Goal: Information Seeking & Learning: Learn about a topic

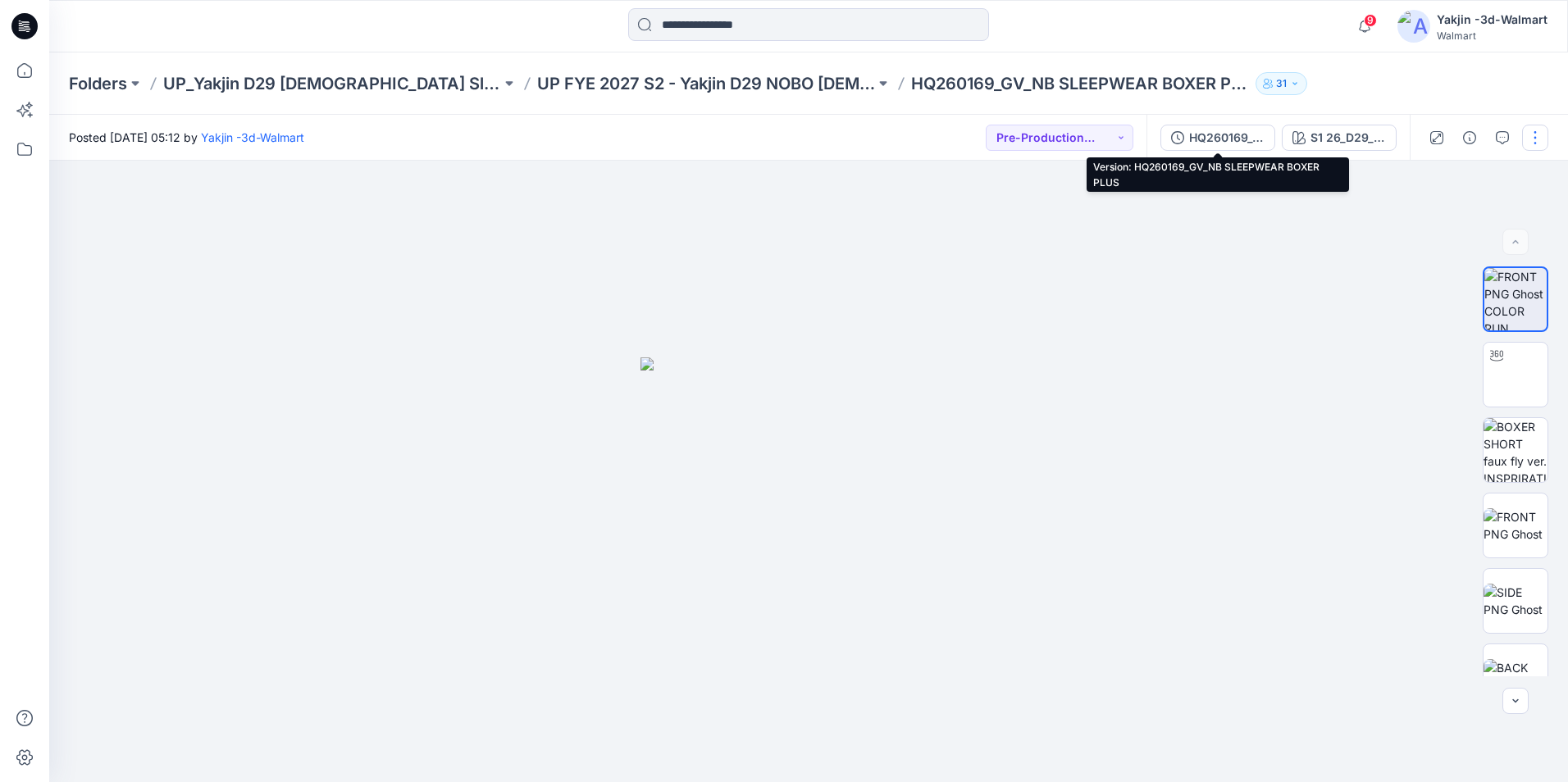
click at [1213, 139] on div "HQ260169_GV_NB SLEEPWEAR BOXER PLUS" at bounding box center [1226, 138] width 75 height 18
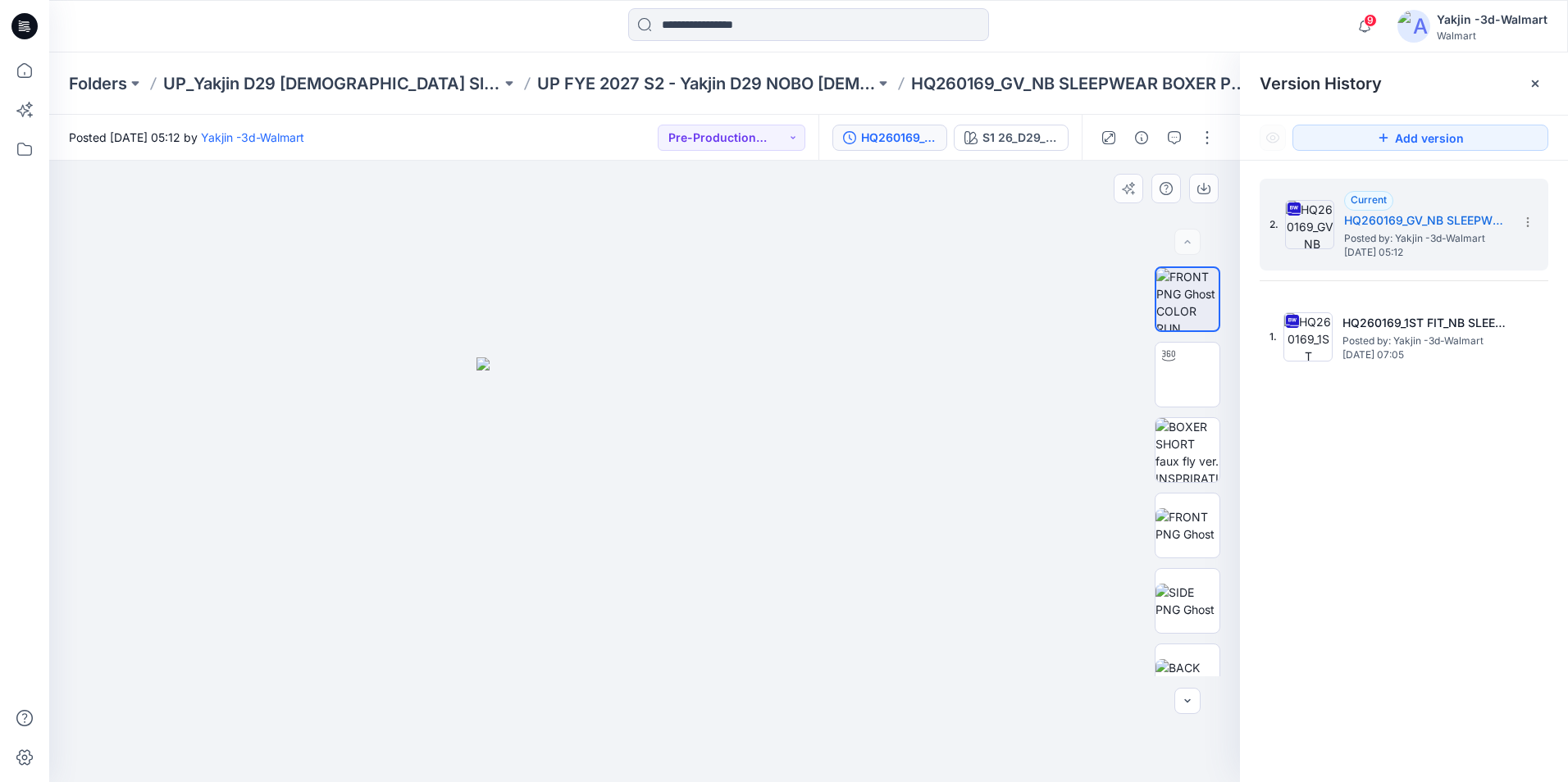
click at [943, 362] on div at bounding box center [644, 471] width 1191 height 621
click at [1242, 82] on icon at bounding box center [1535, 84] width 13 height 13
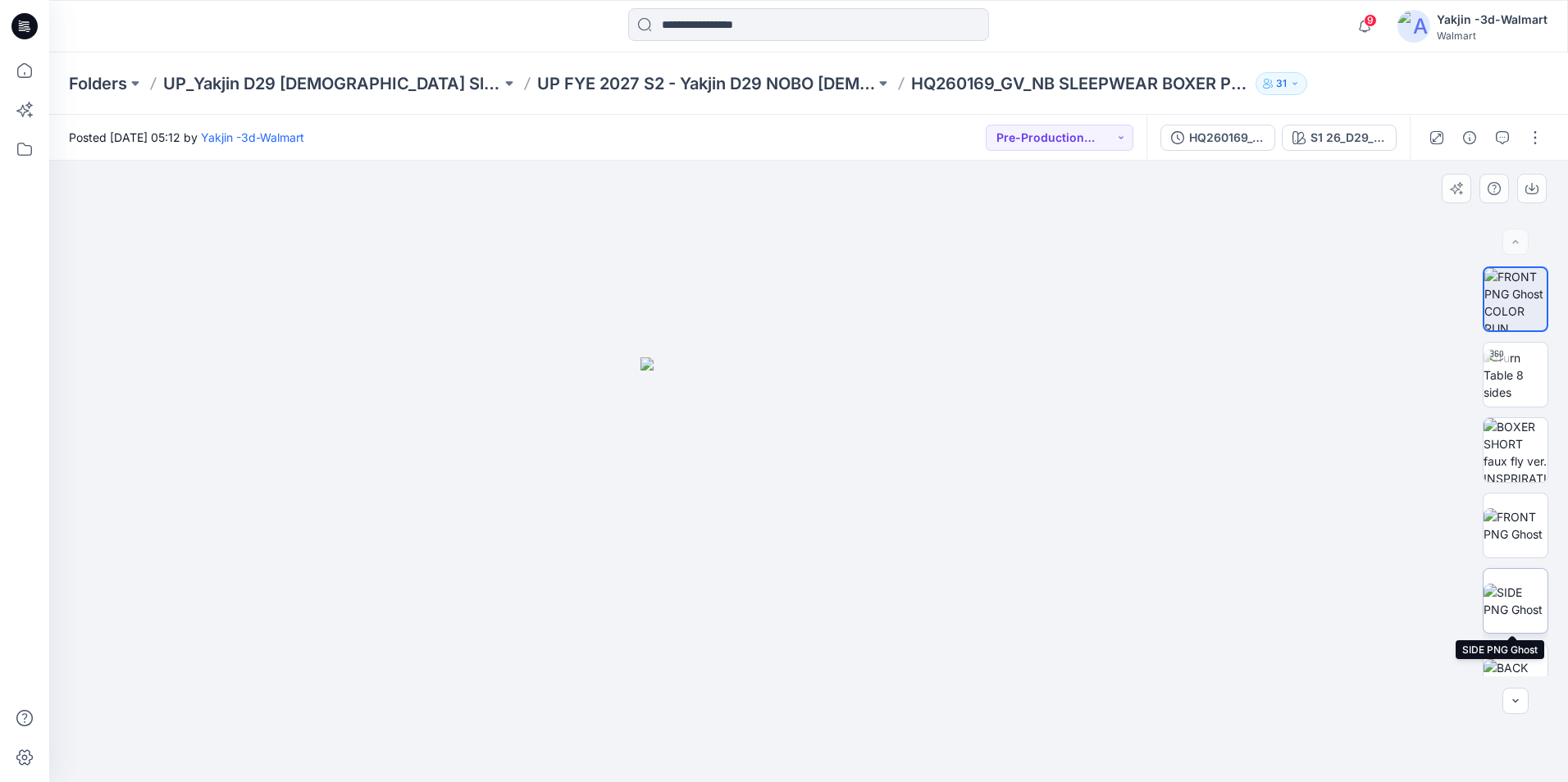
click at [1242, 593] on img at bounding box center [1515, 602] width 64 height 35
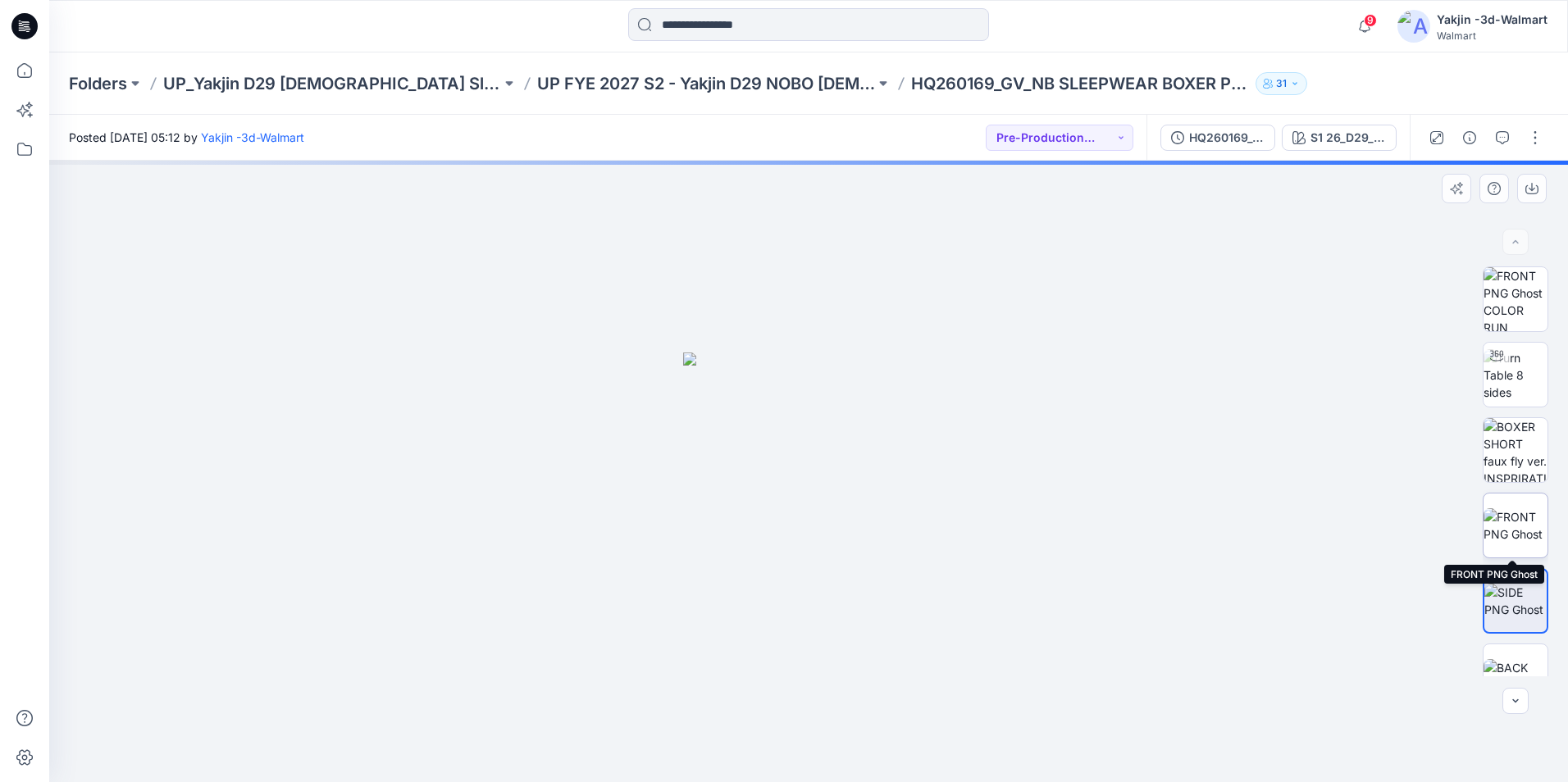
click at [1242, 523] on img at bounding box center [1515, 525] width 64 height 35
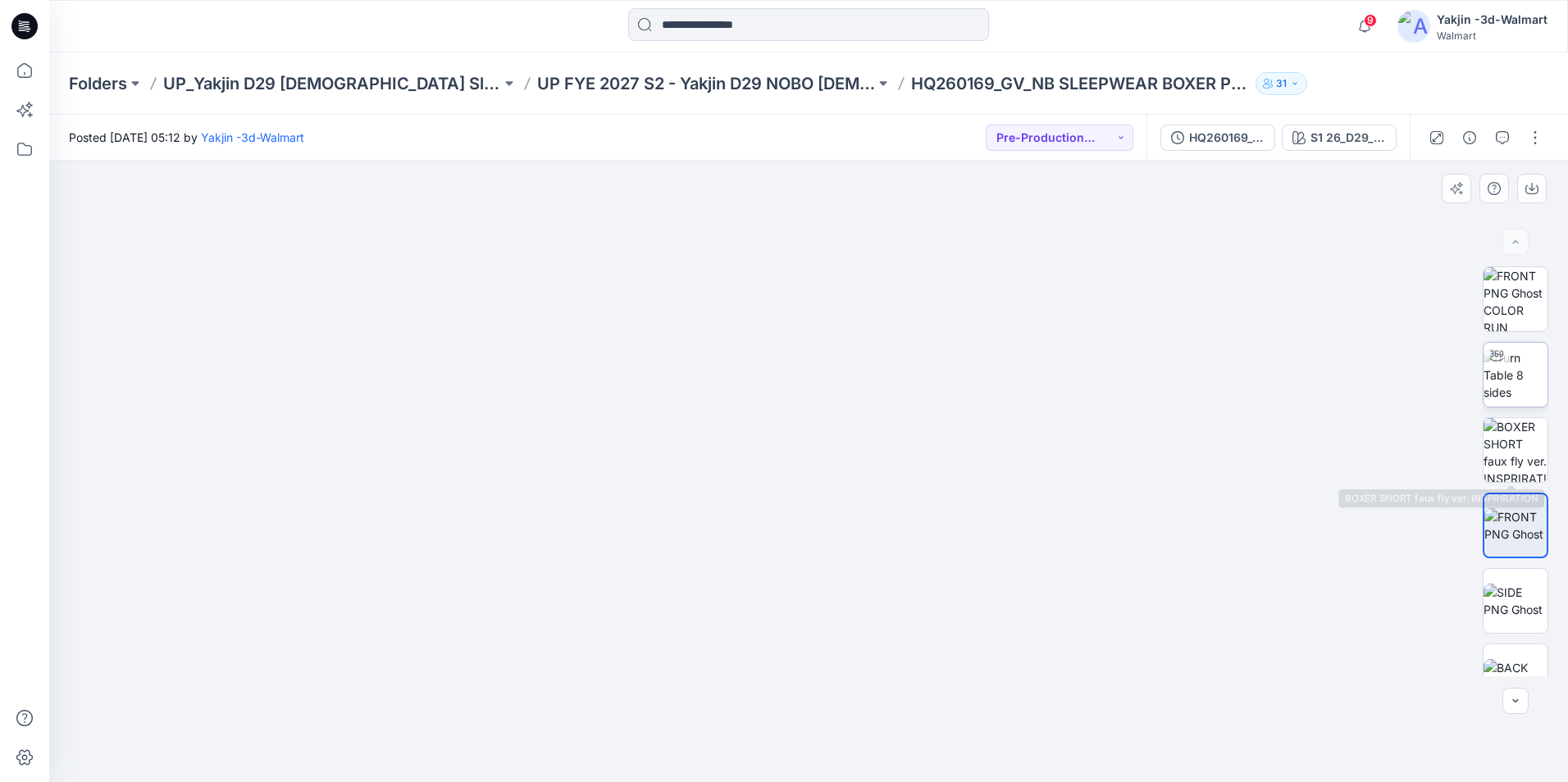
click at [1242, 372] on img at bounding box center [1515, 375] width 64 height 51
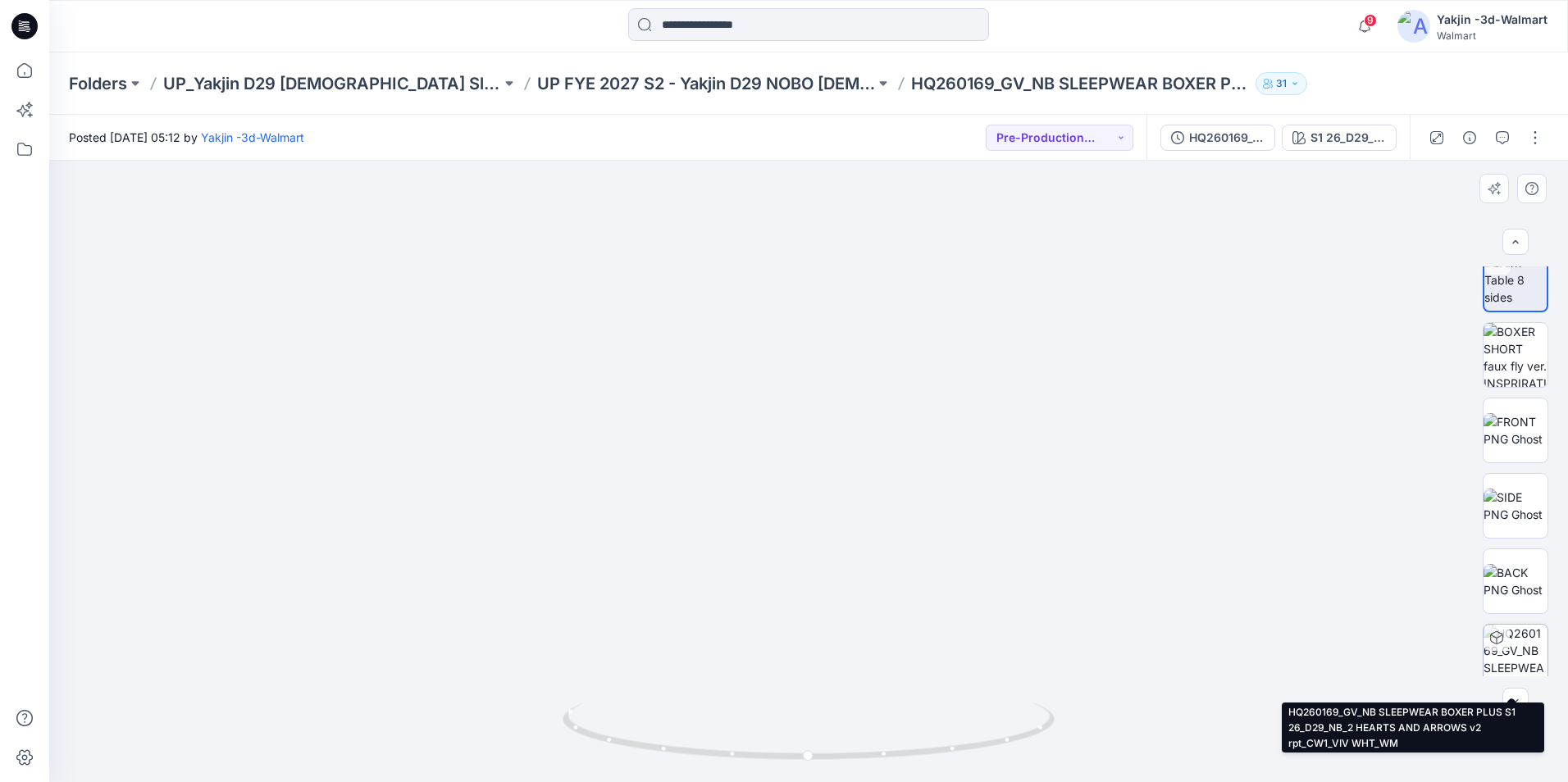
scroll to position [82, 0]
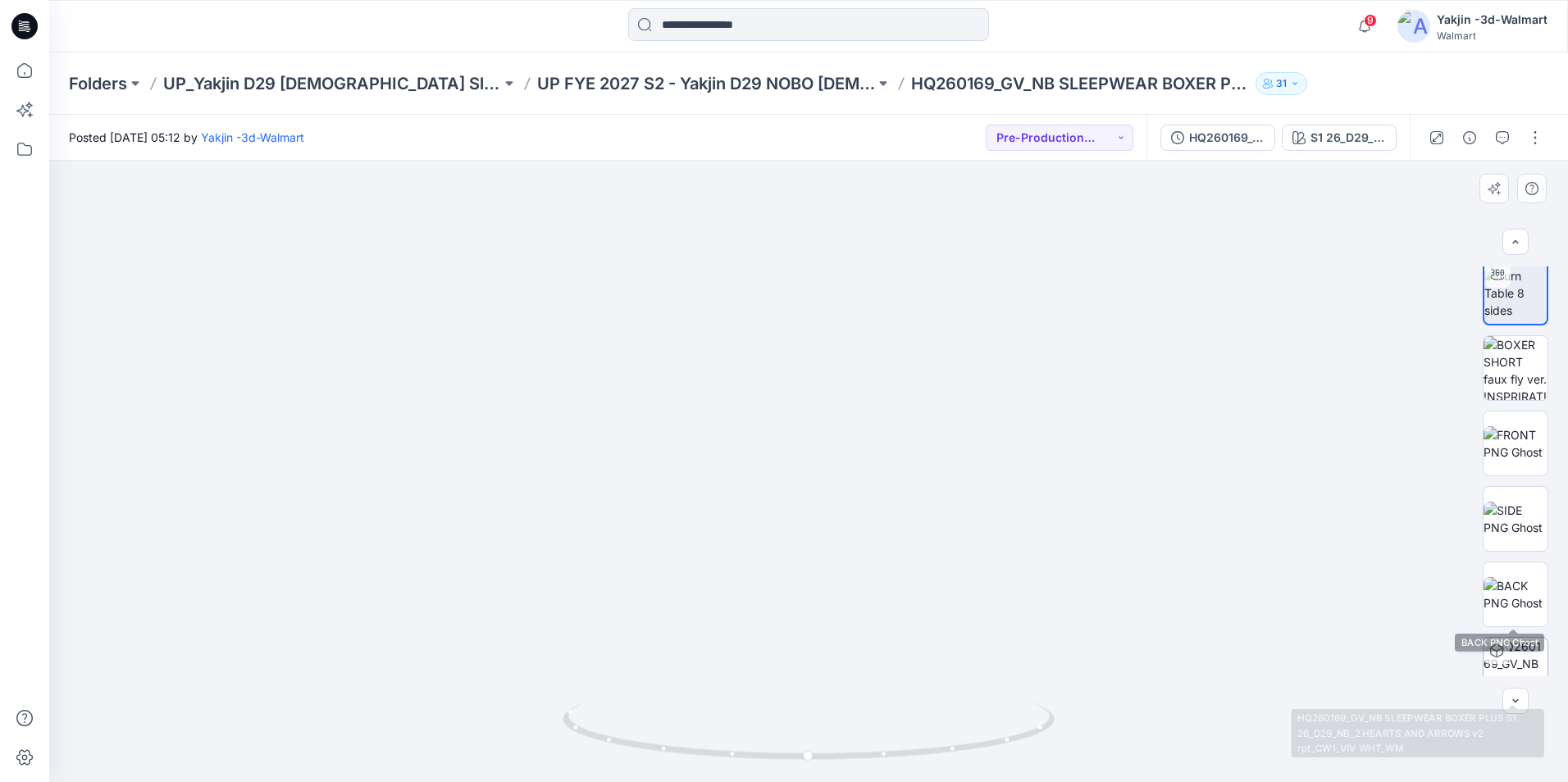
click at [1242, 595] on img at bounding box center [1515, 669] width 64 height 64
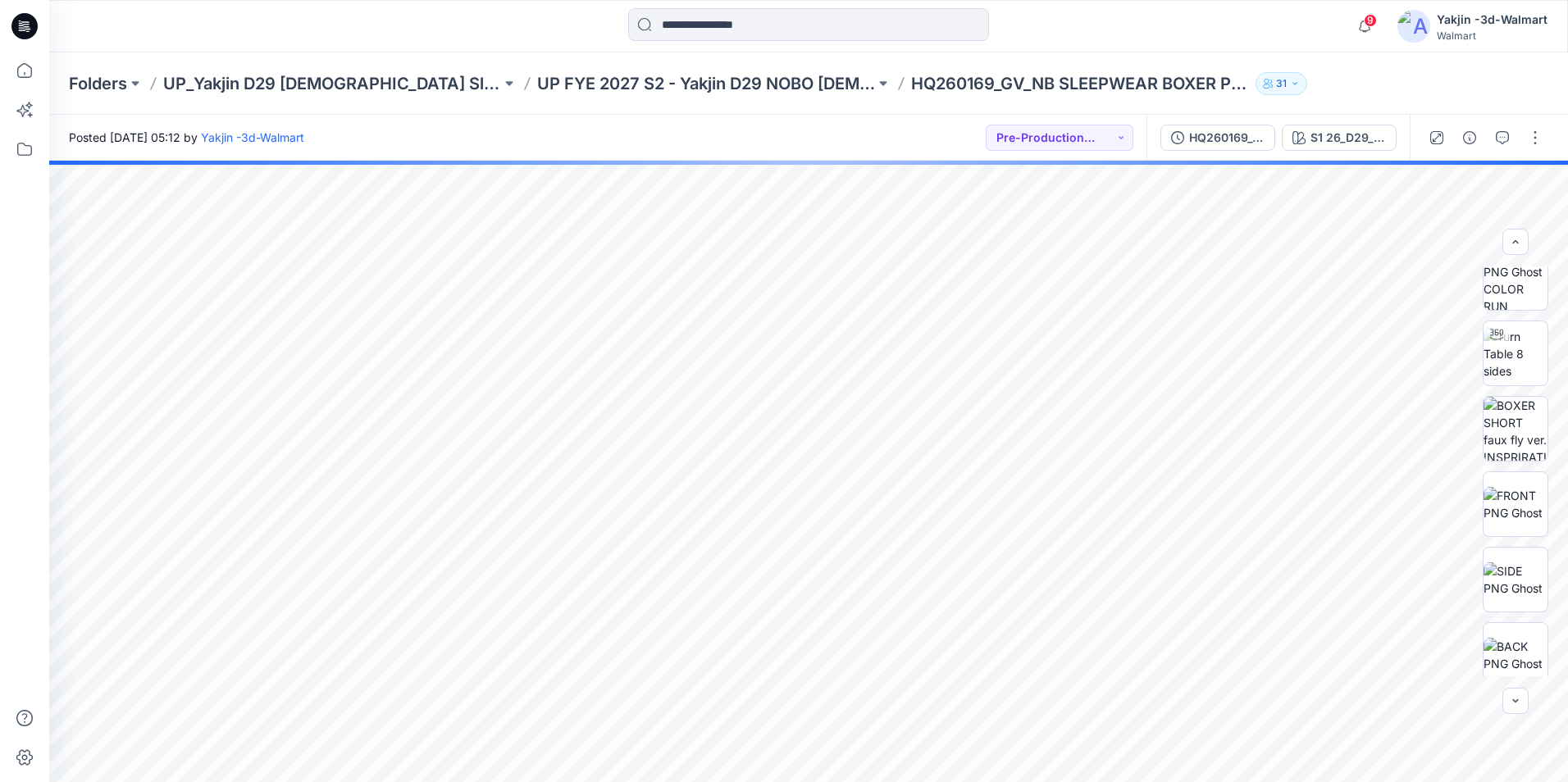
scroll to position [0, 0]
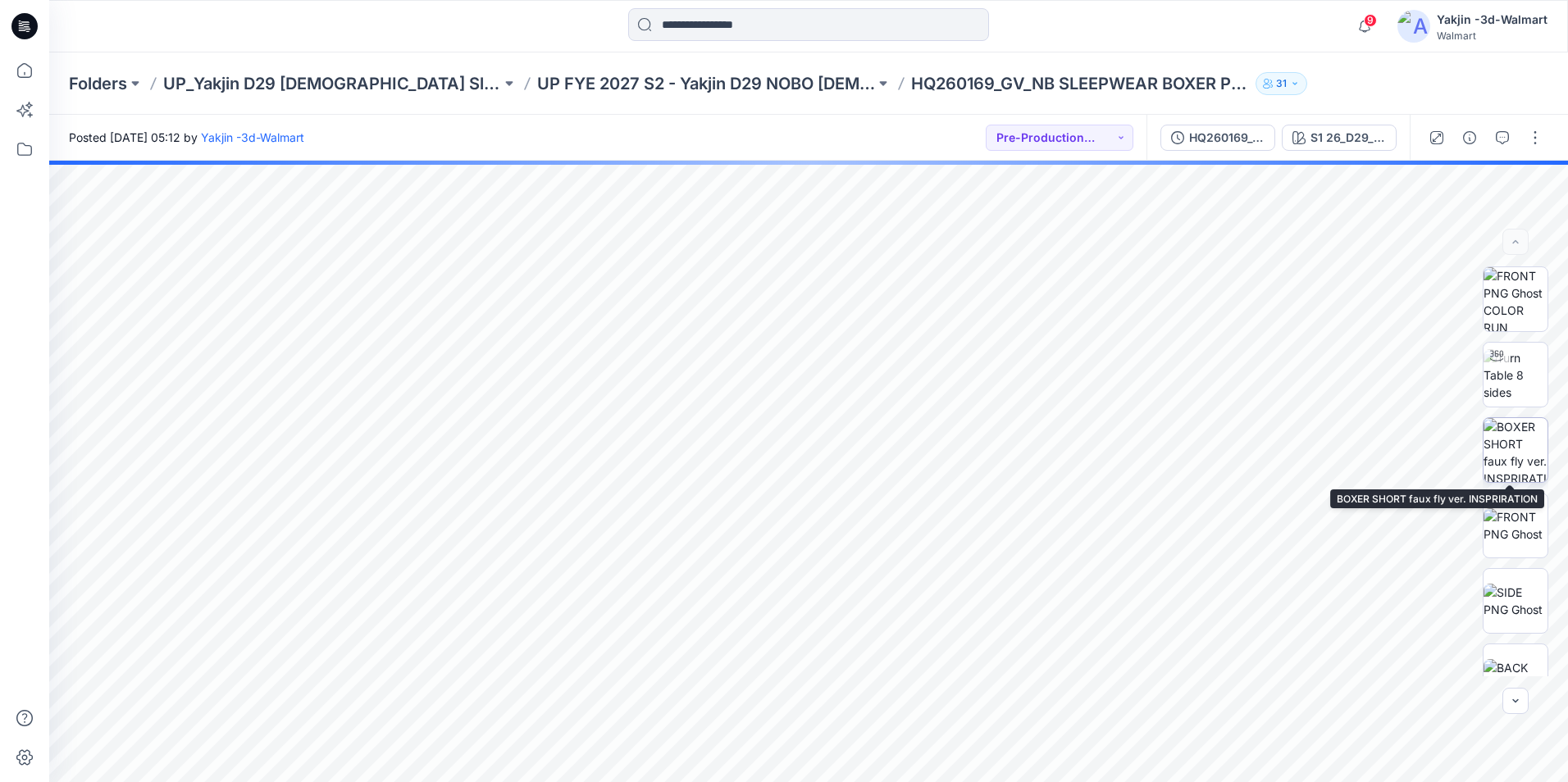
click at [1242, 446] on img at bounding box center [1515, 449] width 64 height 64
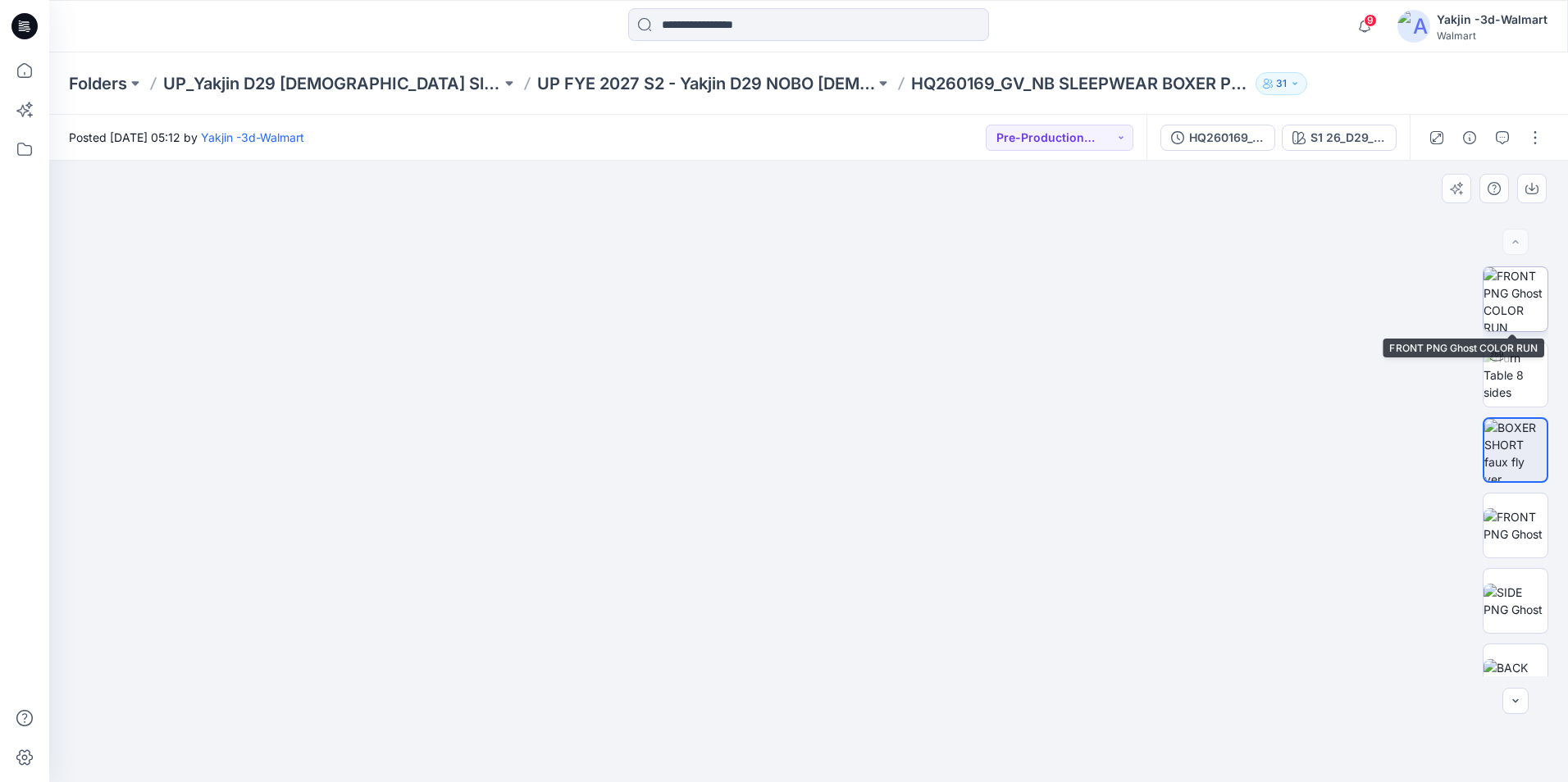
click at [1242, 305] on img at bounding box center [1515, 299] width 64 height 64
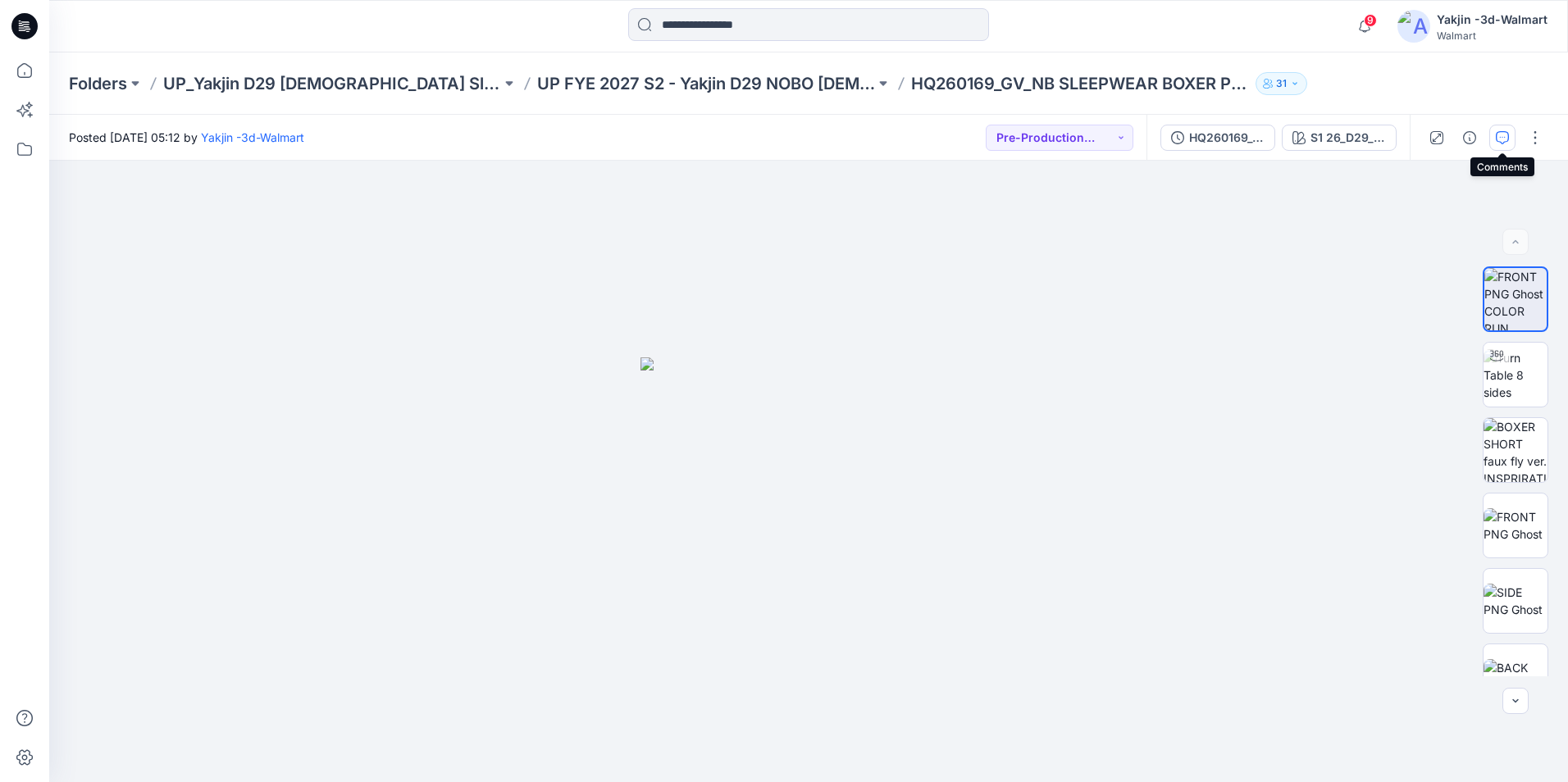
click at [1242, 137] on icon "button" at bounding box center [1502, 138] width 13 height 13
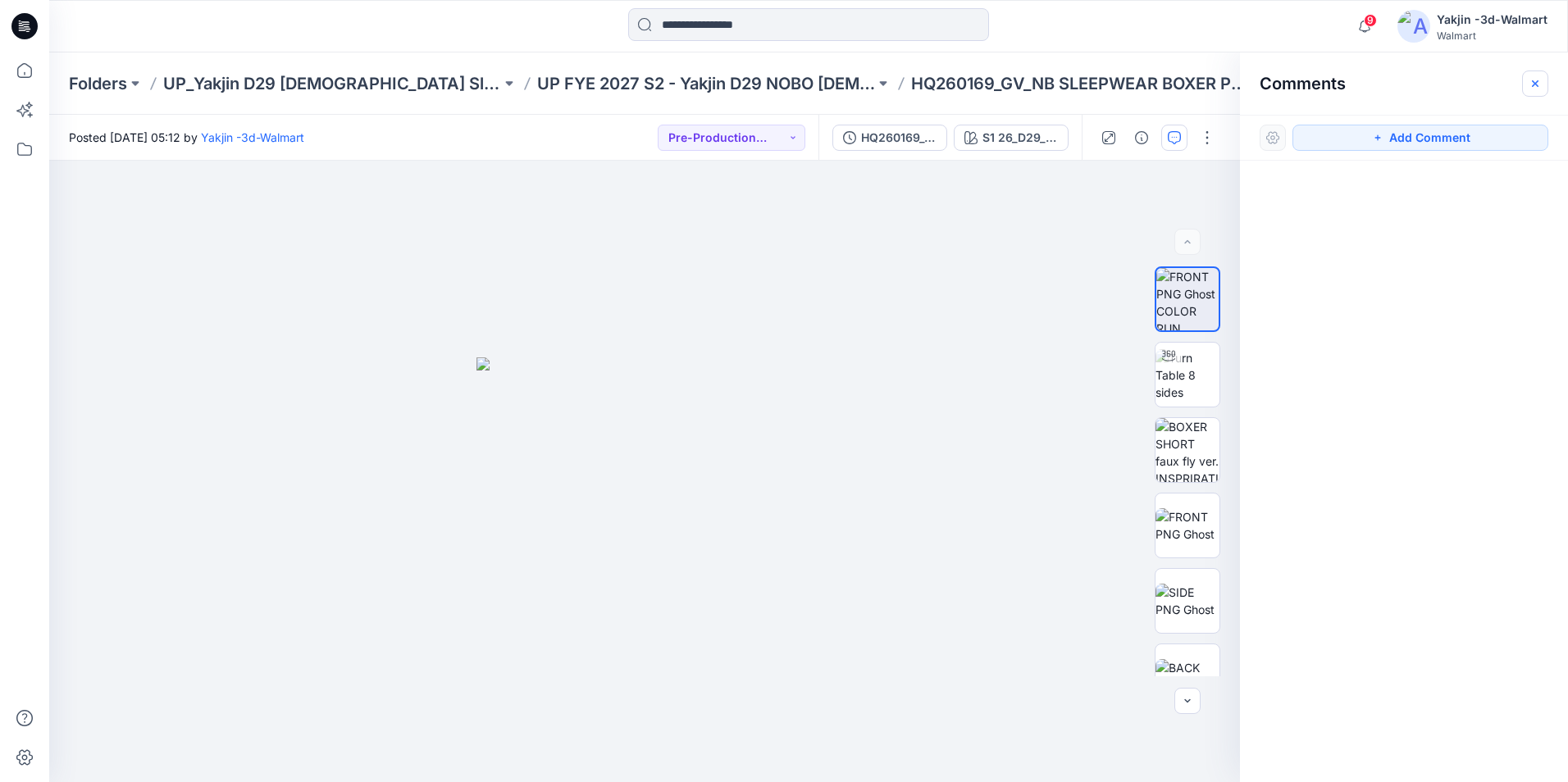
click at [1242, 79] on icon "button" at bounding box center [1535, 84] width 13 height 13
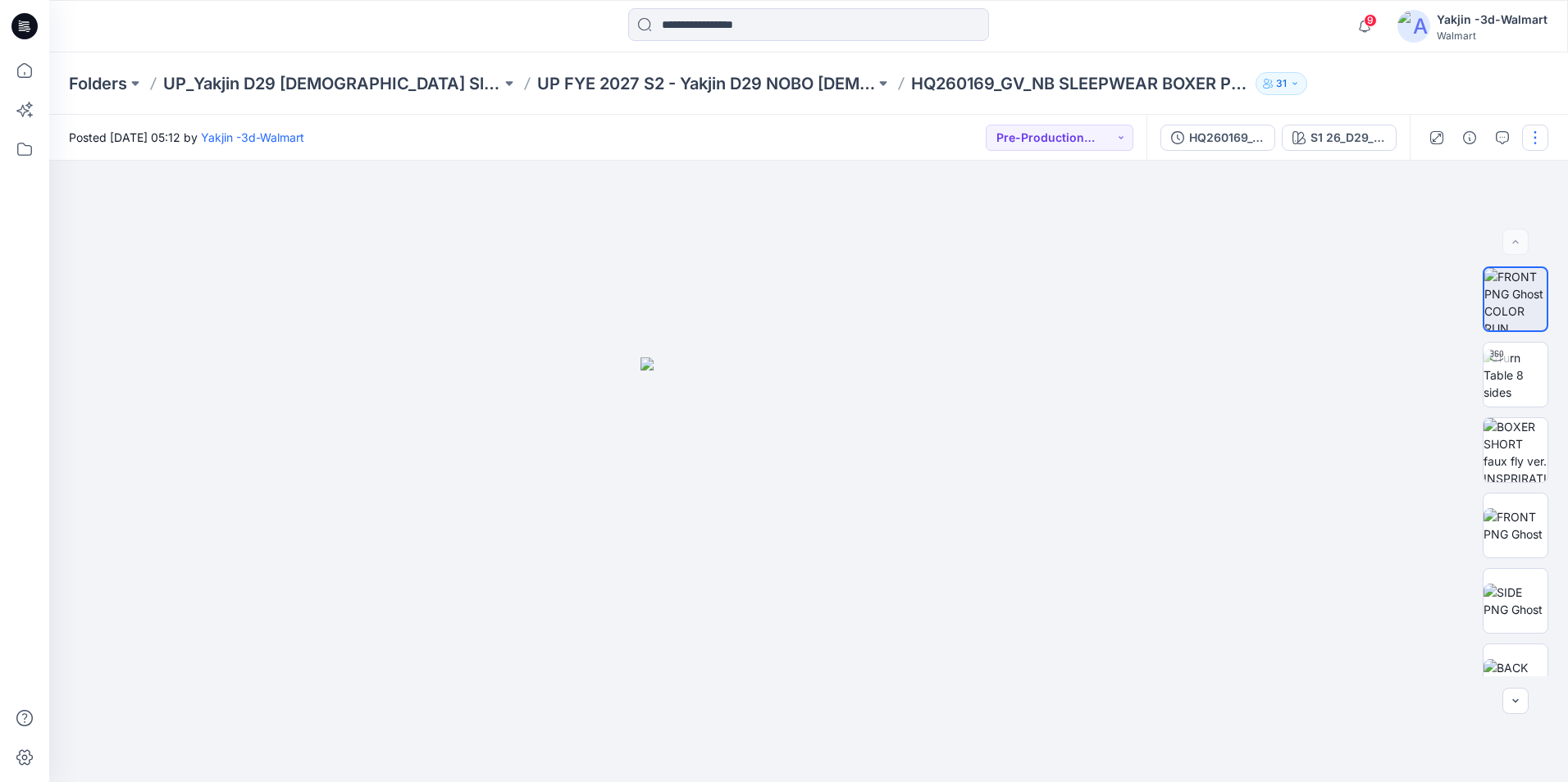
click at [1242, 132] on button "button" at bounding box center [1535, 138] width 26 height 26
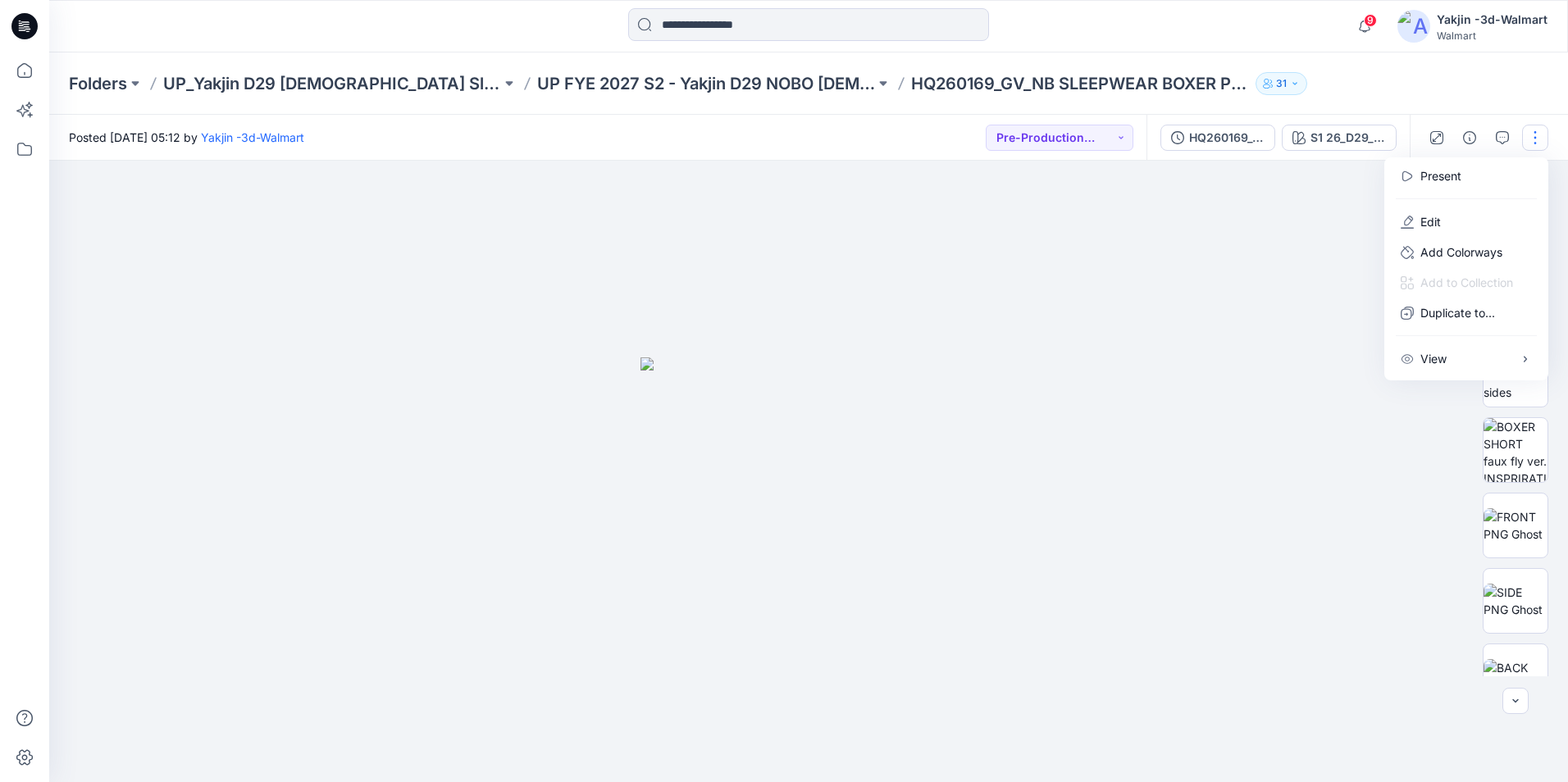
click at [1242, 205] on div at bounding box center [808, 471] width 1518 height 621
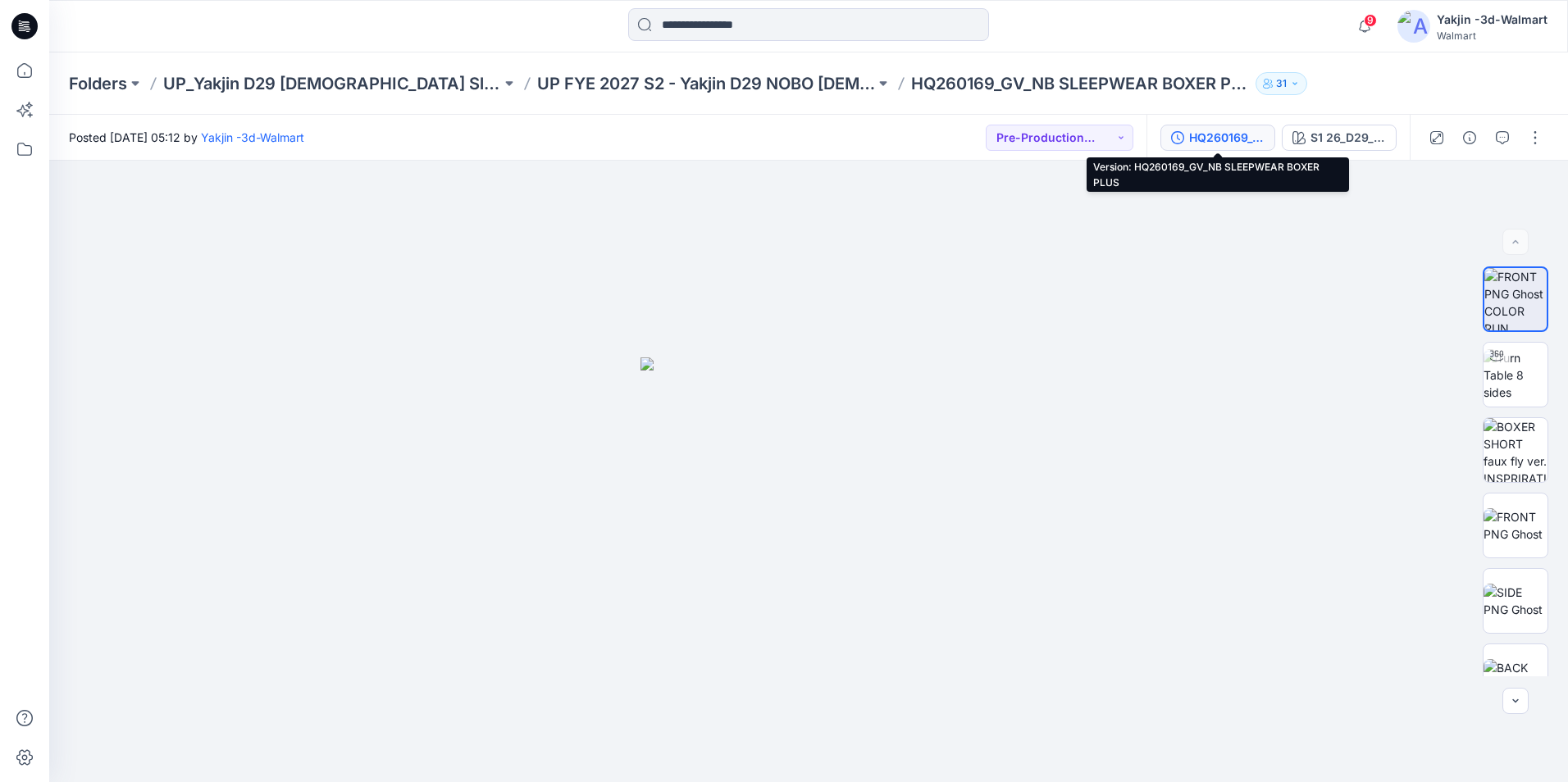
click at [1198, 136] on div "HQ260169_GV_NB SLEEPWEAR BOXER PLUS" at bounding box center [1226, 138] width 75 height 18
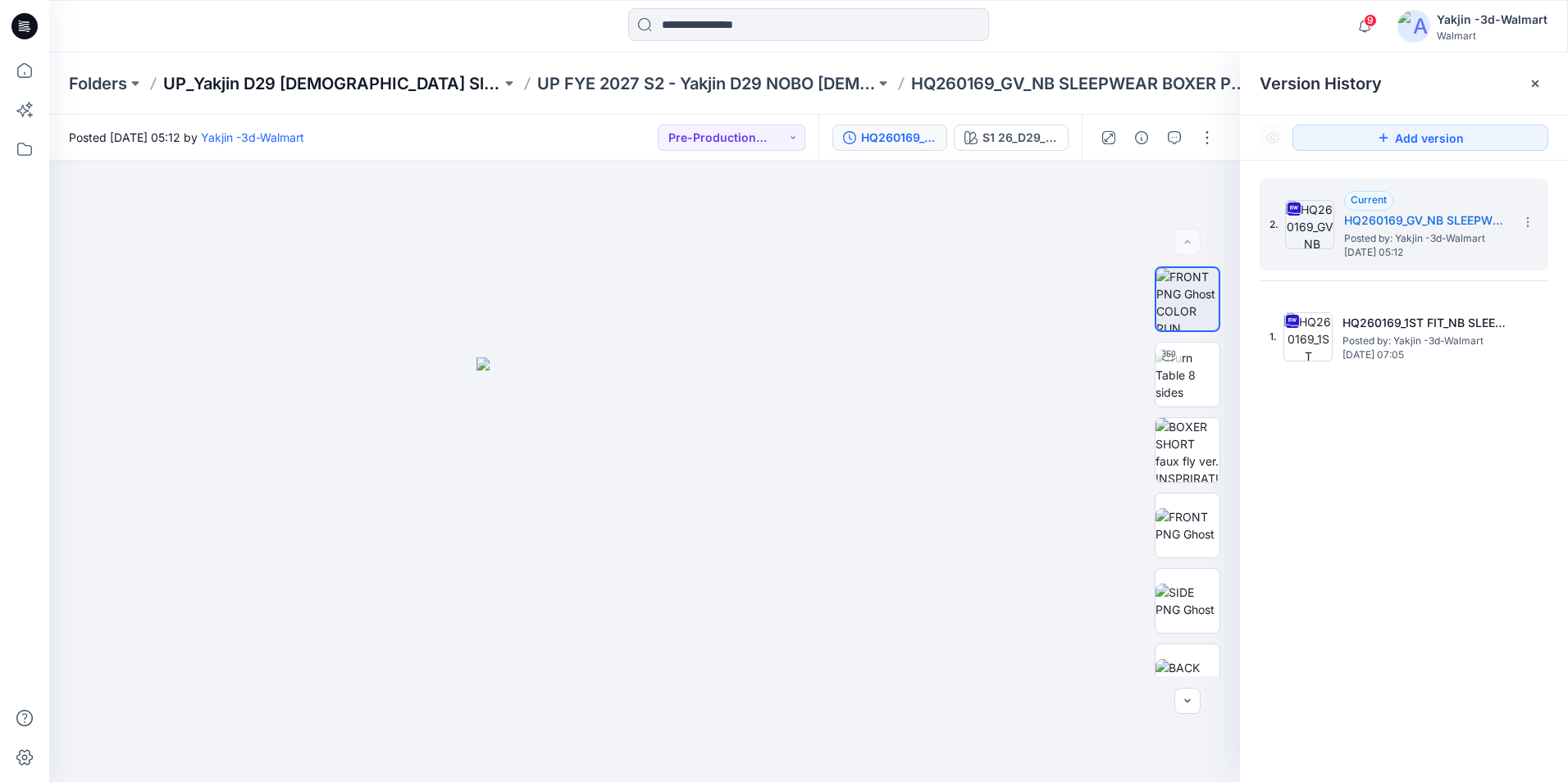
click at [291, 77] on p "UP_Yakjin D29 [DEMOGRAPHIC_DATA] Sleep" at bounding box center [332, 84] width 338 height 23
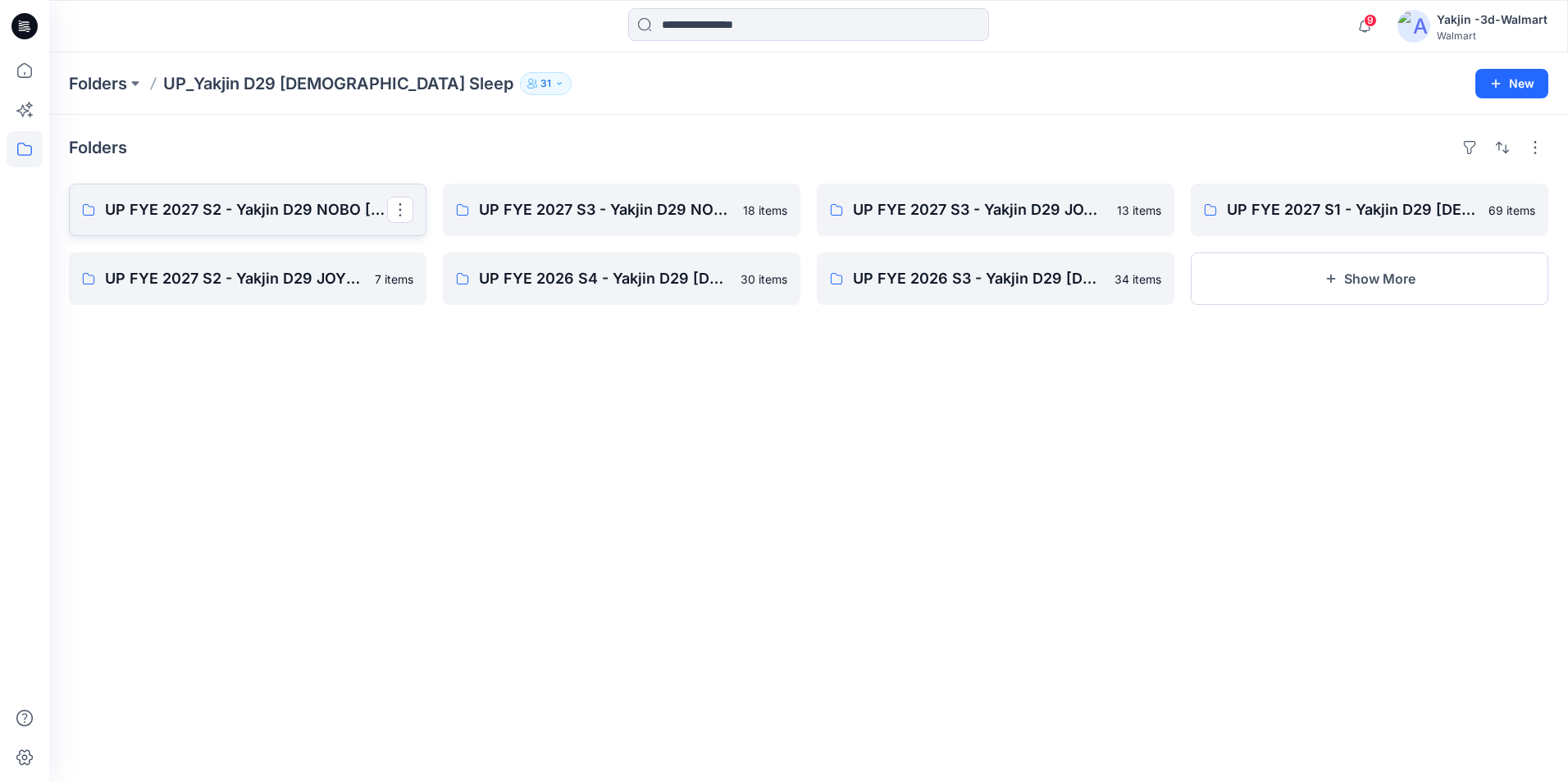
click at [293, 219] on p "UP FYE 2027 S2 - Yakjin D29 NOBO Ladies Sleepwear" at bounding box center [246, 210] width 282 height 23
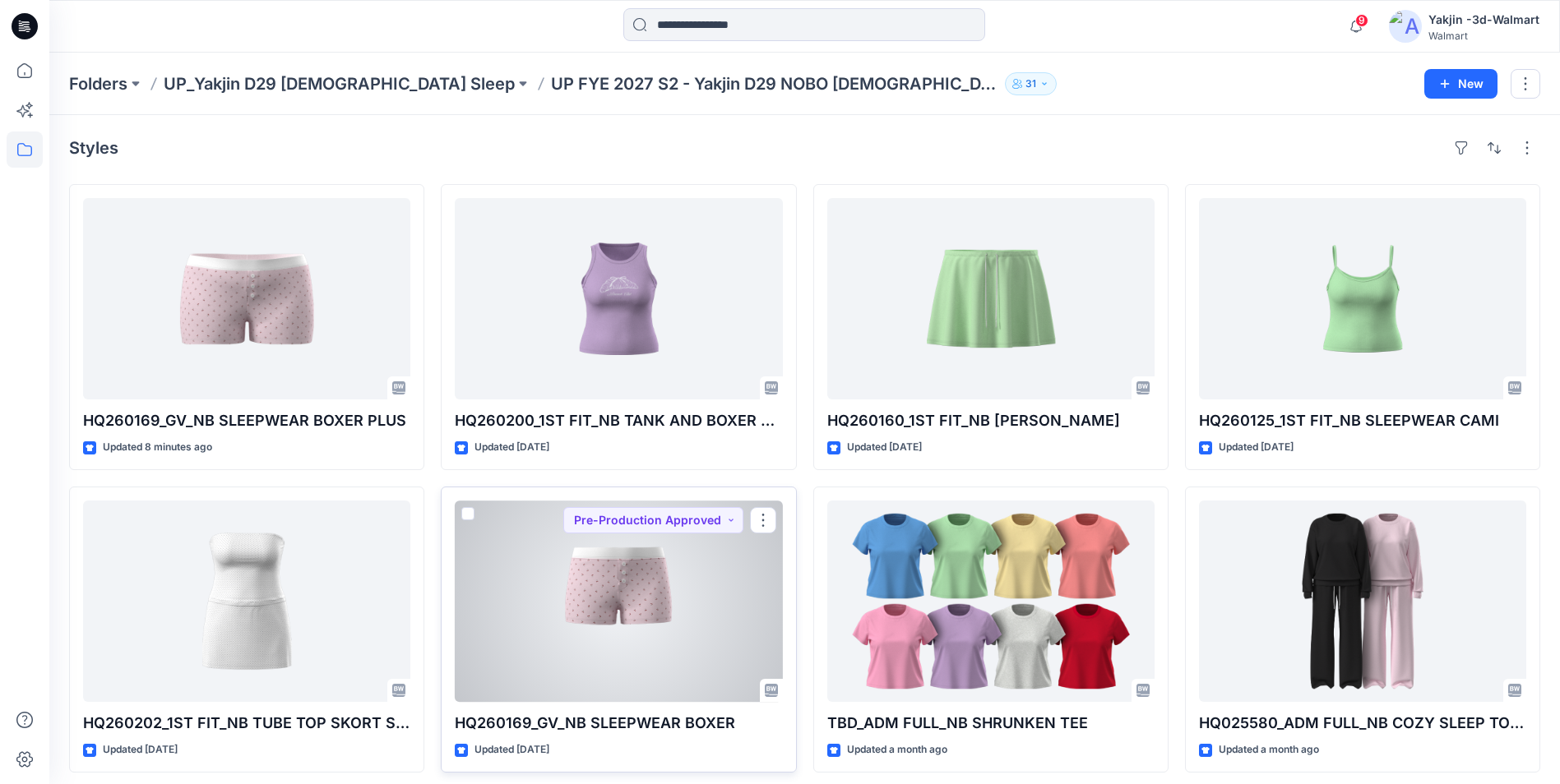
click at [647, 597] on div at bounding box center [618, 601] width 327 height 202
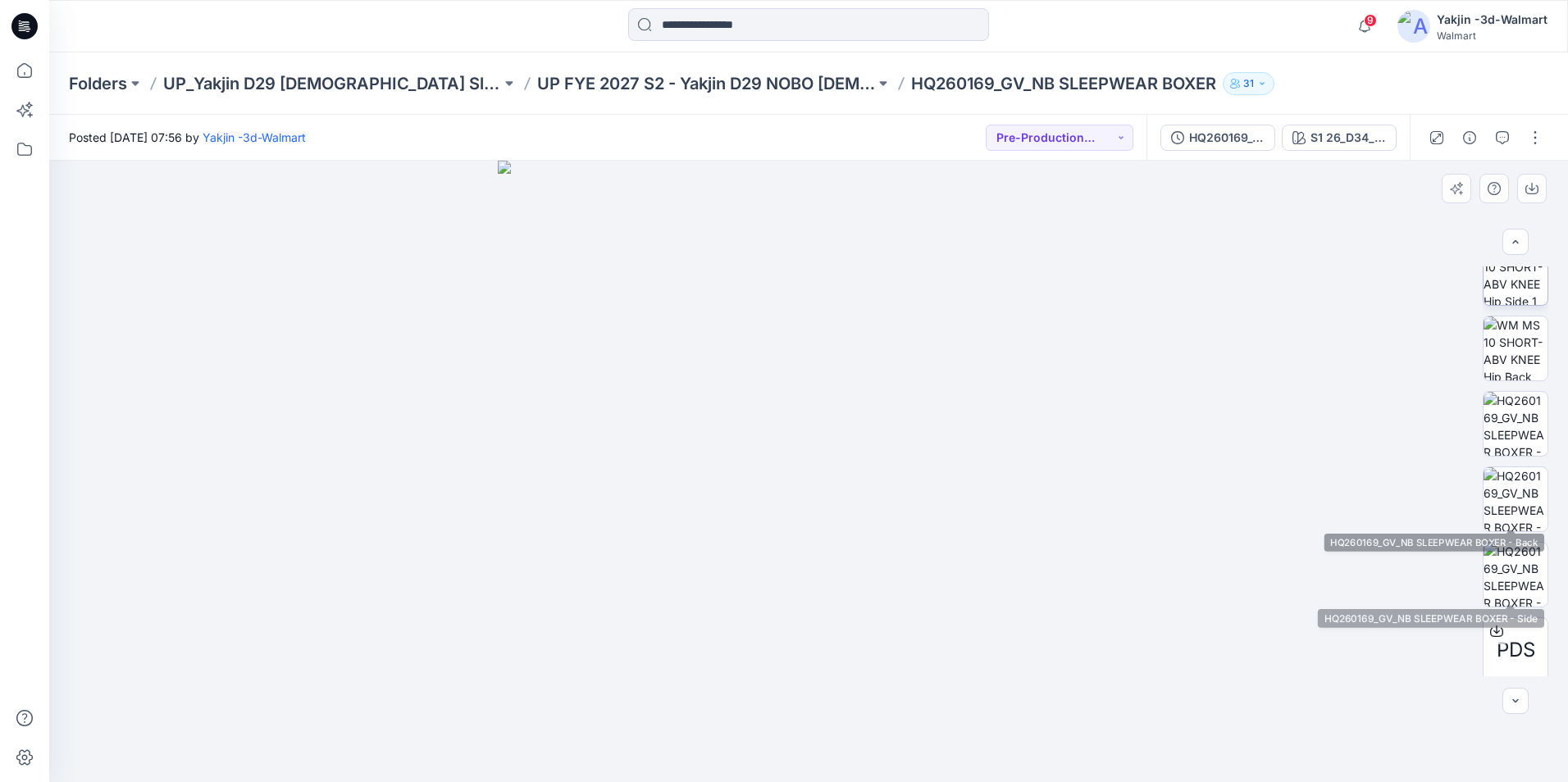
scroll to position [334, 0]
click at [1242, 418] on img at bounding box center [1515, 417] width 64 height 64
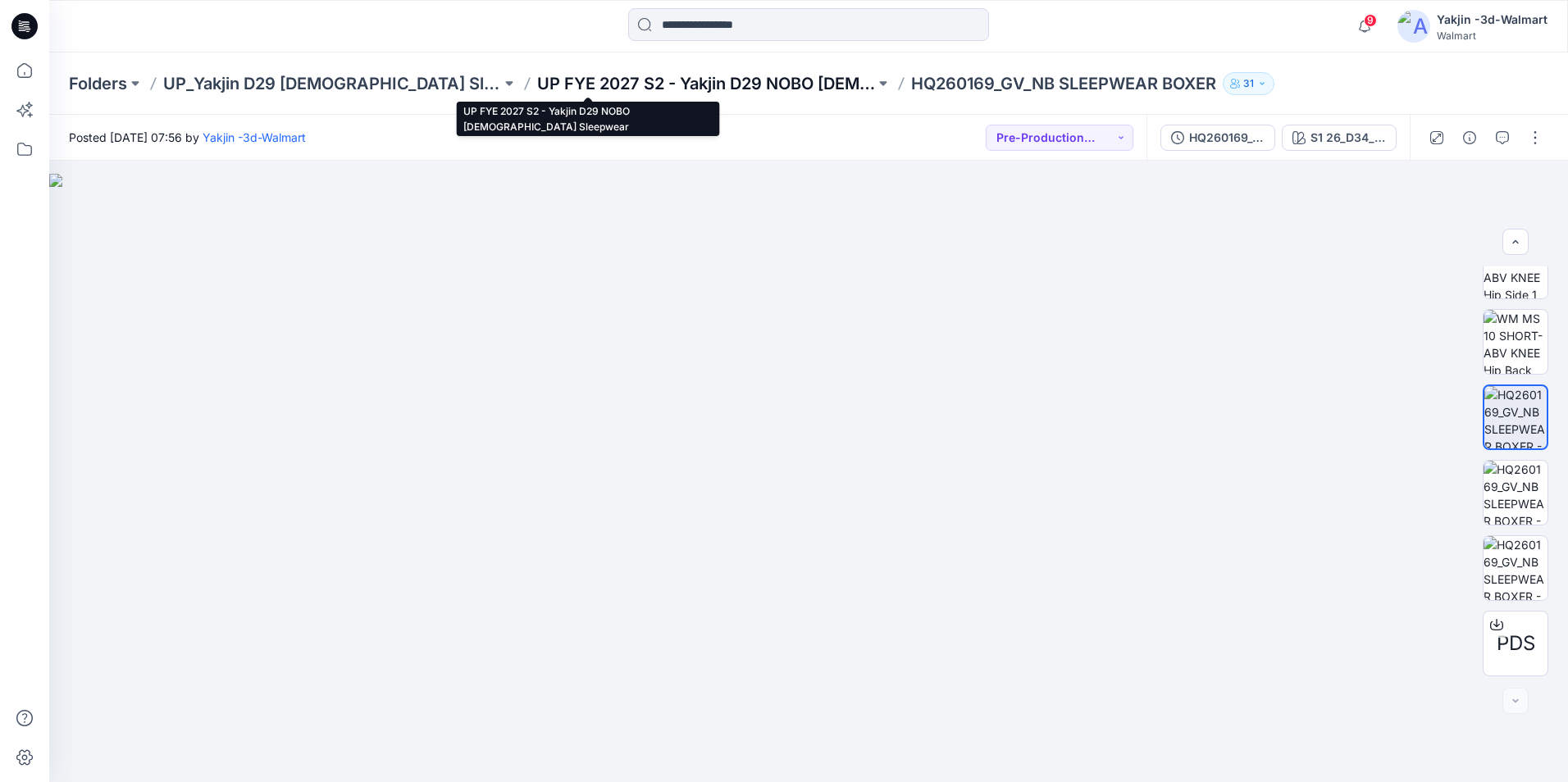
click at [537, 84] on p "UP FYE 2027 S2 - Yakjin D29 NOBO Ladies Sleepwear" at bounding box center [706, 84] width 338 height 23
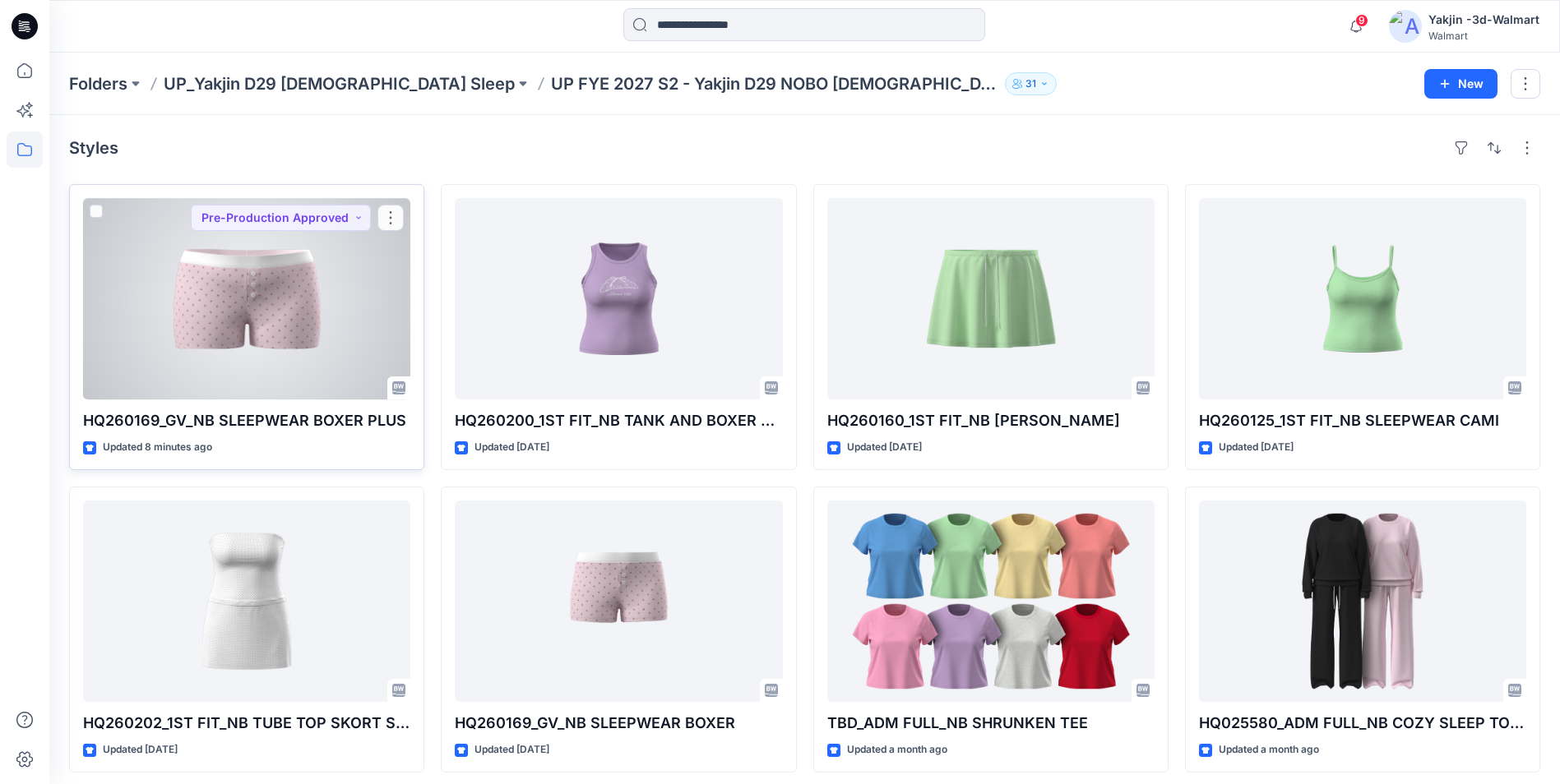
click at [275, 368] on div at bounding box center [246, 299] width 327 height 202
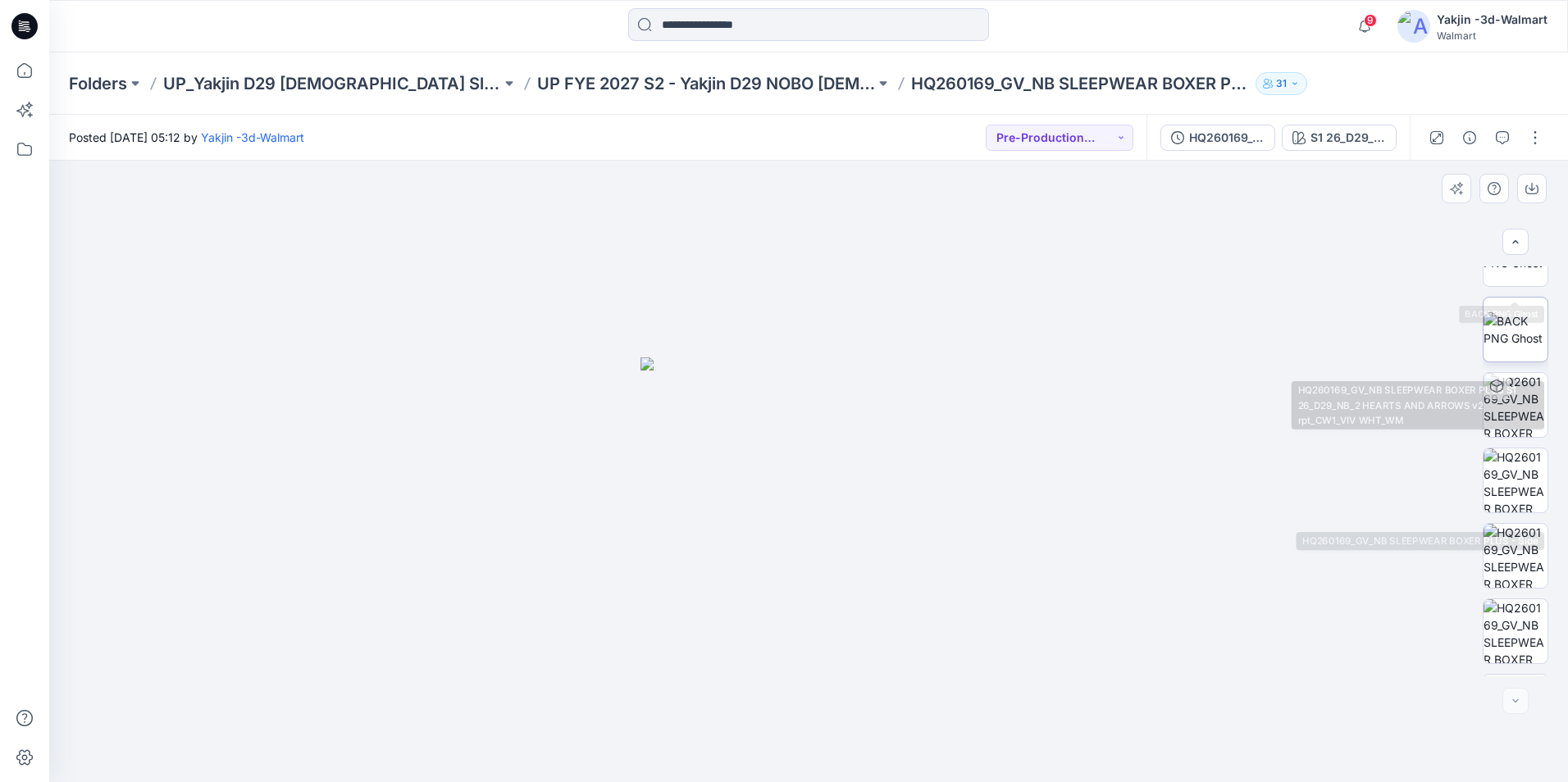
scroll to position [410, 0]
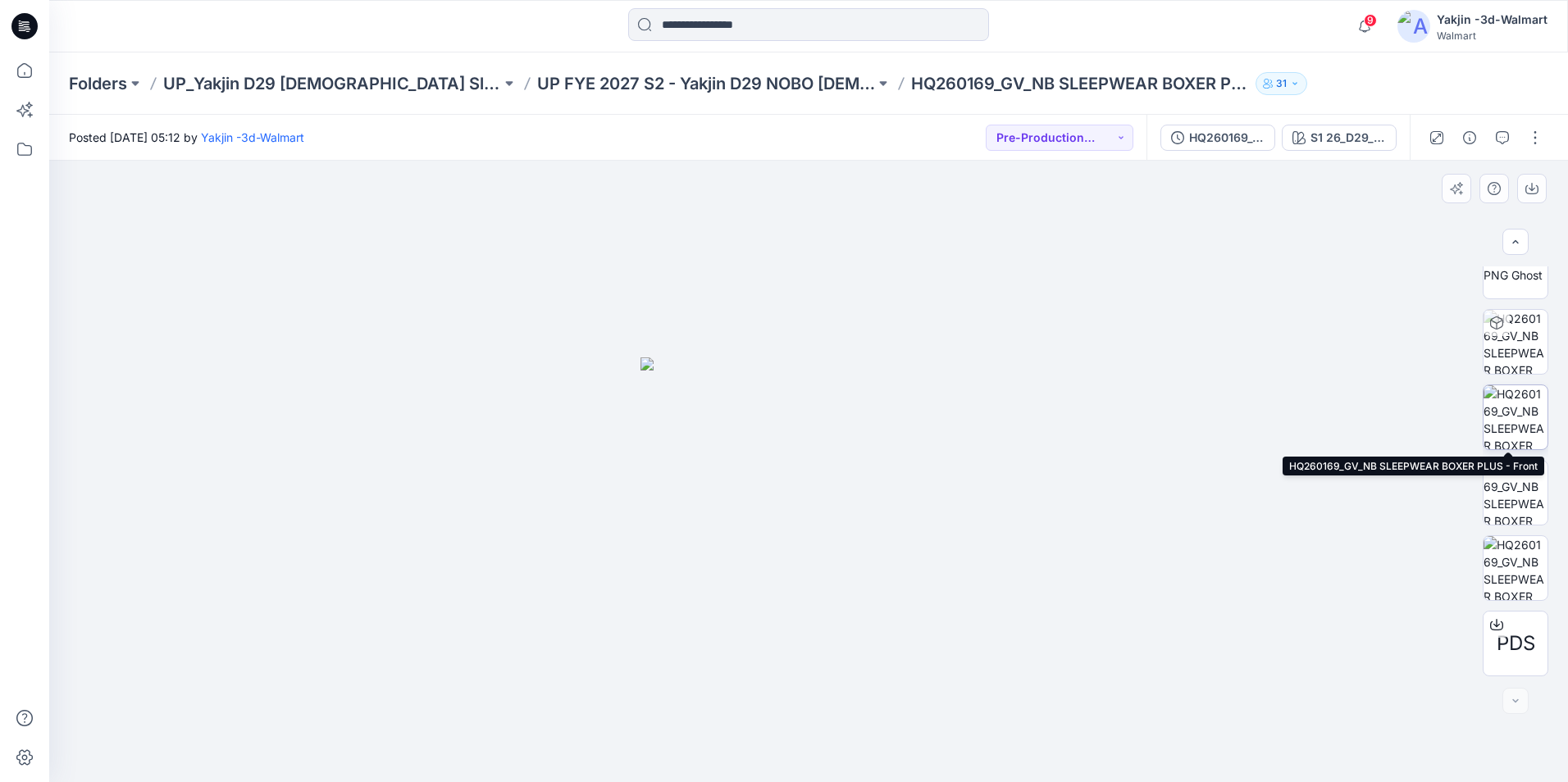
click at [1242, 420] on img at bounding box center [1515, 417] width 64 height 64
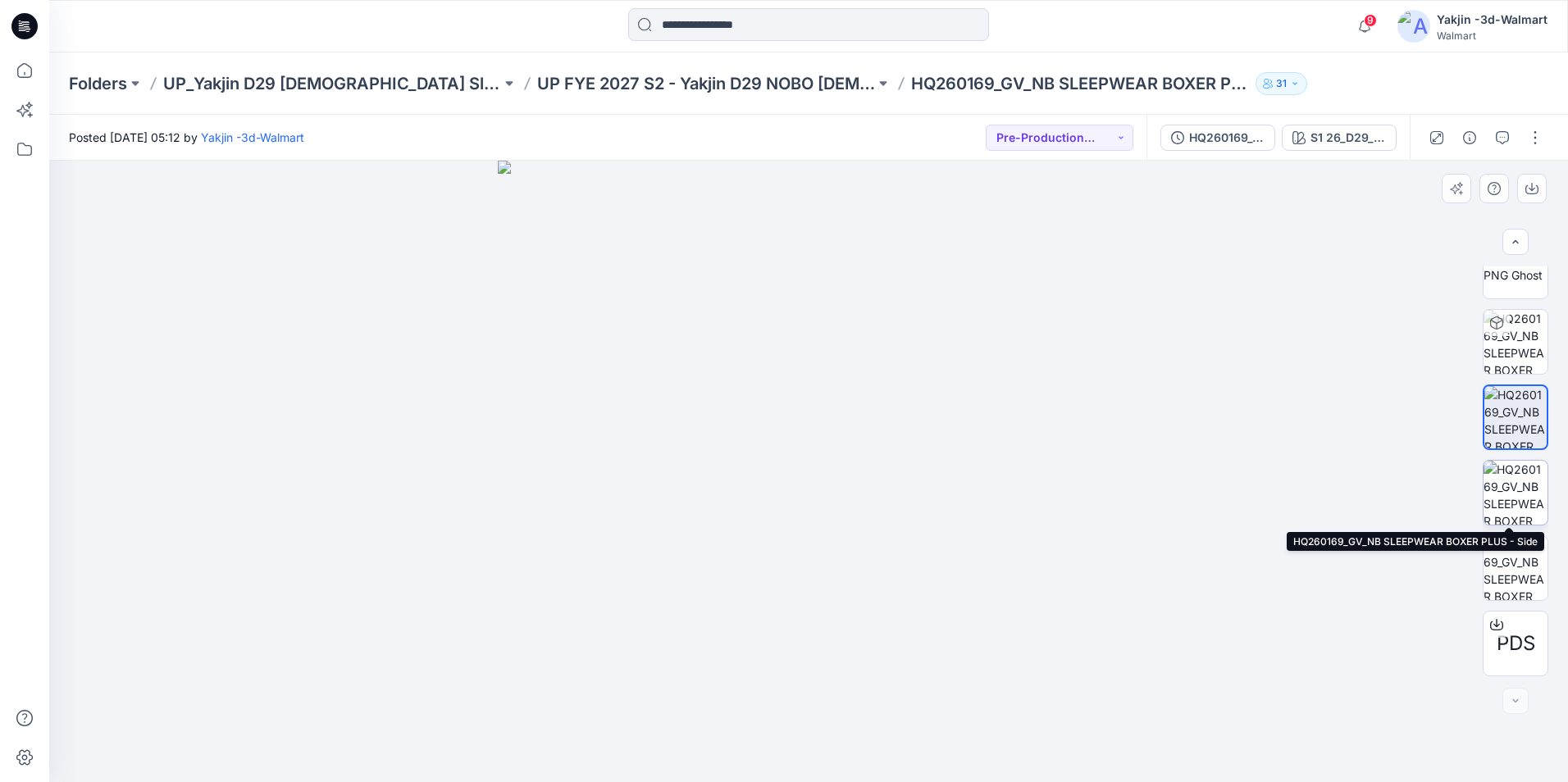
click at [1242, 496] on img at bounding box center [1515, 492] width 64 height 64
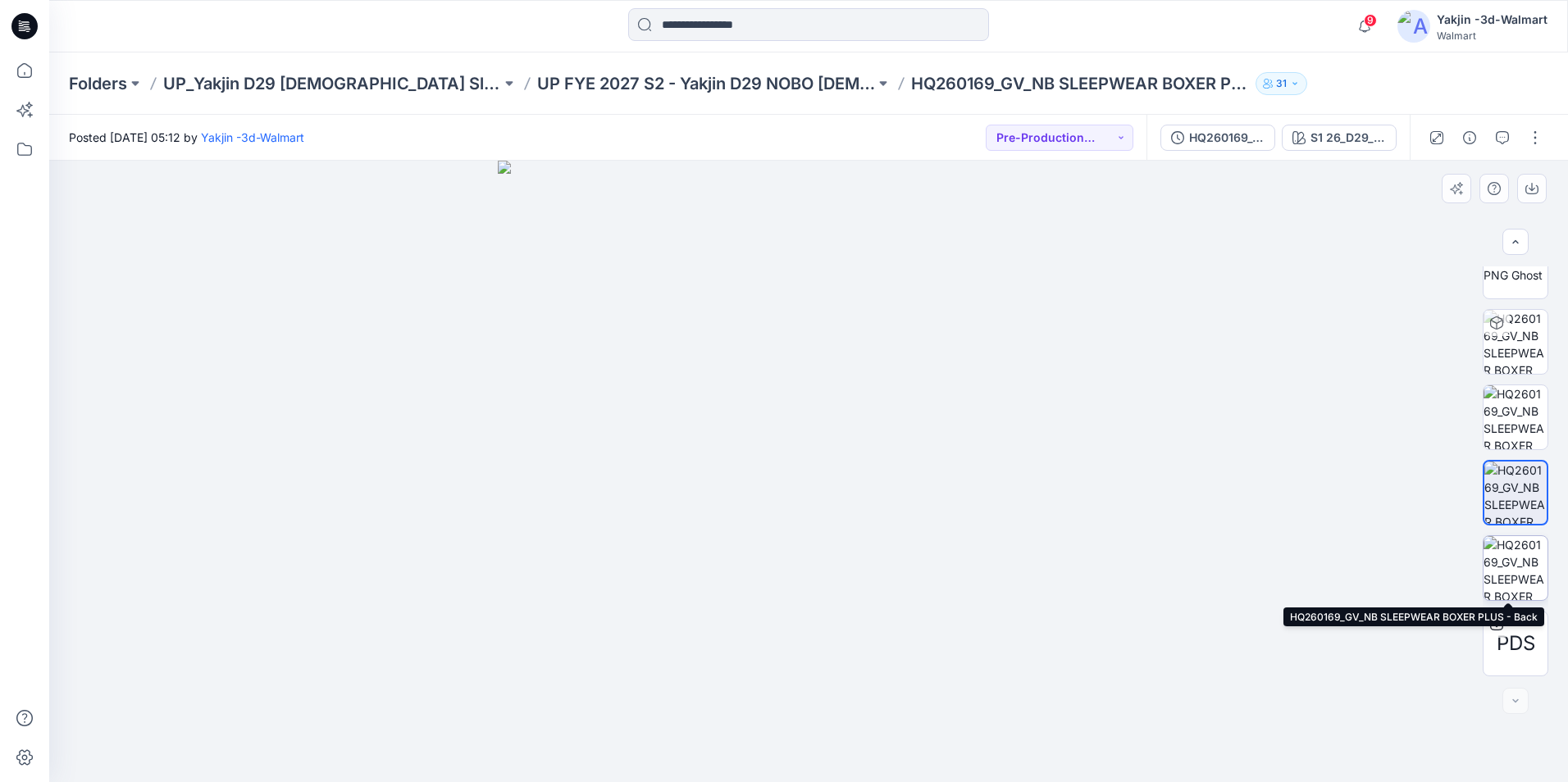
click at [1242, 578] on img at bounding box center [1515, 568] width 64 height 64
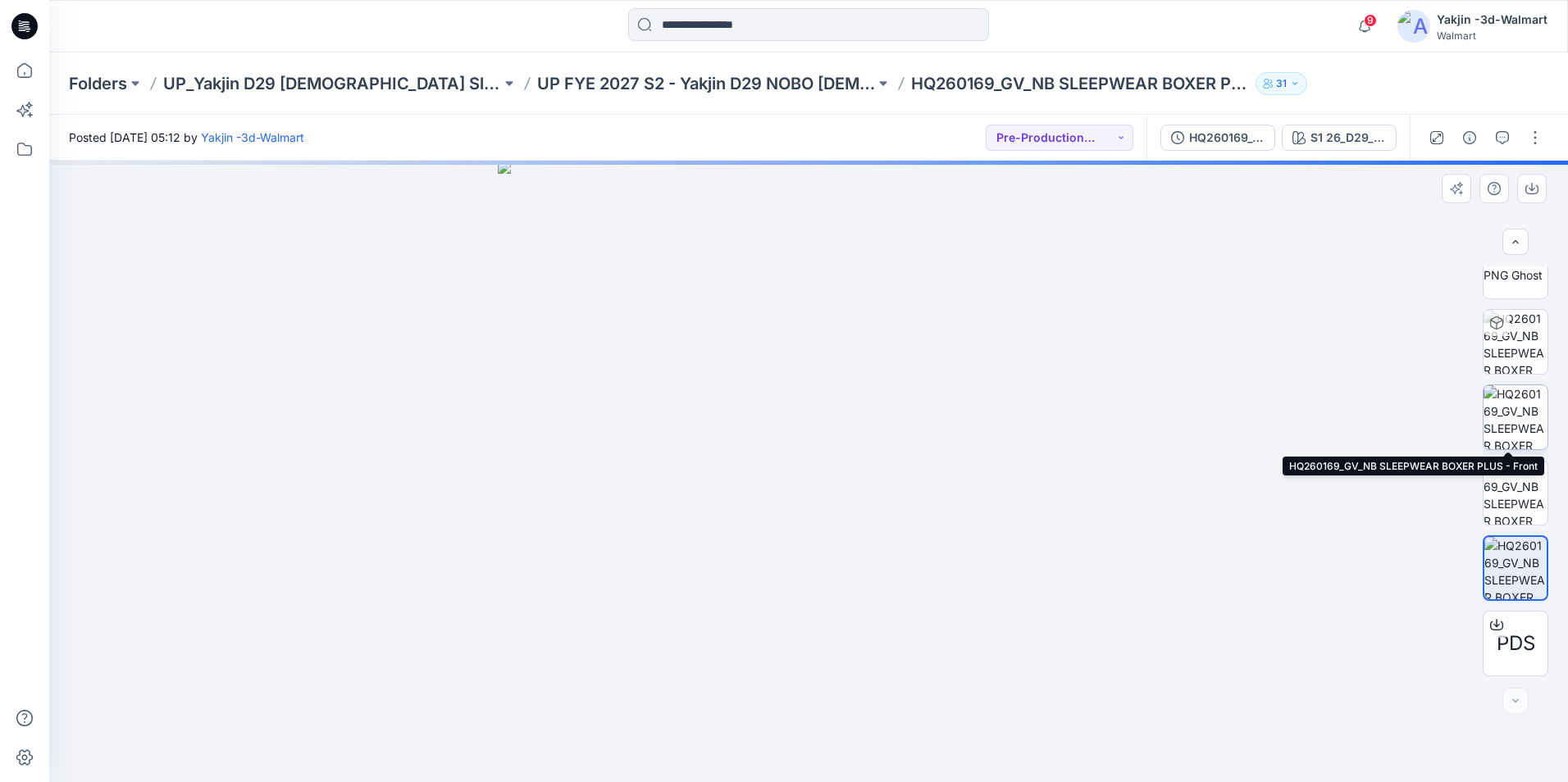
click at [1242, 410] on img at bounding box center [1515, 417] width 64 height 64
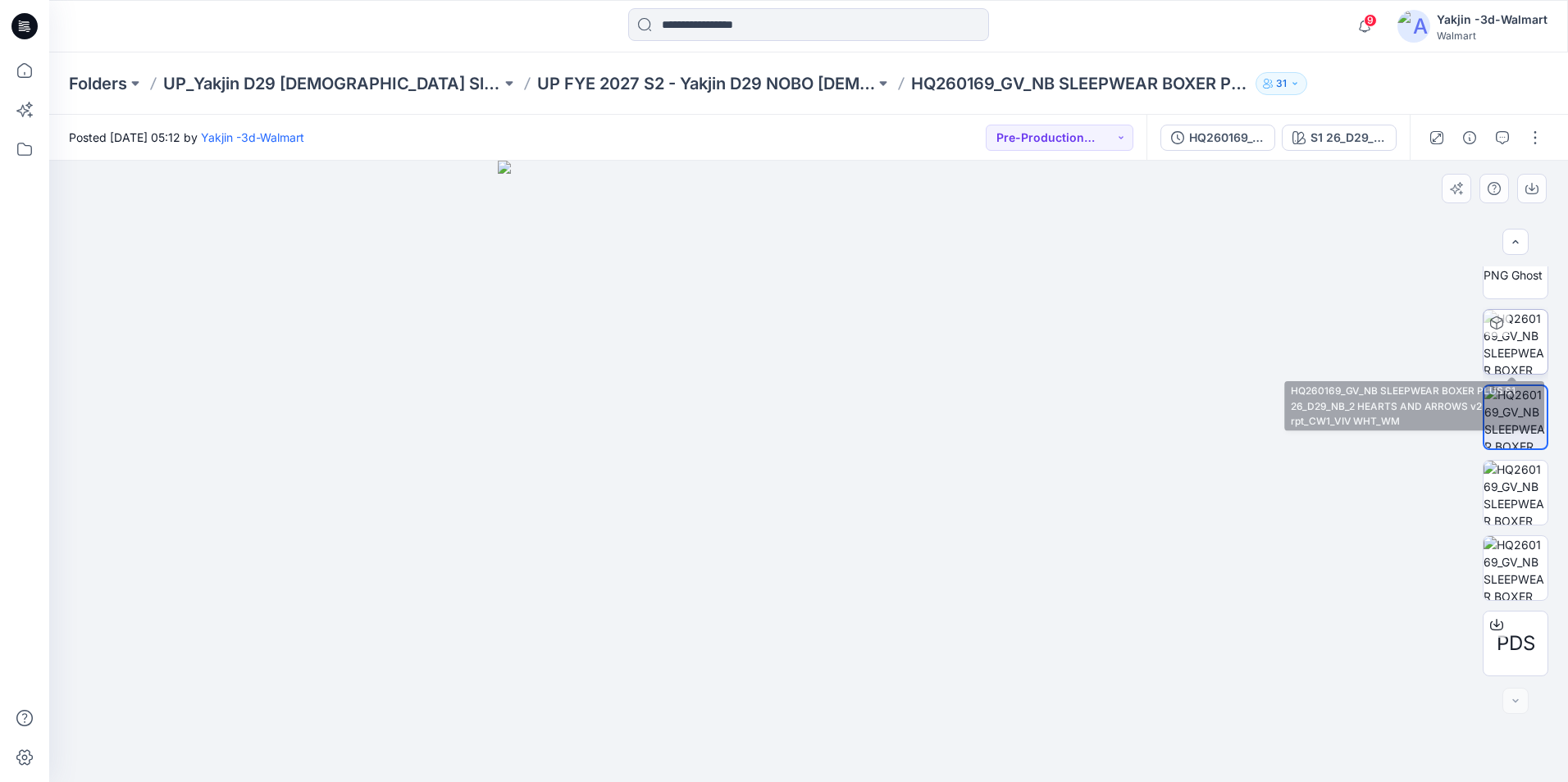
click at [1242, 354] on img at bounding box center [1515, 342] width 64 height 64
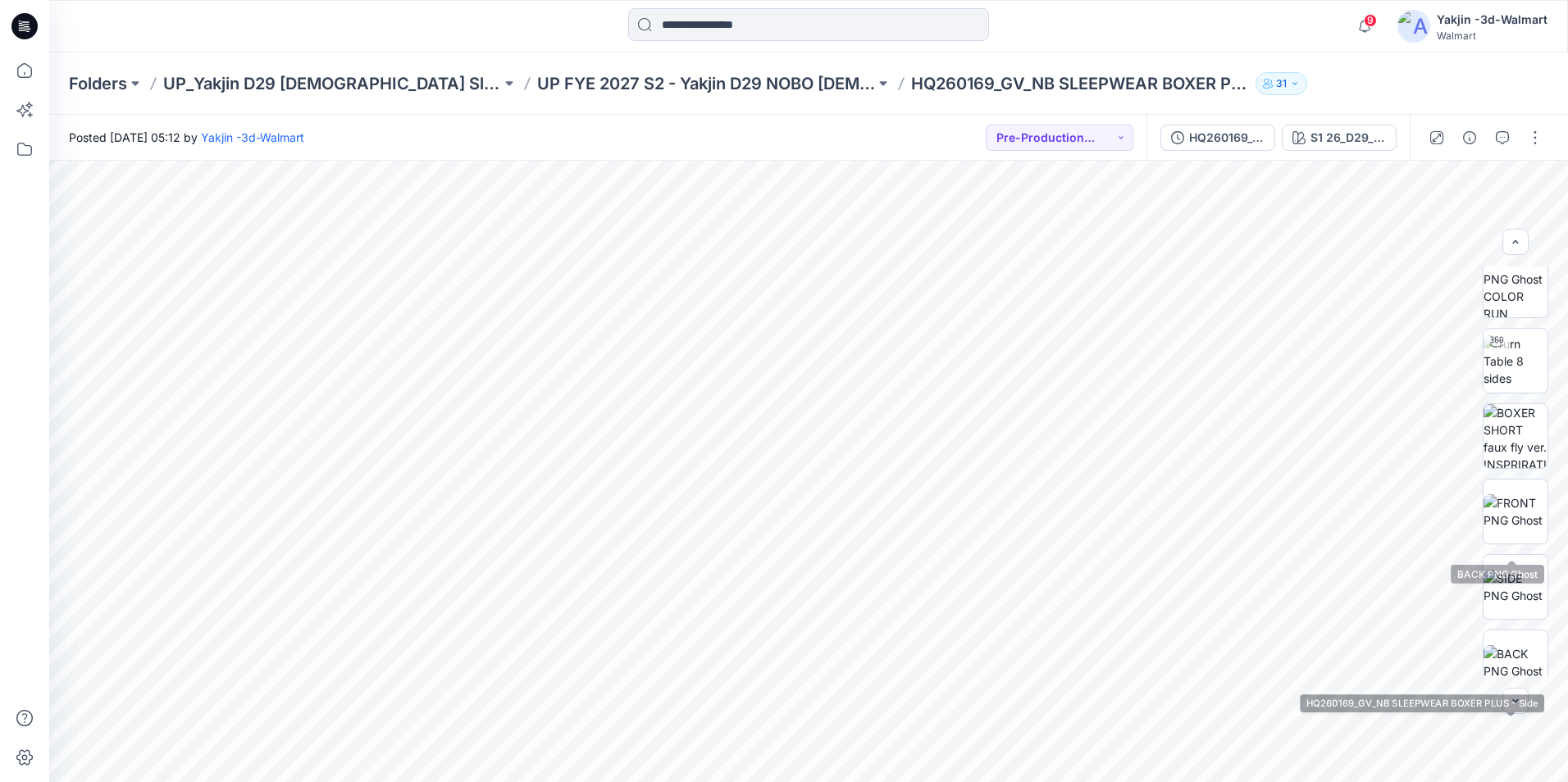
scroll to position [0, 0]
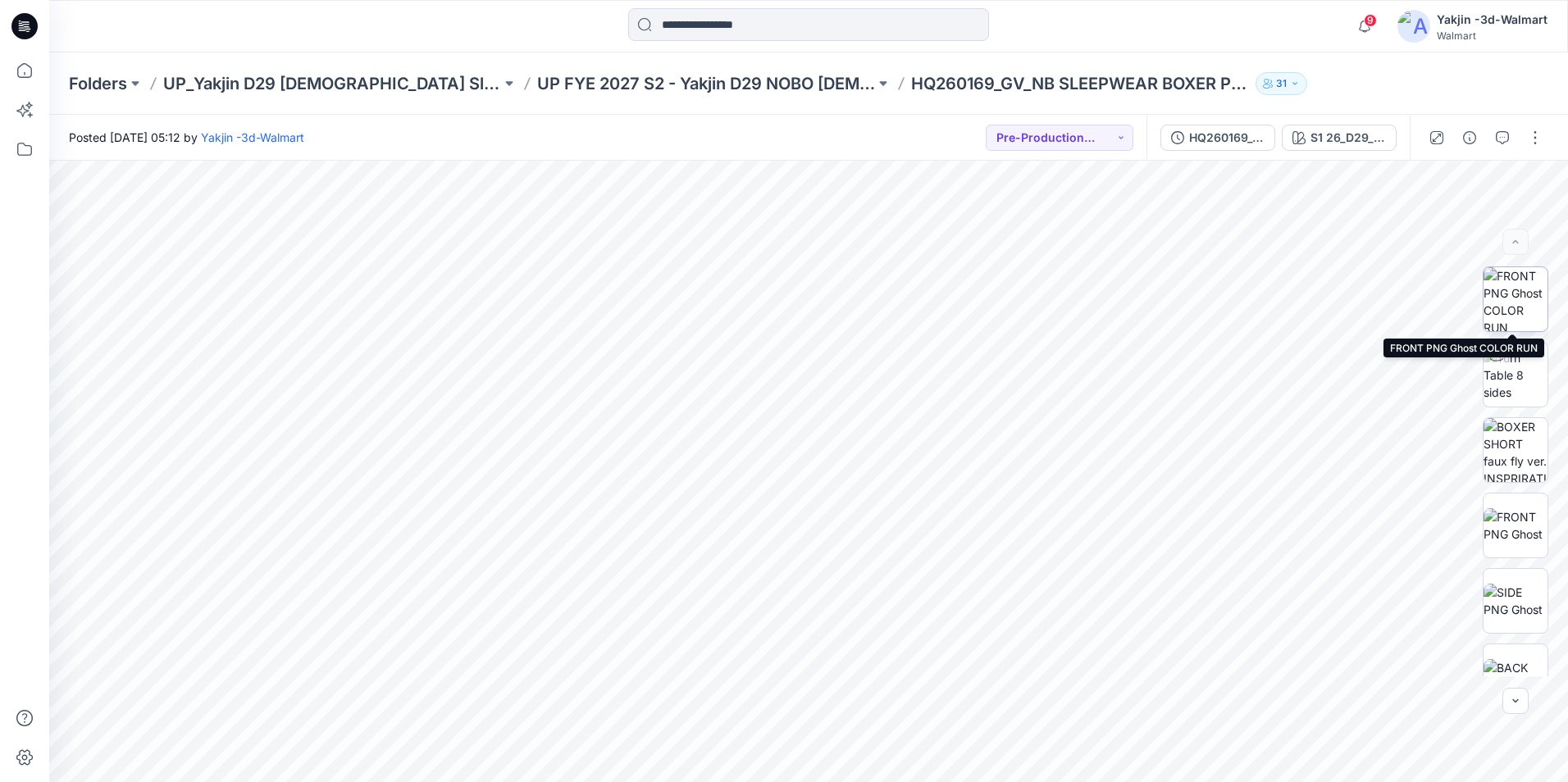
click at [1242, 289] on img at bounding box center [1515, 299] width 64 height 64
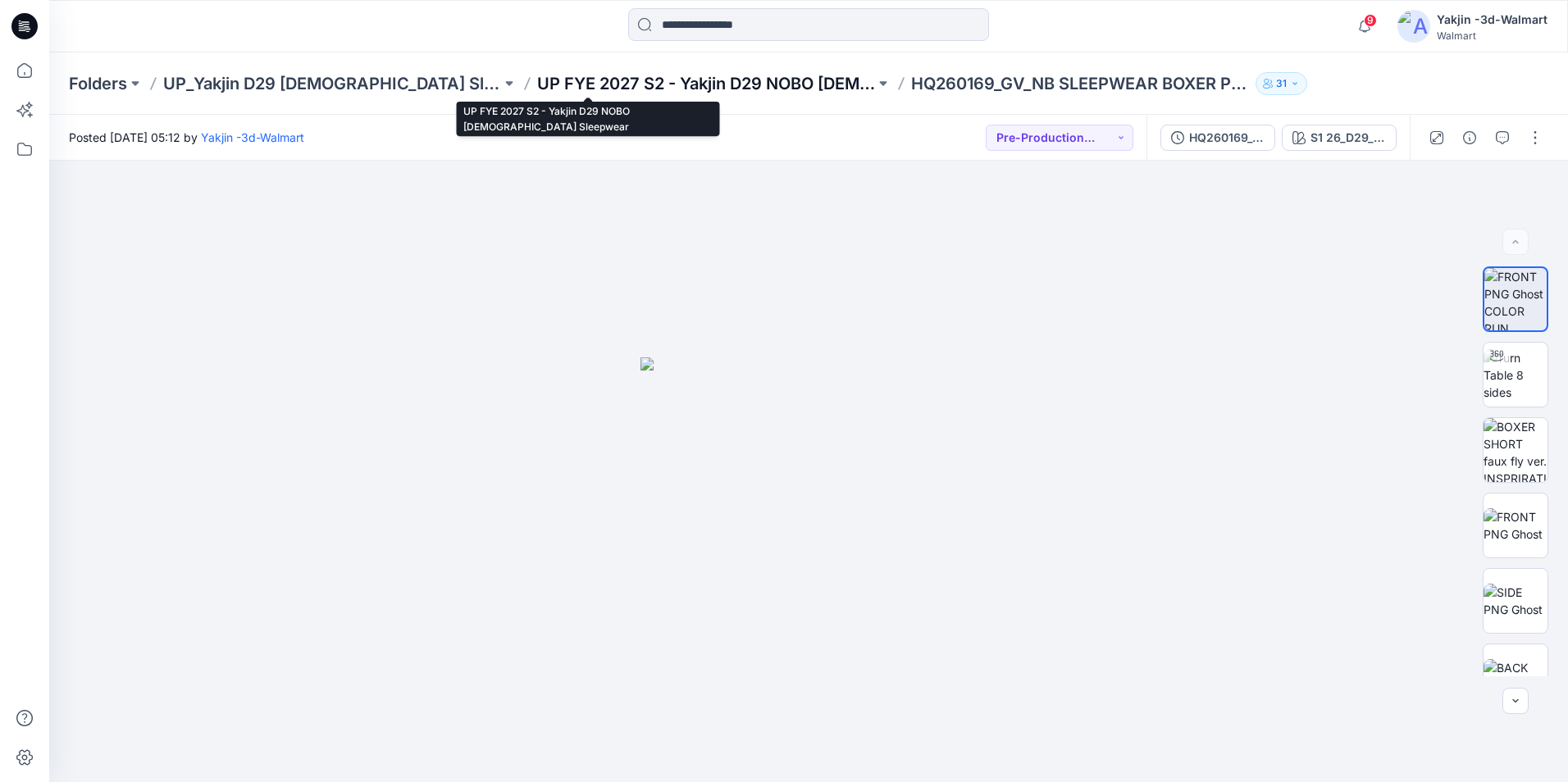
click at [671, 81] on p "UP FYE 2027 S2 - Yakjin D29 NOBO Ladies Sleepwear" at bounding box center [706, 84] width 338 height 23
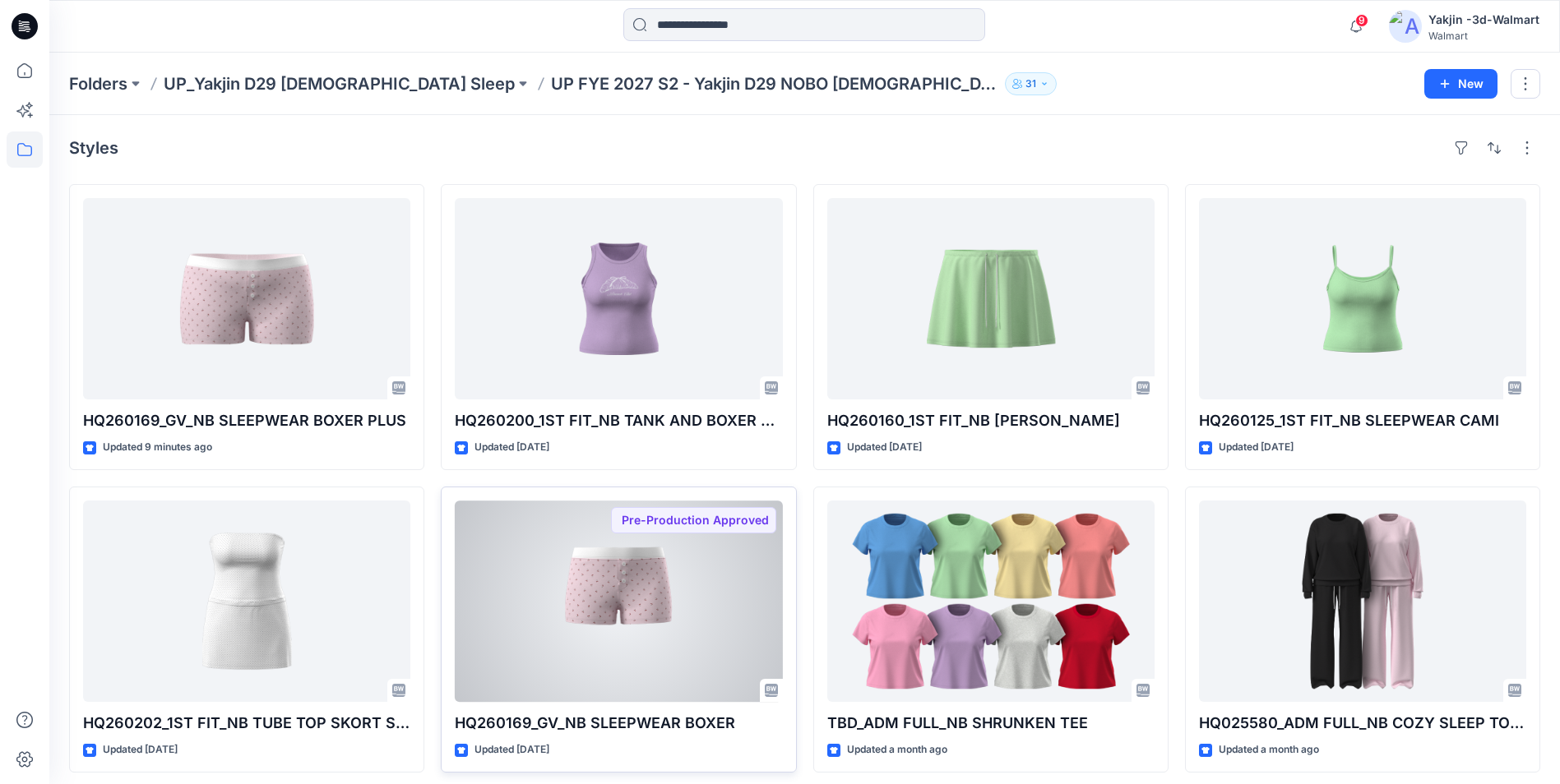
click at [674, 597] on div at bounding box center [618, 601] width 327 height 202
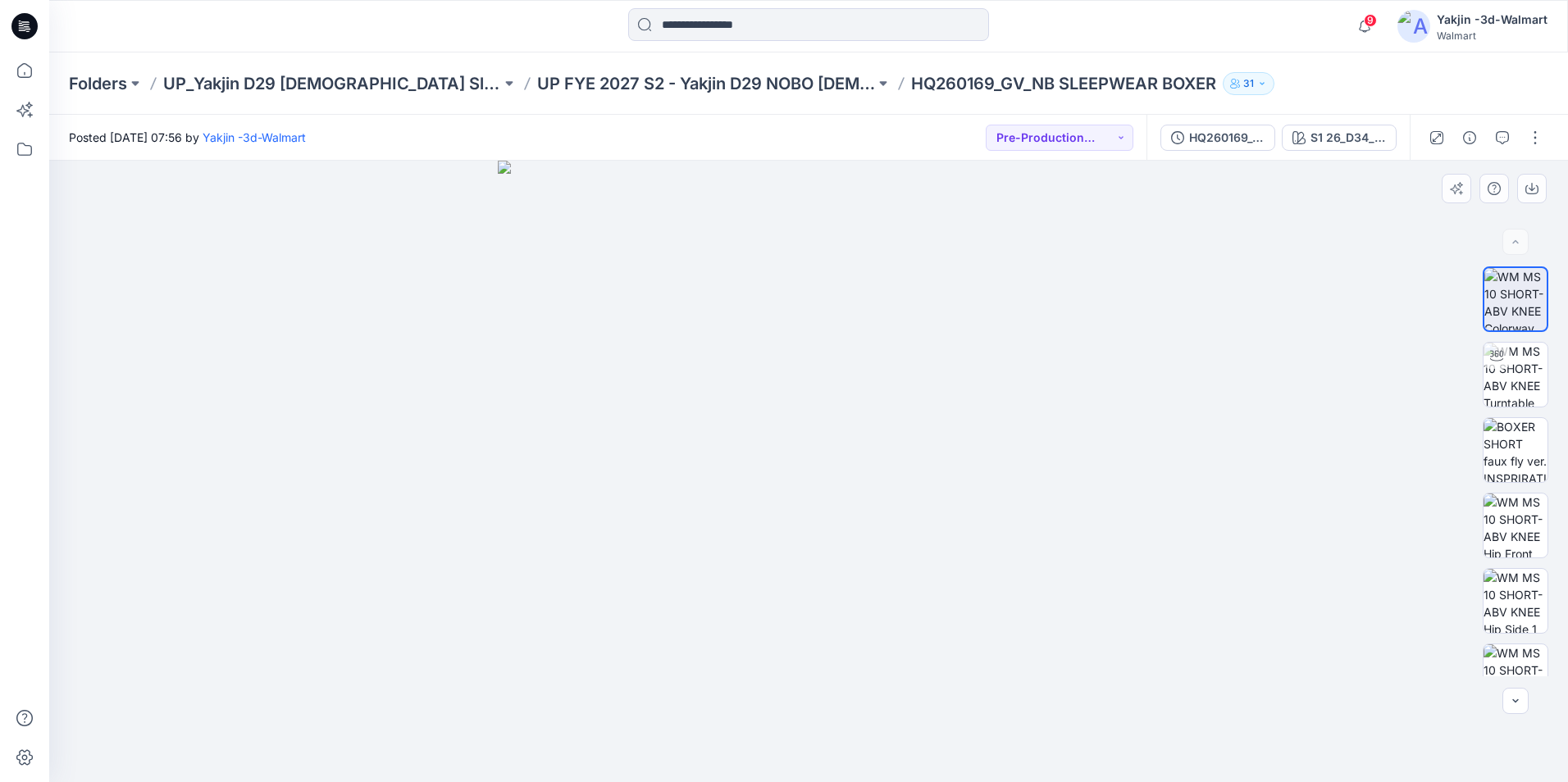
drag, startPoint x: 875, startPoint y: 458, endPoint x: 951, endPoint y: 454, distance: 76.1
click at [951, 454] on img at bounding box center [808, 471] width 621 height 621
drag, startPoint x: 909, startPoint y: 516, endPoint x: 1088, endPoint y: 517, distance: 179.0
click at [1054, 512] on img at bounding box center [808, 471] width 621 height 621
click at [1242, 525] on img at bounding box center [1515, 525] width 64 height 64
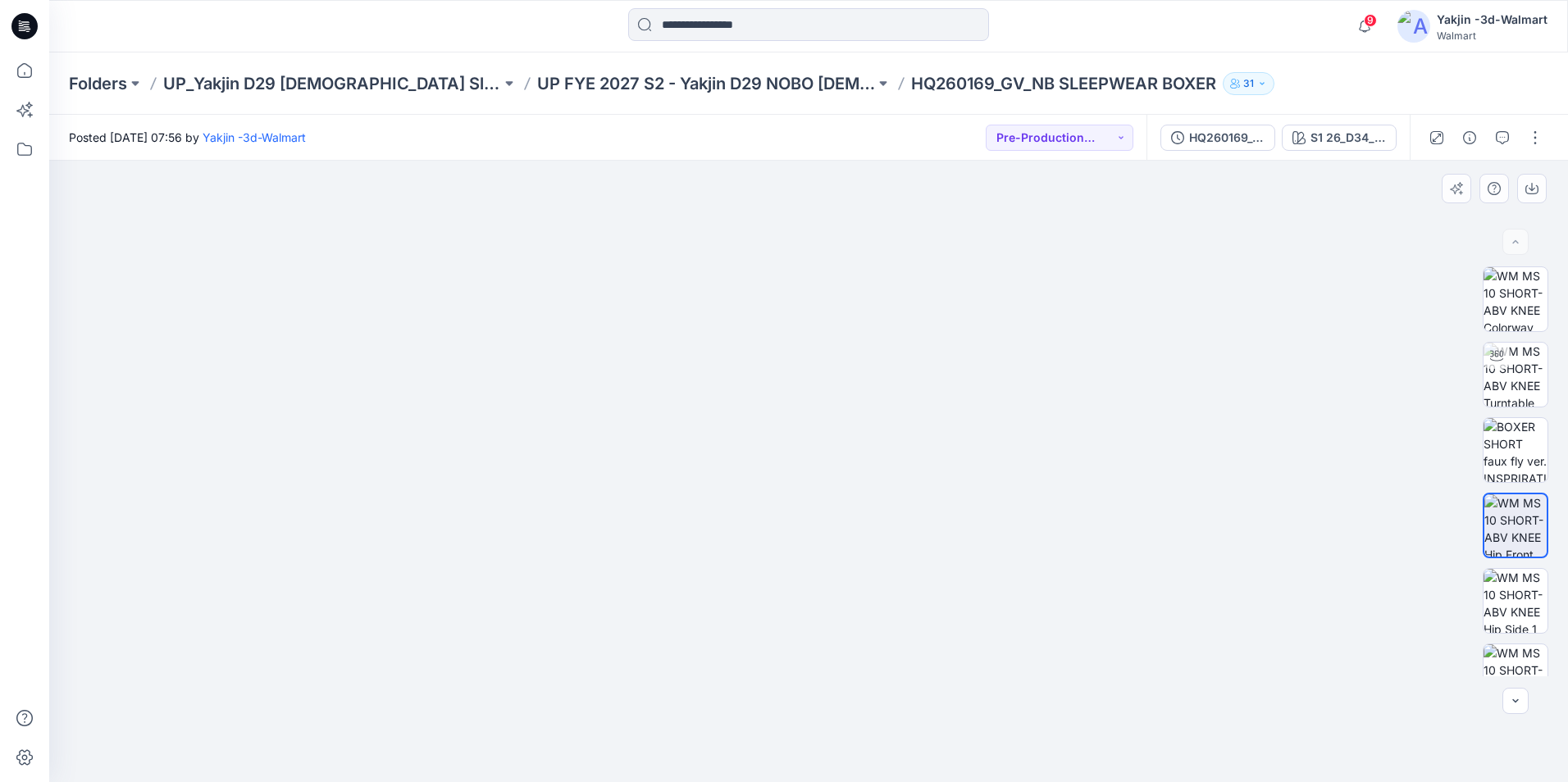
drag, startPoint x: 821, startPoint y: 367, endPoint x: 833, endPoint y: 459, distance: 92.8
click at [833, 459] on img at bounding box center [808, 463] width 820 height 638
drag, startPoint x: 827, startPoint y: 556, endPoint x: 1021, endPoint y: 690, distance: 235.8
click at [1024, 595] on img at bounding box center [808, 471] width 820 height 621
drag, startPoint x: 1114, startPoint y: 477, endPoint x: 1059, endPoint y: 481, distance: 55.1
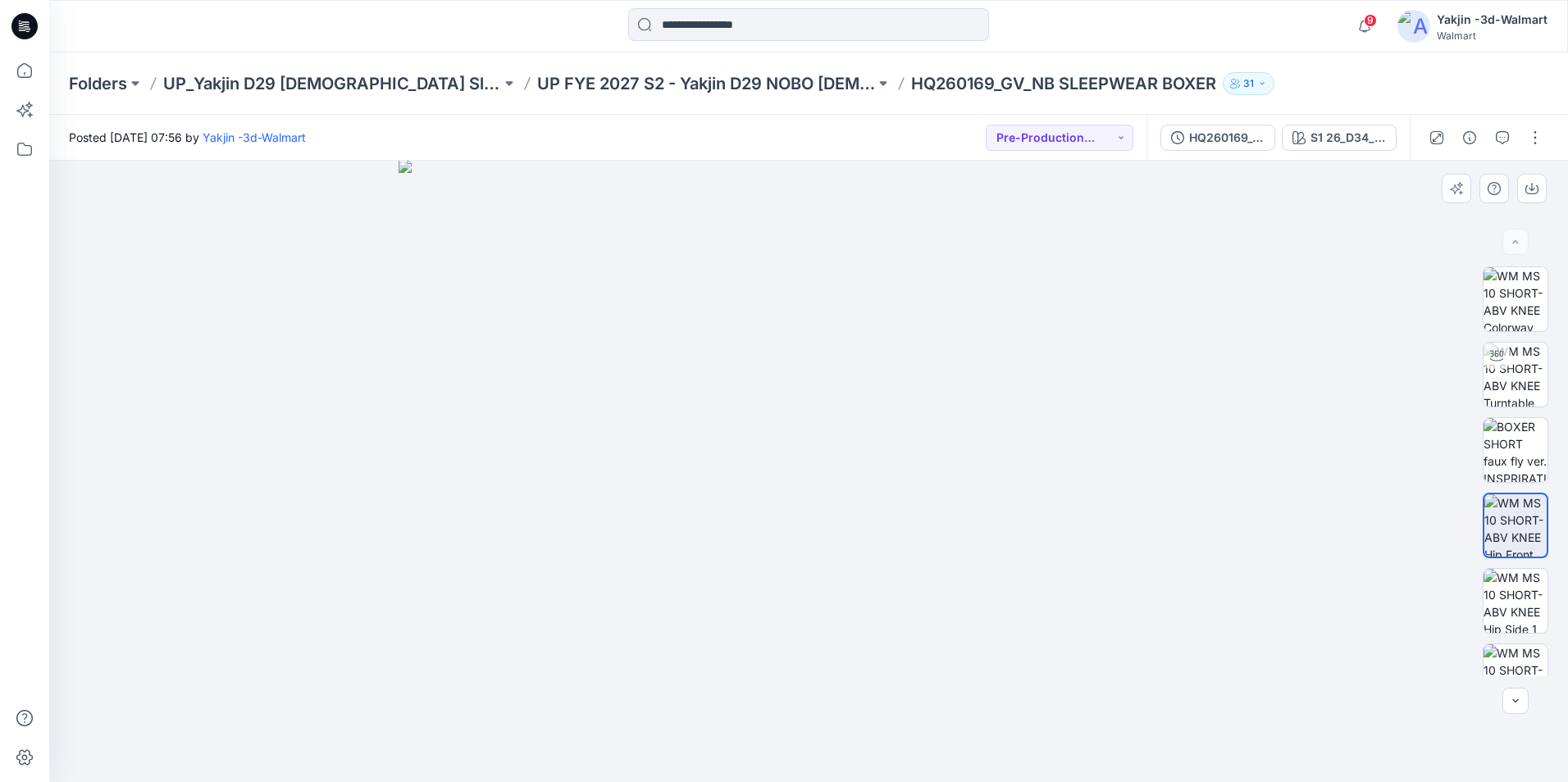
click at [1074, 482] on img at bounding box center [808, 471] width 820 height 622
click at [1045, 526] on img at bounding box center [808, 470] width 820 height 624
click at [1242, 374] on img at bounding box center [1515, 374] width 64 height 64
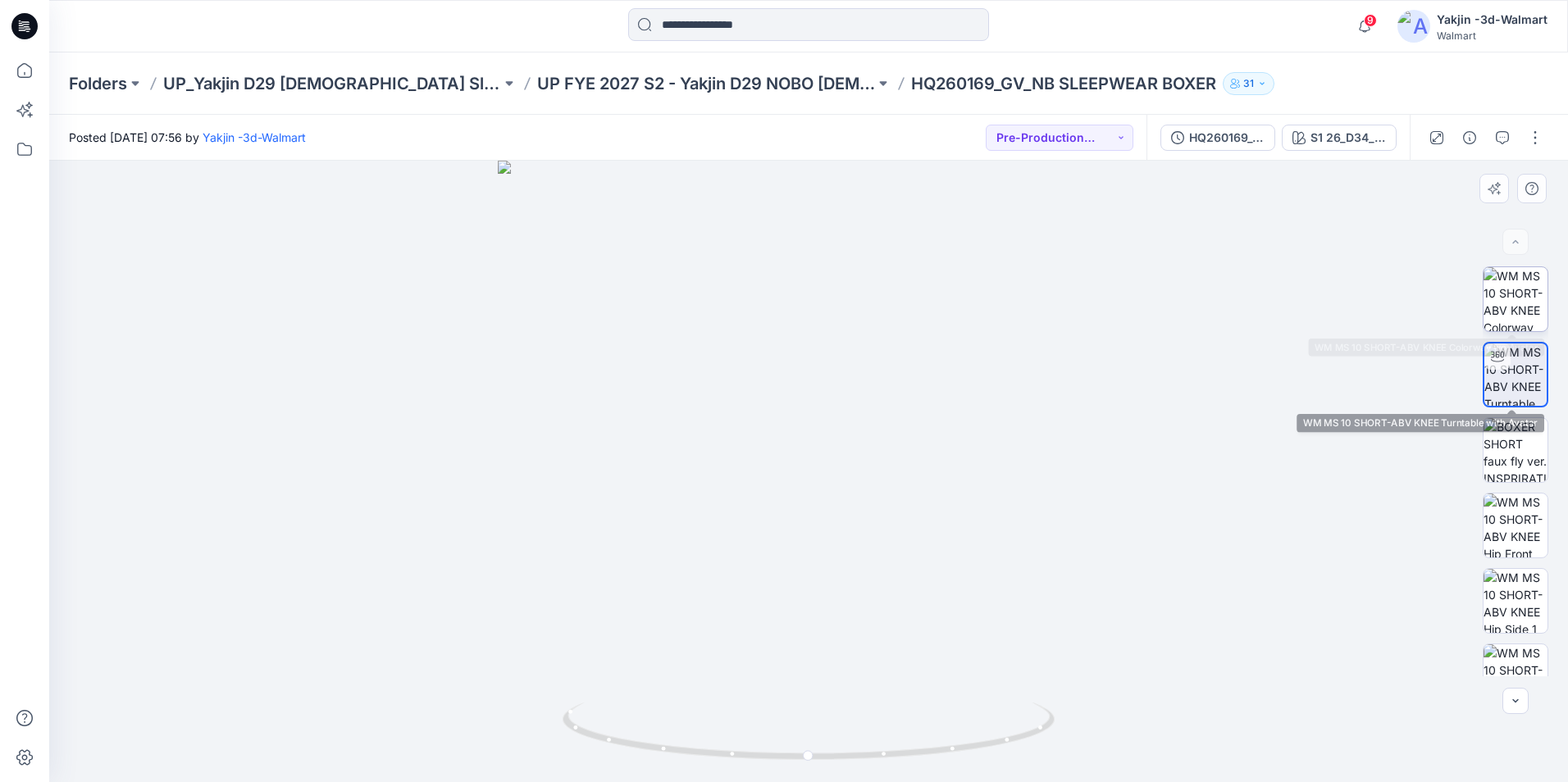
click at [1242, 307] on img at bounding box center [1515, 299] width 64 height 64
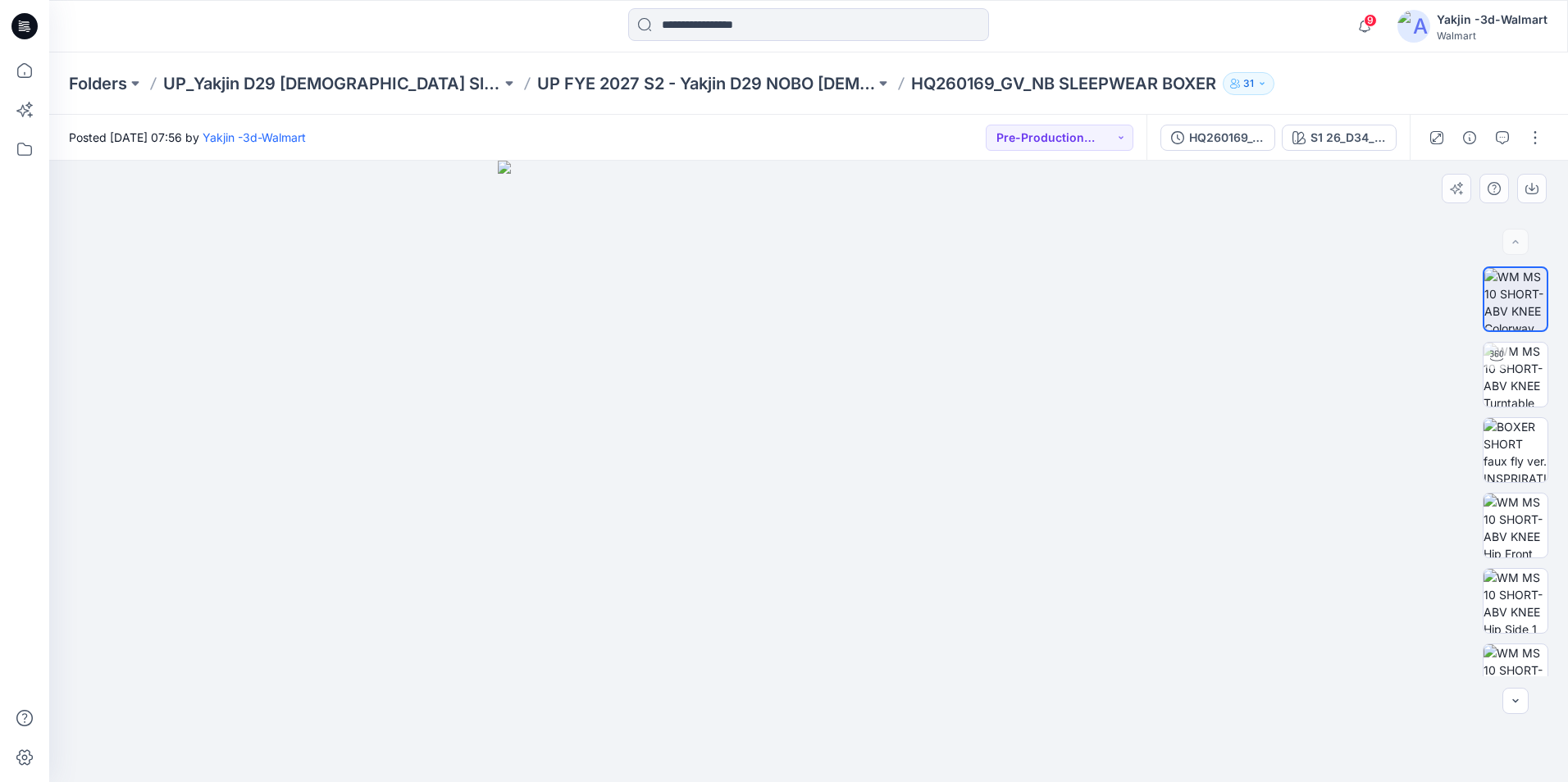
drag, startPoint x: 750, startPoint y: 470, endPoint x: 918, endPoint y: 519, distance: 175.0
click at [919, 519] on img at bounding box center [808, 471] width 621 height 621
drag, startPoint x: 858, startPoint y: 489, endPoint x: 933, endPoint y: 538, distance: 89.6
click at [933, 538] on img at bounding box center [808, 471] width 621 height 621
click at [1242, 523] on img at bounding box center [1515, 525] width 64 height 64
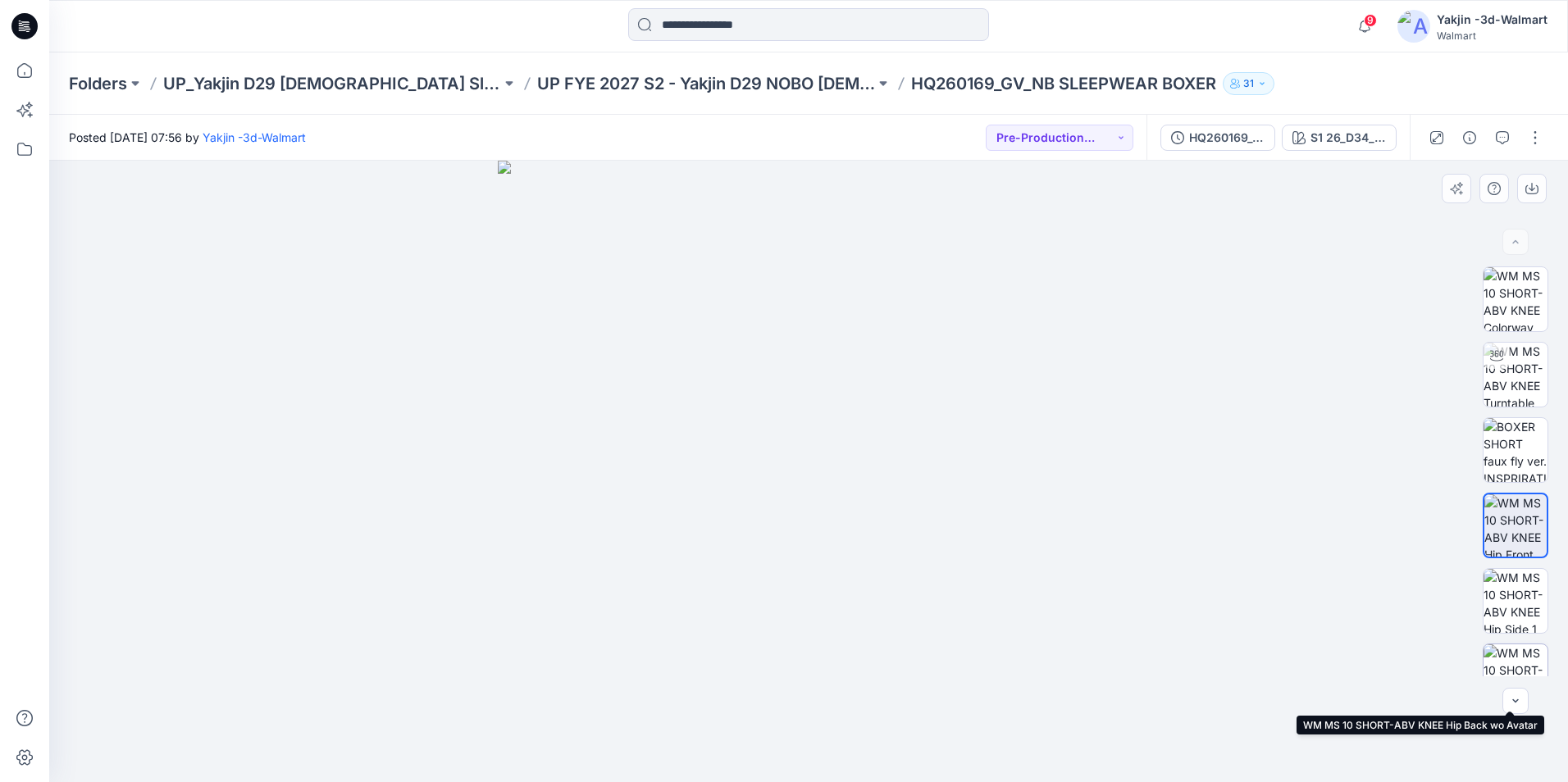
click at [1242, 595] on img at bounding box center [1515, 676] width 64 height 64
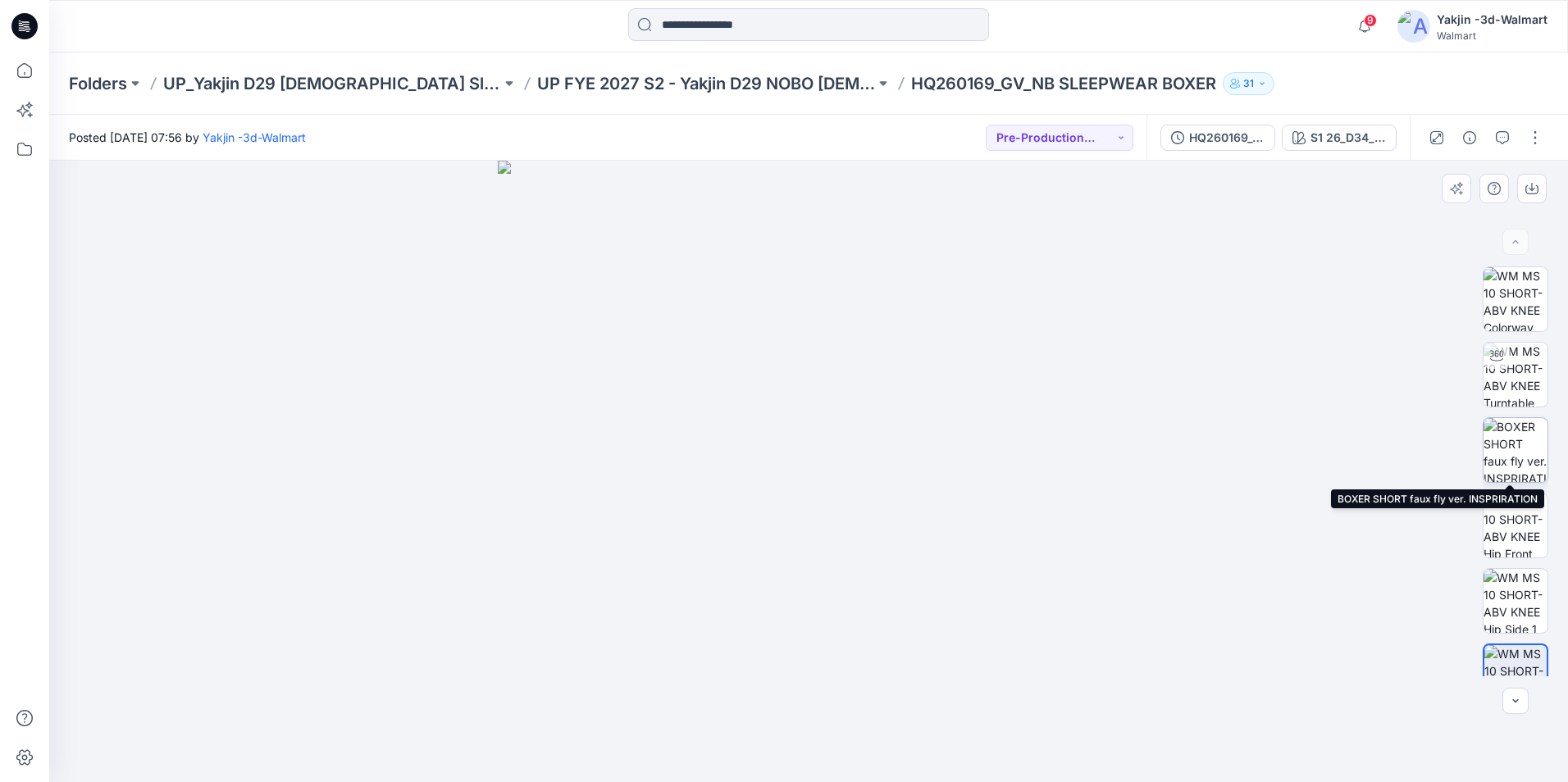
click at [1242, 429] on img at bounding box center [1515, 449] width 64 height 64
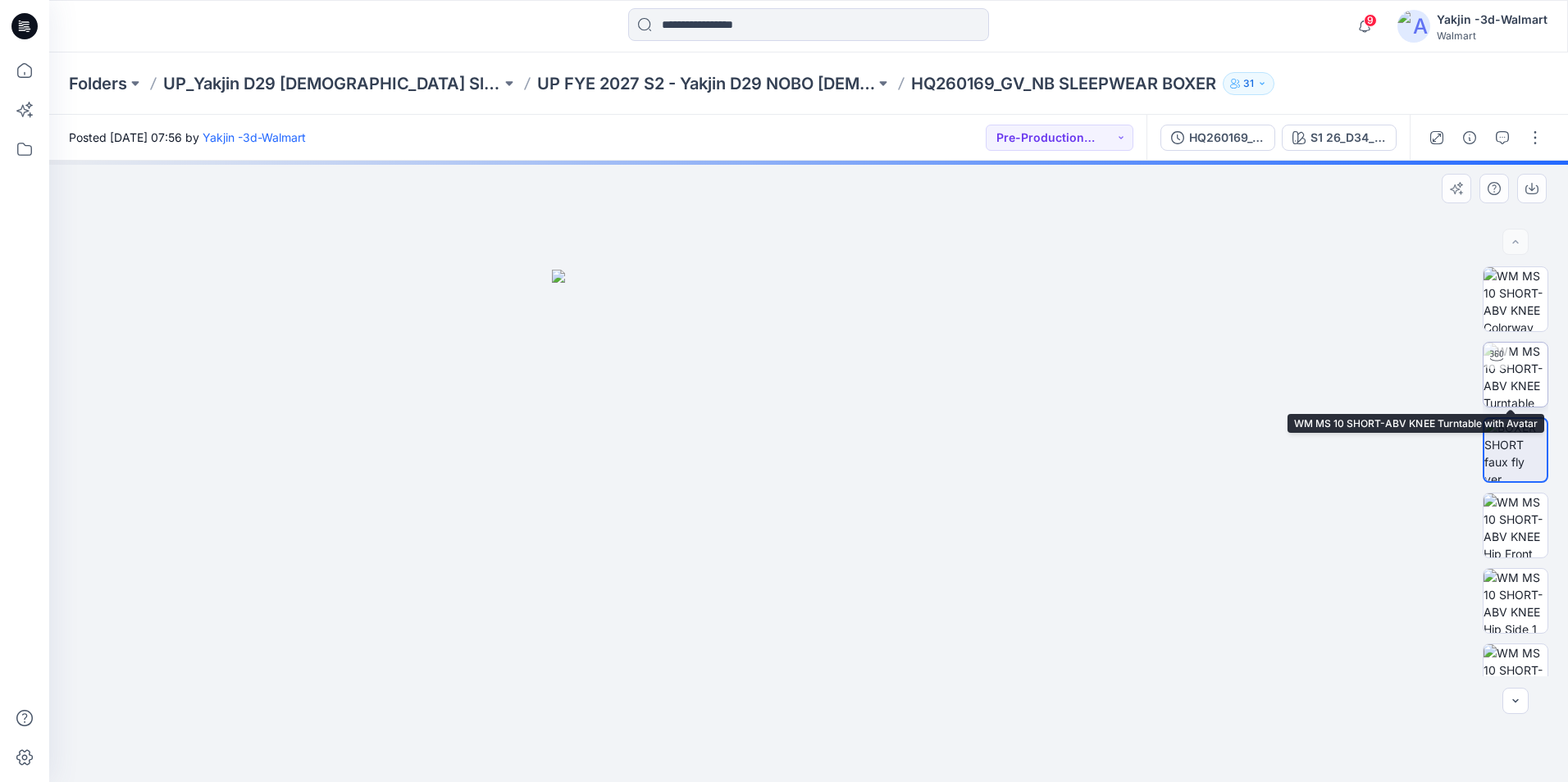
click at [1242, 377] on img at bounding box center [1515, 374] width 64 height 64
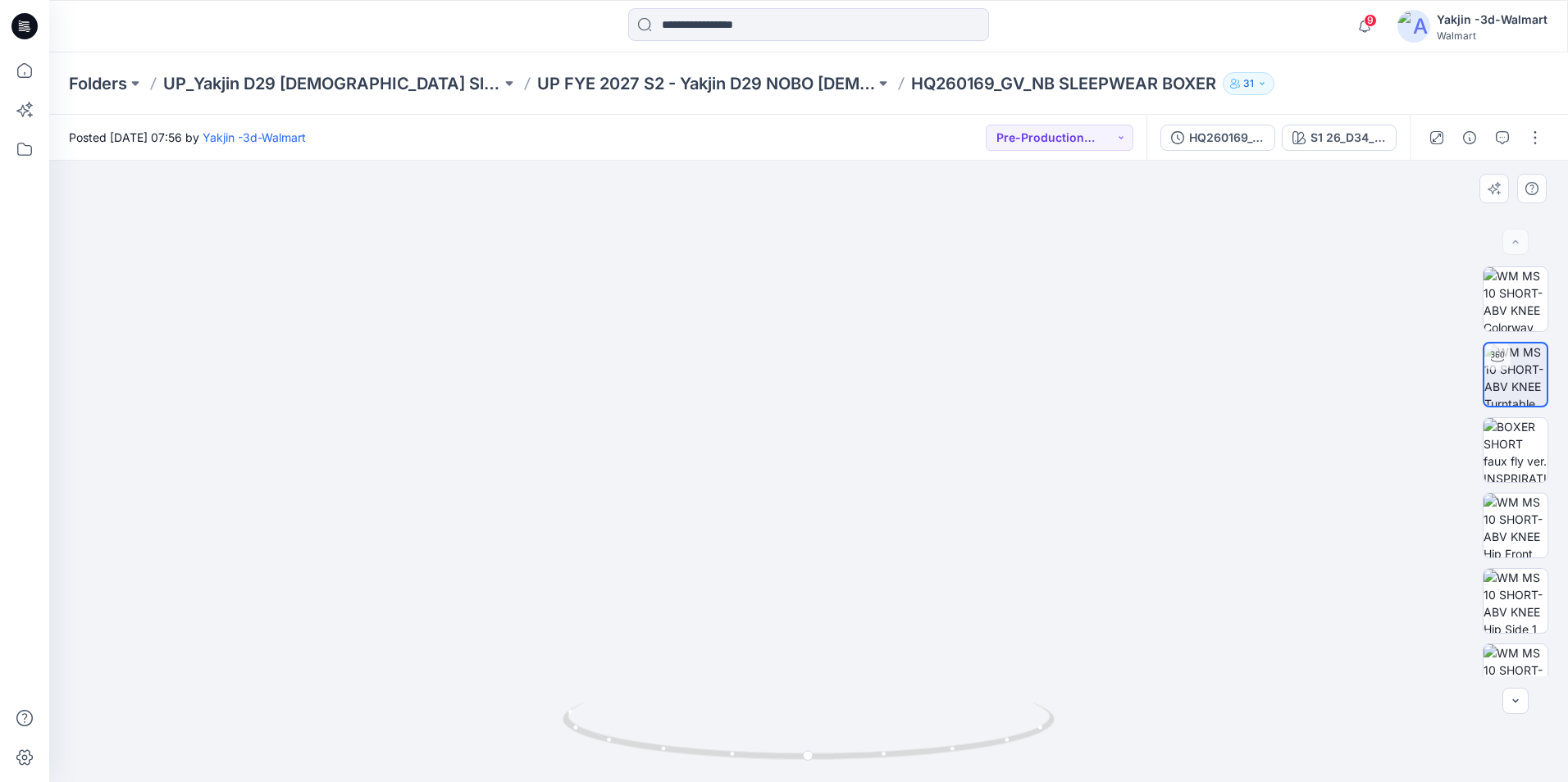
drag, startPoint x: 837, startPoint y: 407, endPoint x: 873, endPoint y: 478, distance: 79.6
click at [873, 478] on img at bounding box center [809, 321] width 1380 height 925
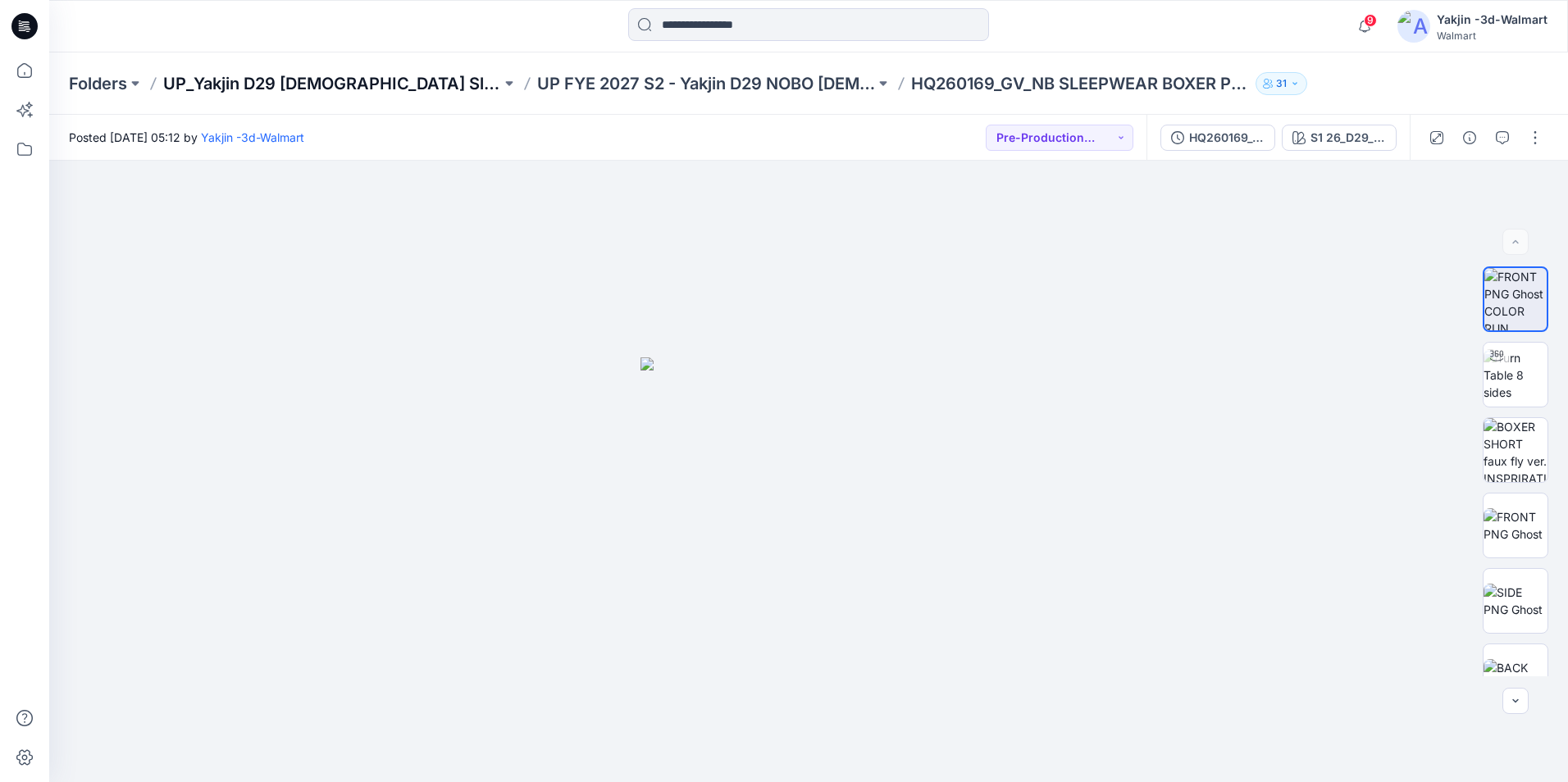
click at [332, 81] on p "UP_Yakjin D29 [DEMOGRAPHIC_DATA] Sleep" at bounding box center [332, 84] width 338 height 23
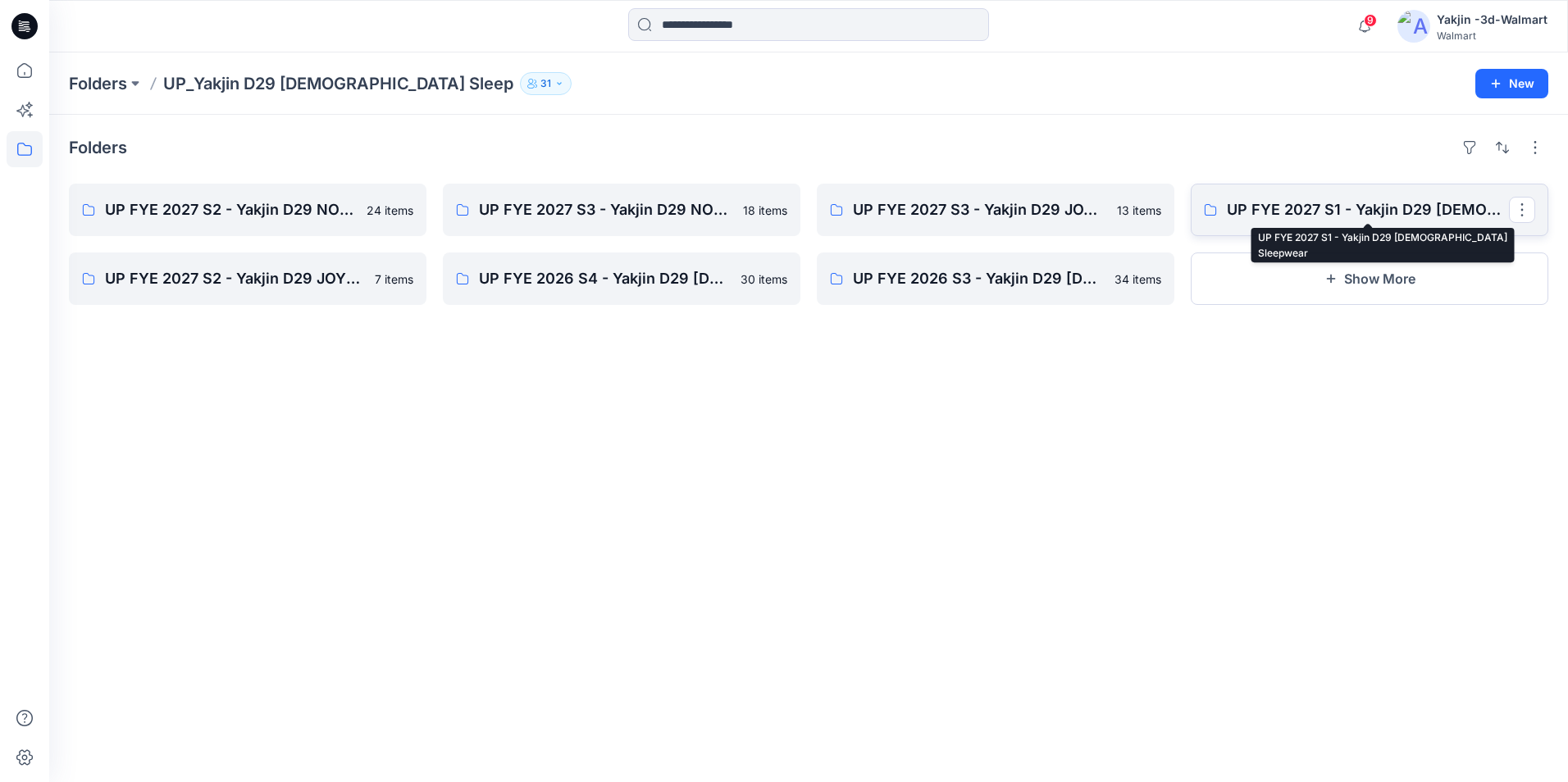
click at [1355, 204] on p "UP FYE 2027 S1 - Yakjin D29 [DEMOGRAPHIC_DATA] Sleepwear" at bounding box center [1367, 210] width 282 height 23
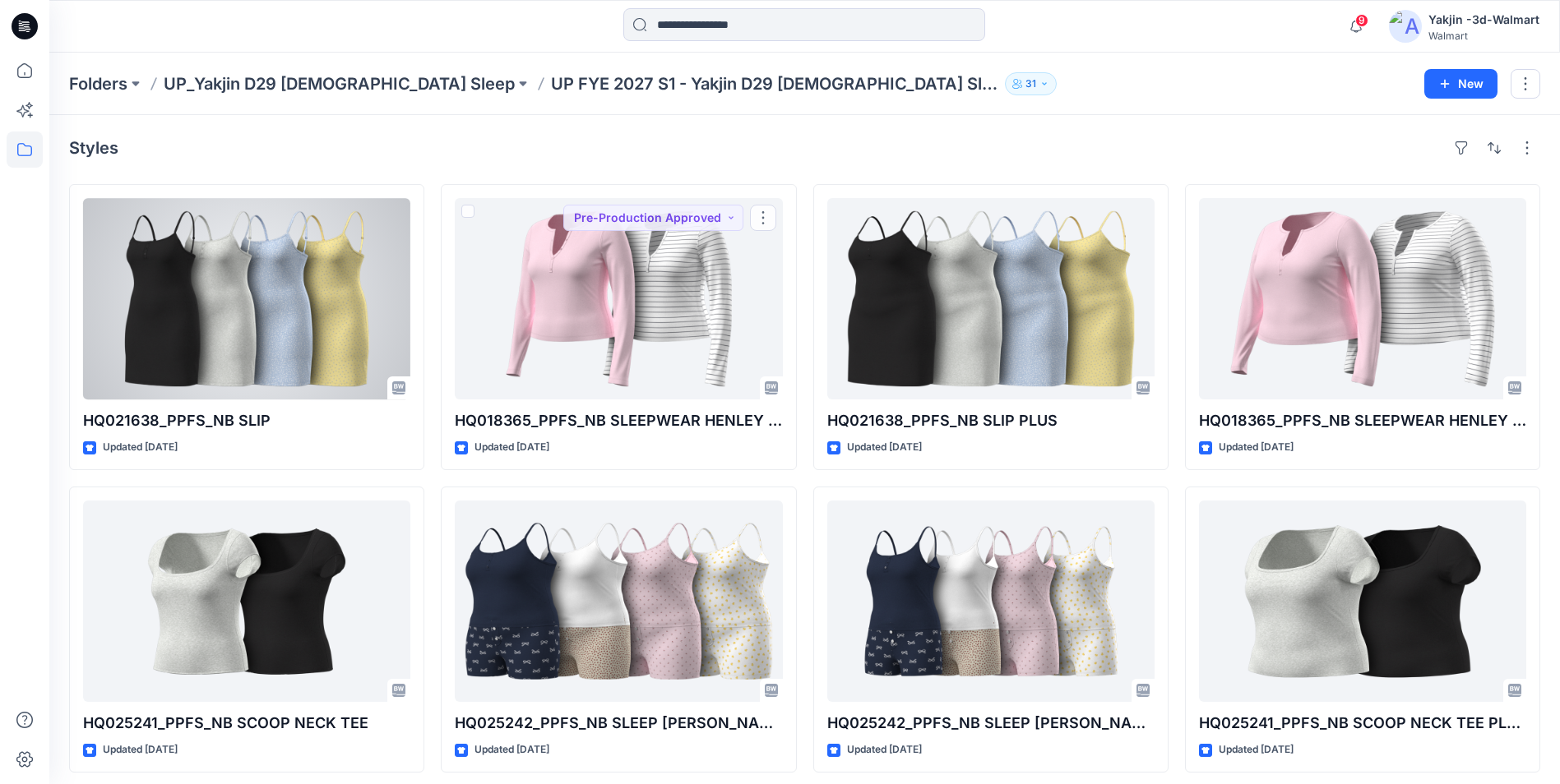
click at [359, 337] on div at bounding box center [246, 299] width 327 height 202
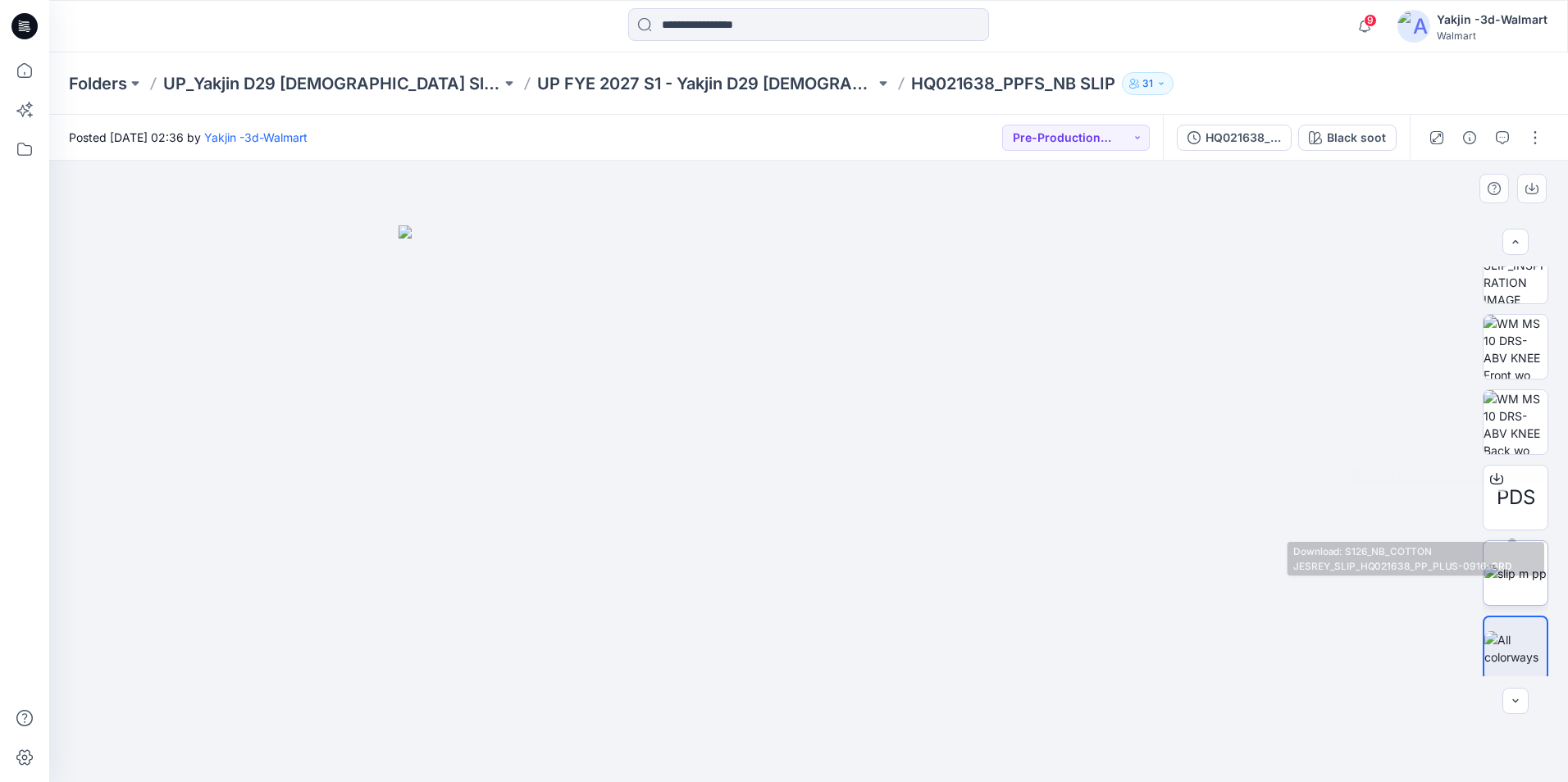
scroll to position [184, 0]
drag, startPoint x: 900, startPoint y: 364, endPoint x: 1057, endPoint y: 478, distance: 194.0
click at [1057, 478] on img at bounding box center [808, 503] width 820 height 557
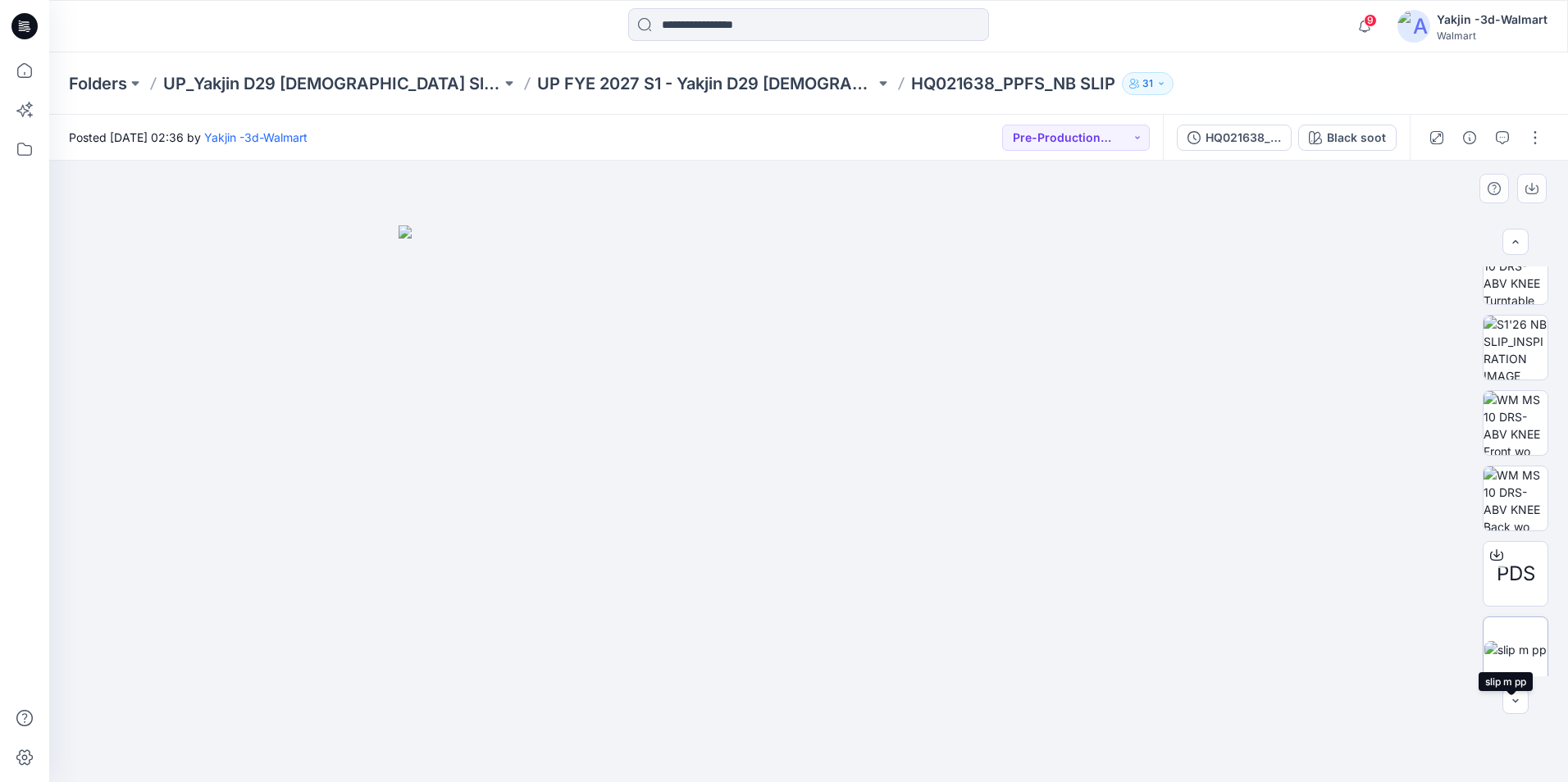
scroll to position [0, 0]
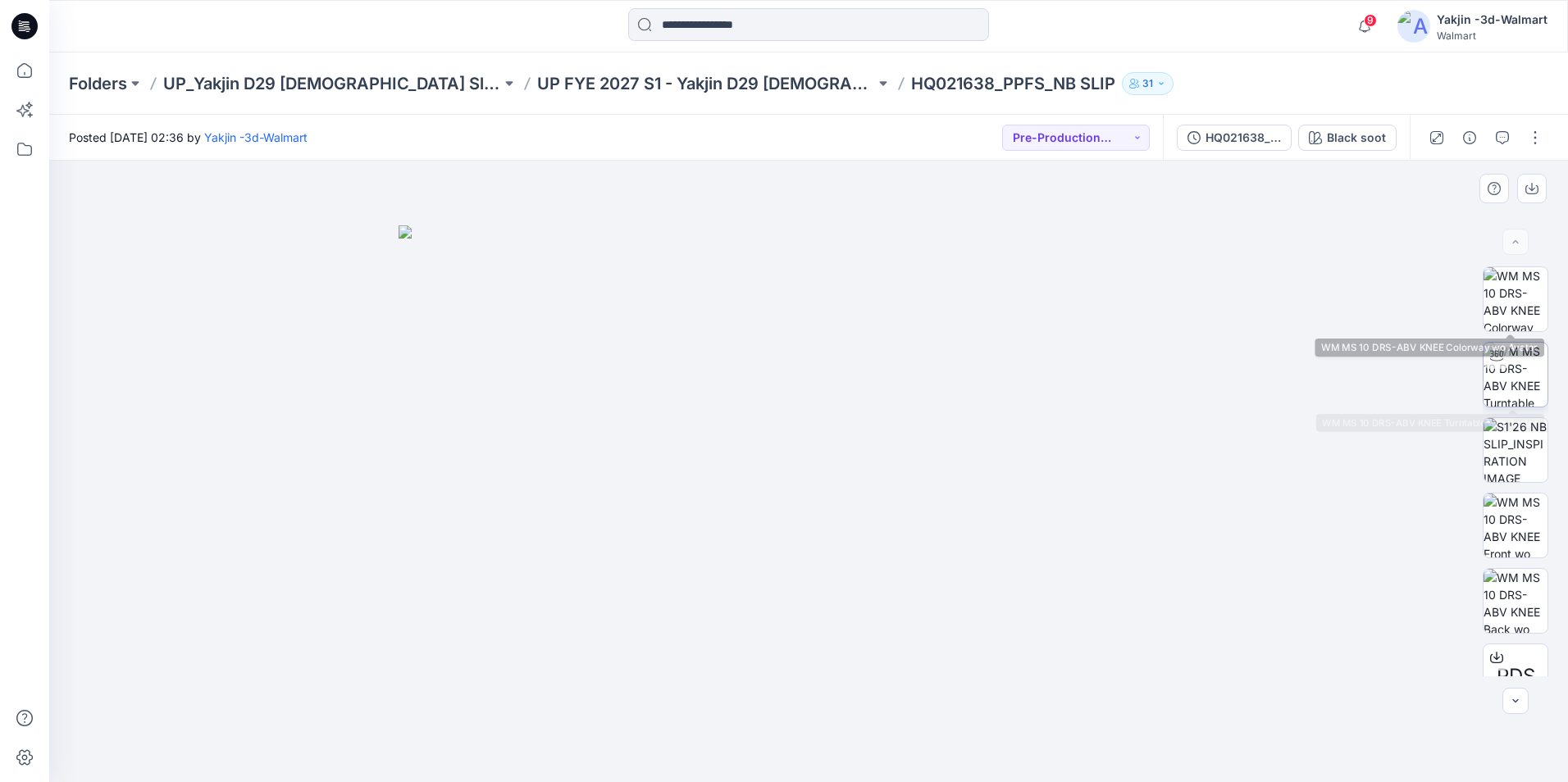
click at [1512, 382] on img at bounding box center [1515, 374] width 64 height 64
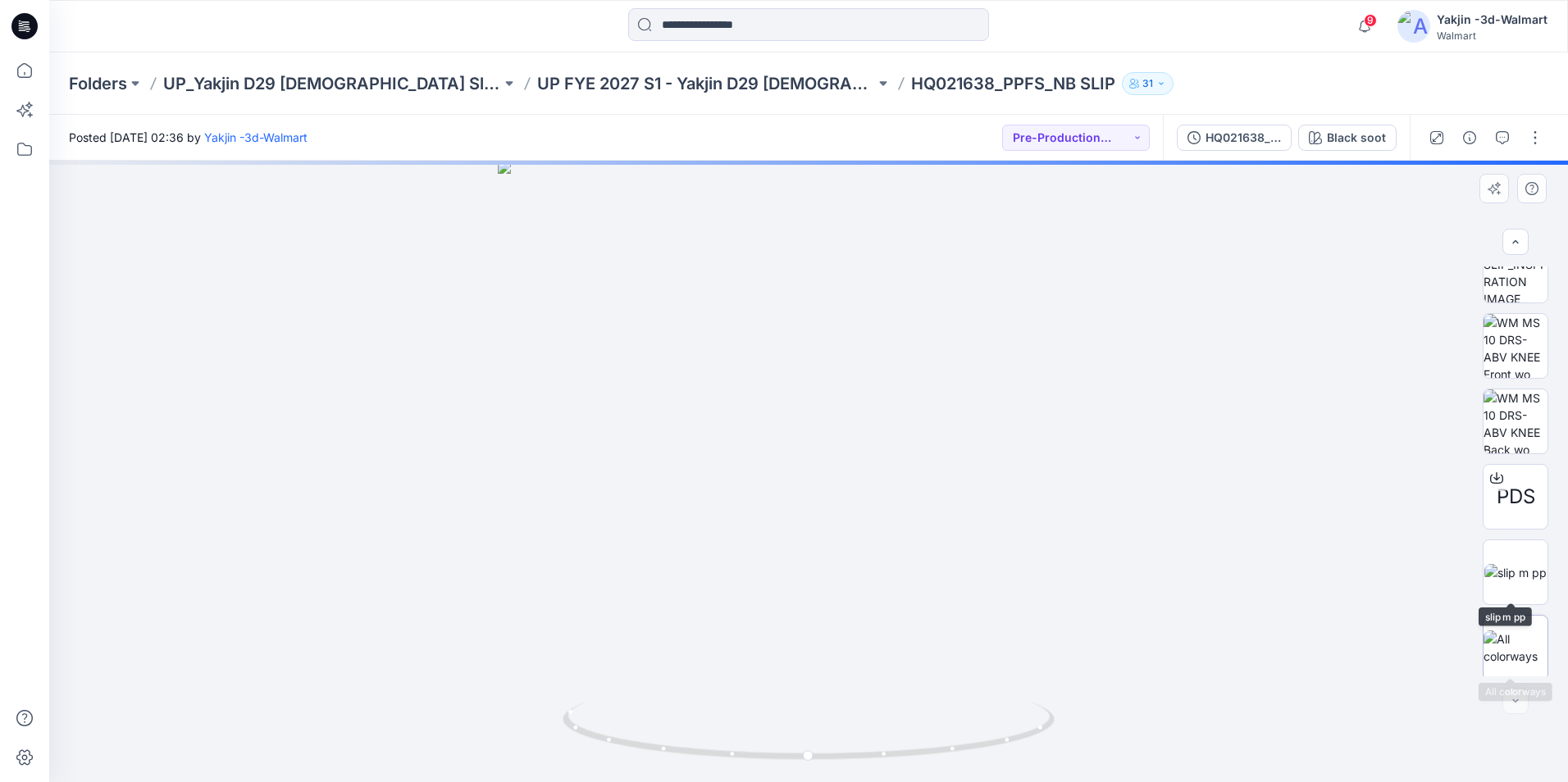
scroll to position [184, 0]
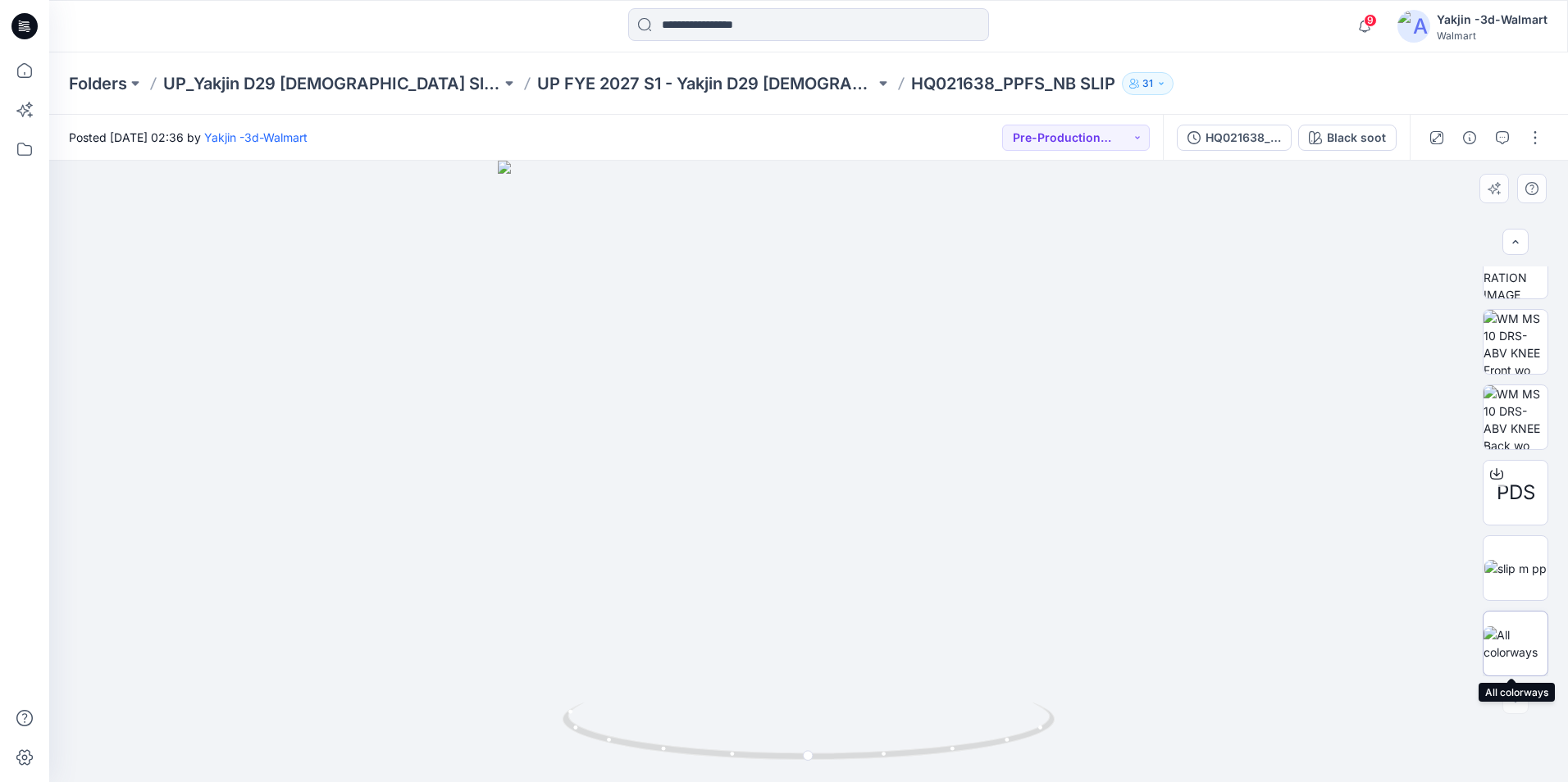
click at [1526, 636] on img at bounding box center [1515, 644] width 64 height 35
click at [1000, 375] on img at bounding box center [808, 503] width 820 height 557
drag, startPoint x: 976, startPoint y: 359, endPoint x: 1057, endPoint y: 477, distance: 143.1
click at [1057, 477] on img at bounding box center [808, 503] width 820 height 557
drag, startPoint x: 855, startPoint y: 330, endPoint x: 861, endPoint y: 420, distance: 90.2
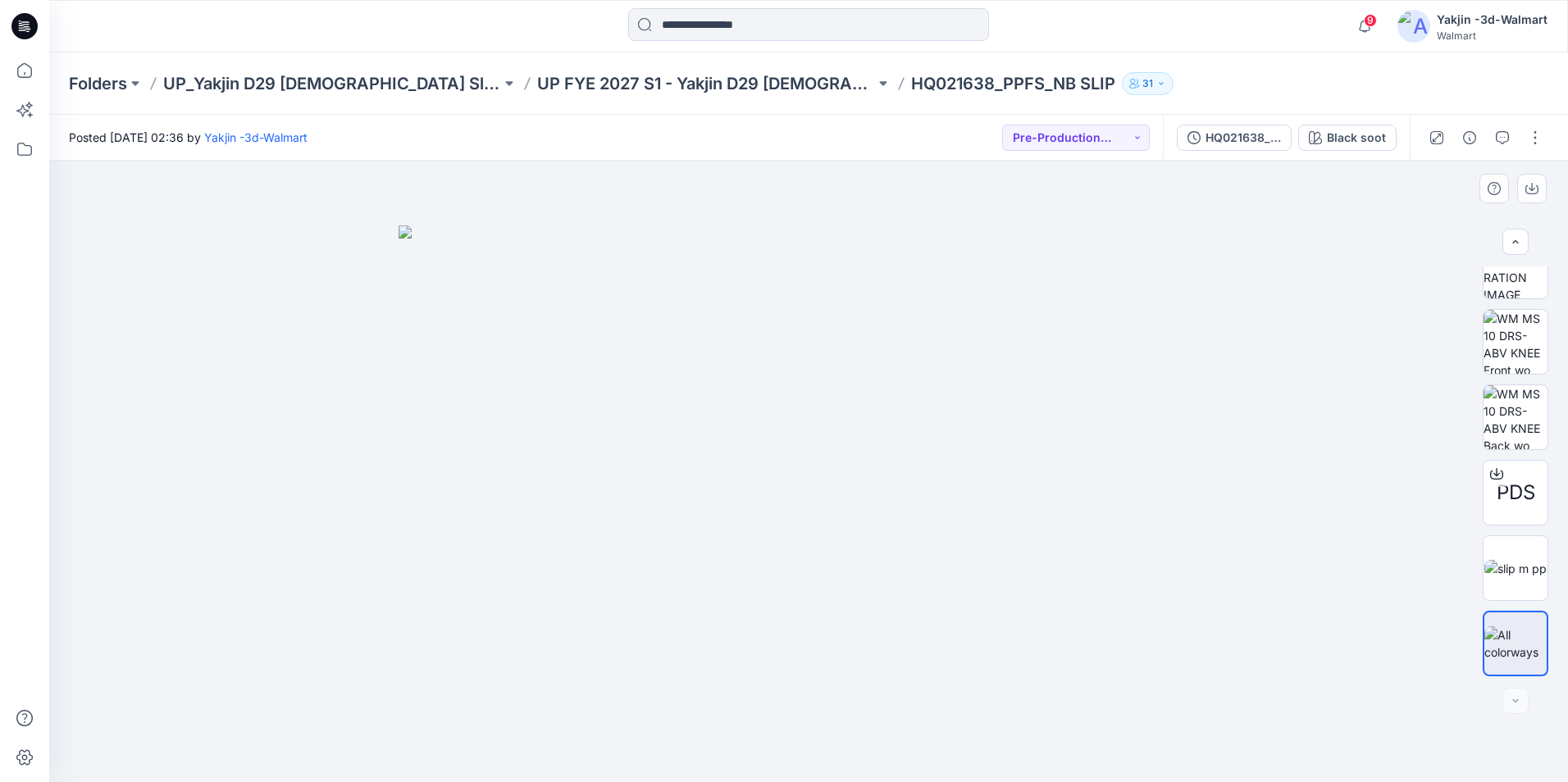
click at [898, 396] on img at bounding box center [808, 503] width 820 height 557
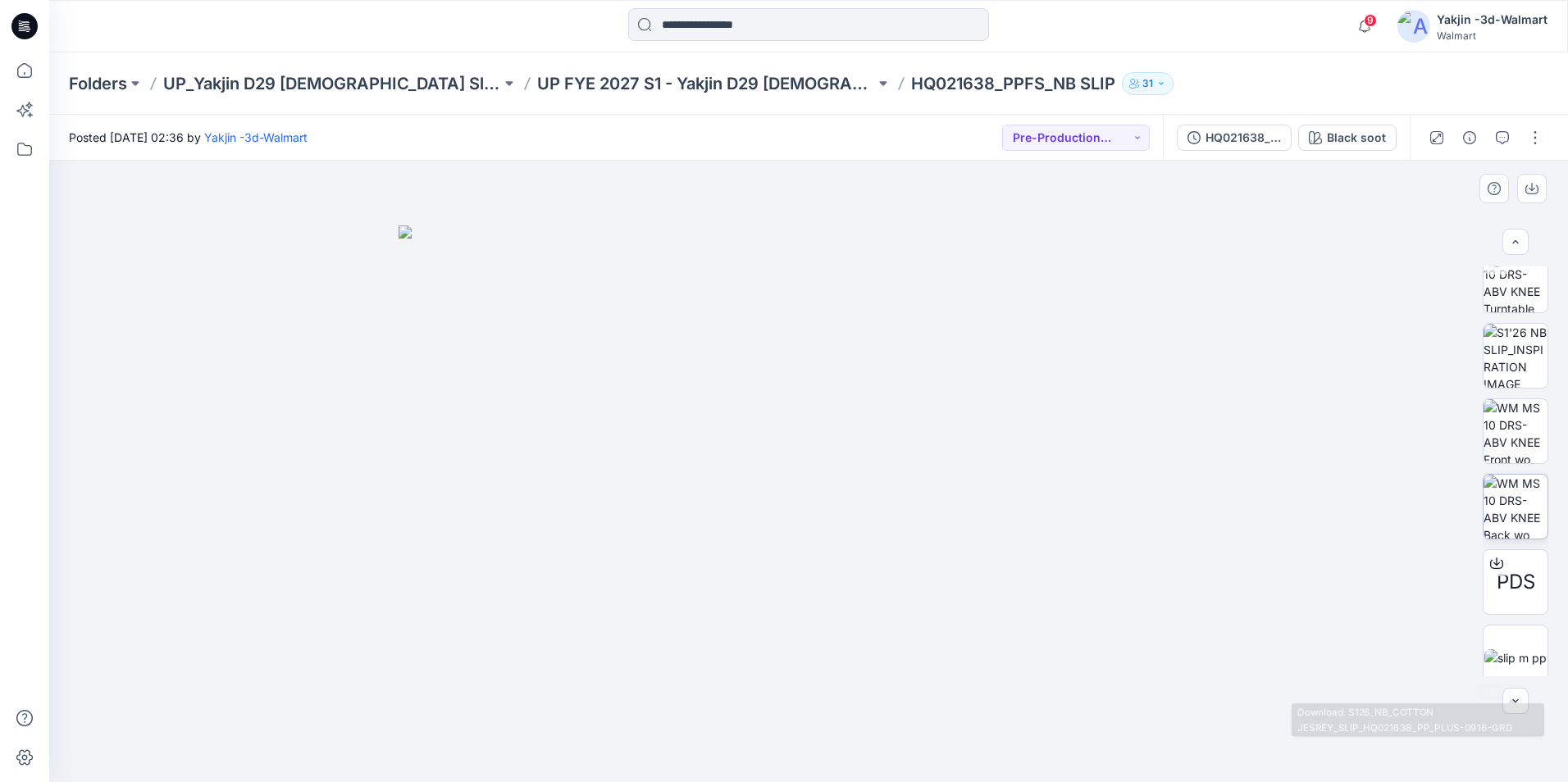
scroll to position [0, 0]
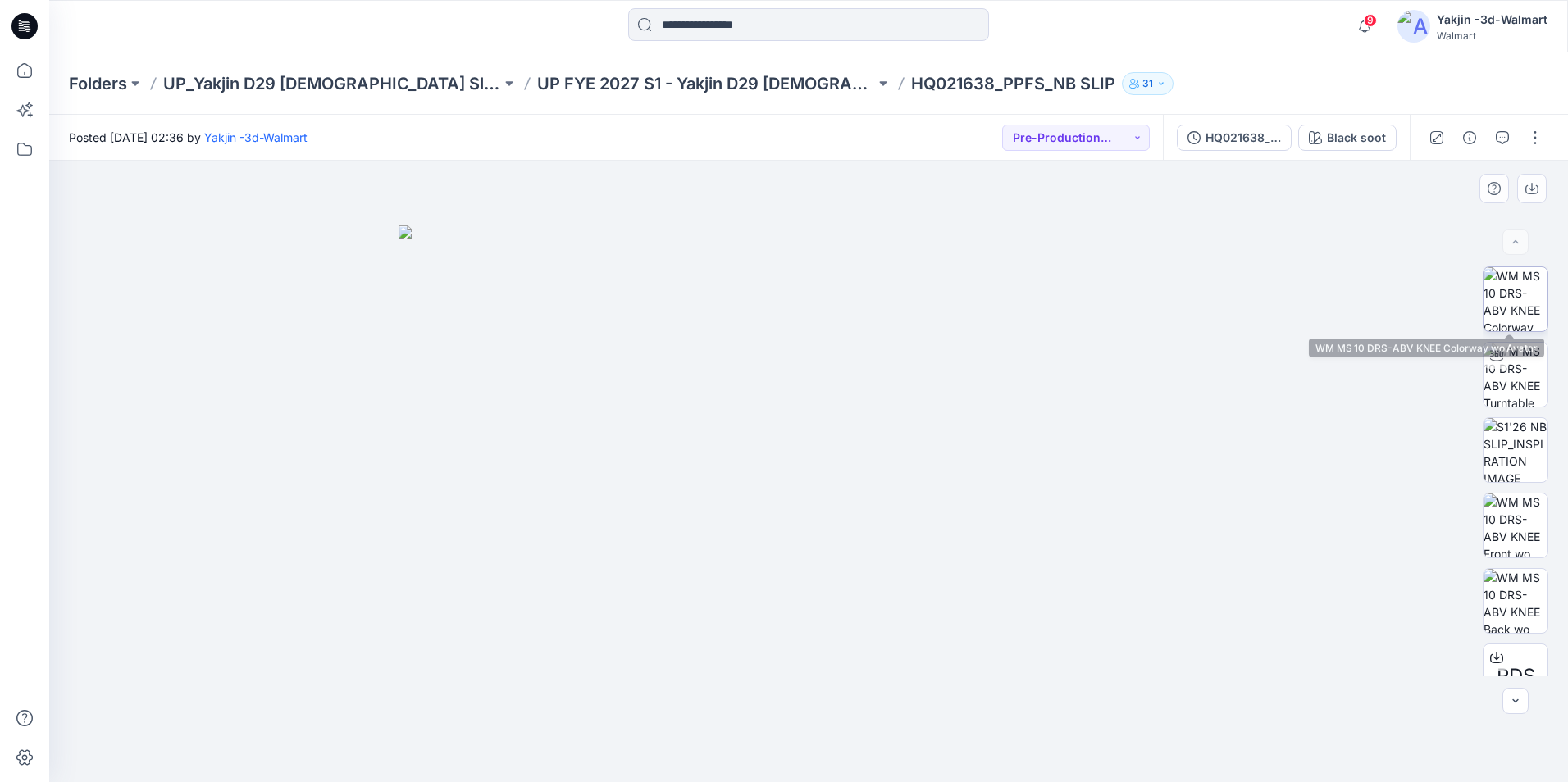
click at [1508, 291] on img at bounding box center [1515, 299] width 64 height 64
drag, startPoint x: 755, startPoint y: 378, endPoint x: 888, endPoint y: 438, distance: 145.9
click at [888, 438] on img at bounding box center [808, 448] width 820 height 669
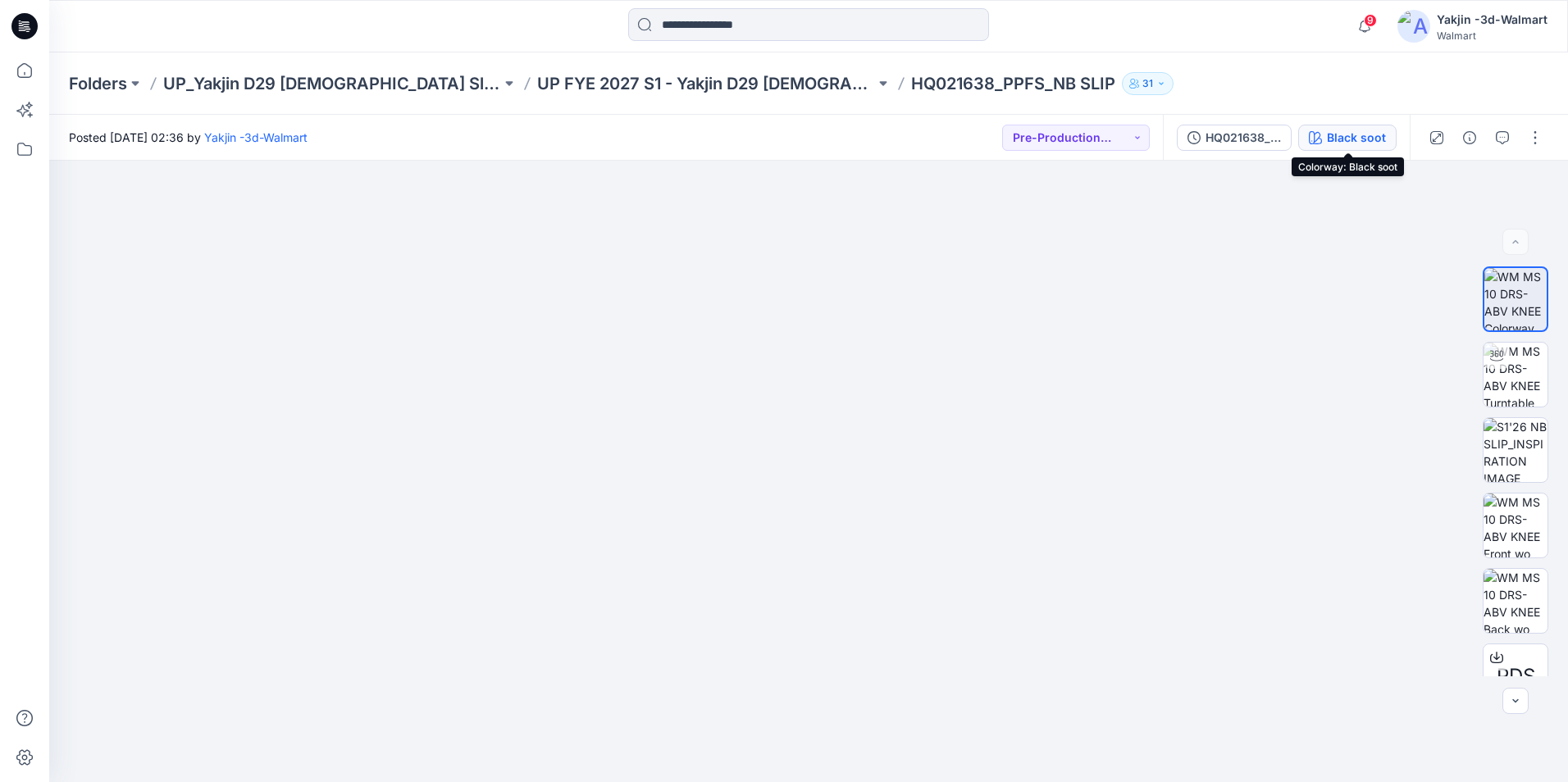
click at [1340, 141] on div "Black soot" at bounding box center [1355, 138] width 59 height 18
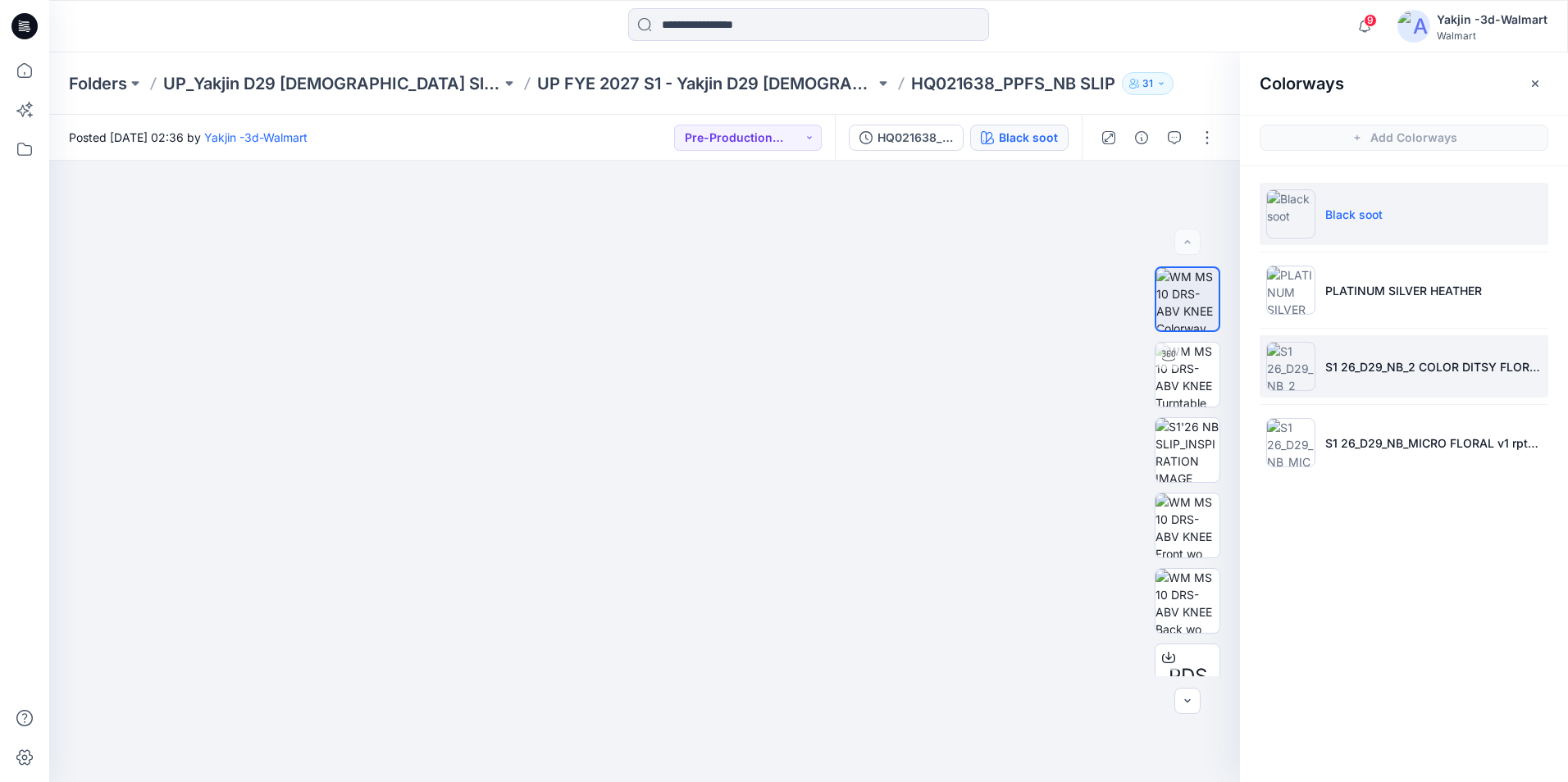
click at [1379, 367] on p "S1 26_D29_NB_2 COLOR DITSY FLORAL v1 rpt_CW13_XE BLUE_WM" at bounding box center [1433, 367] width 217 height 17
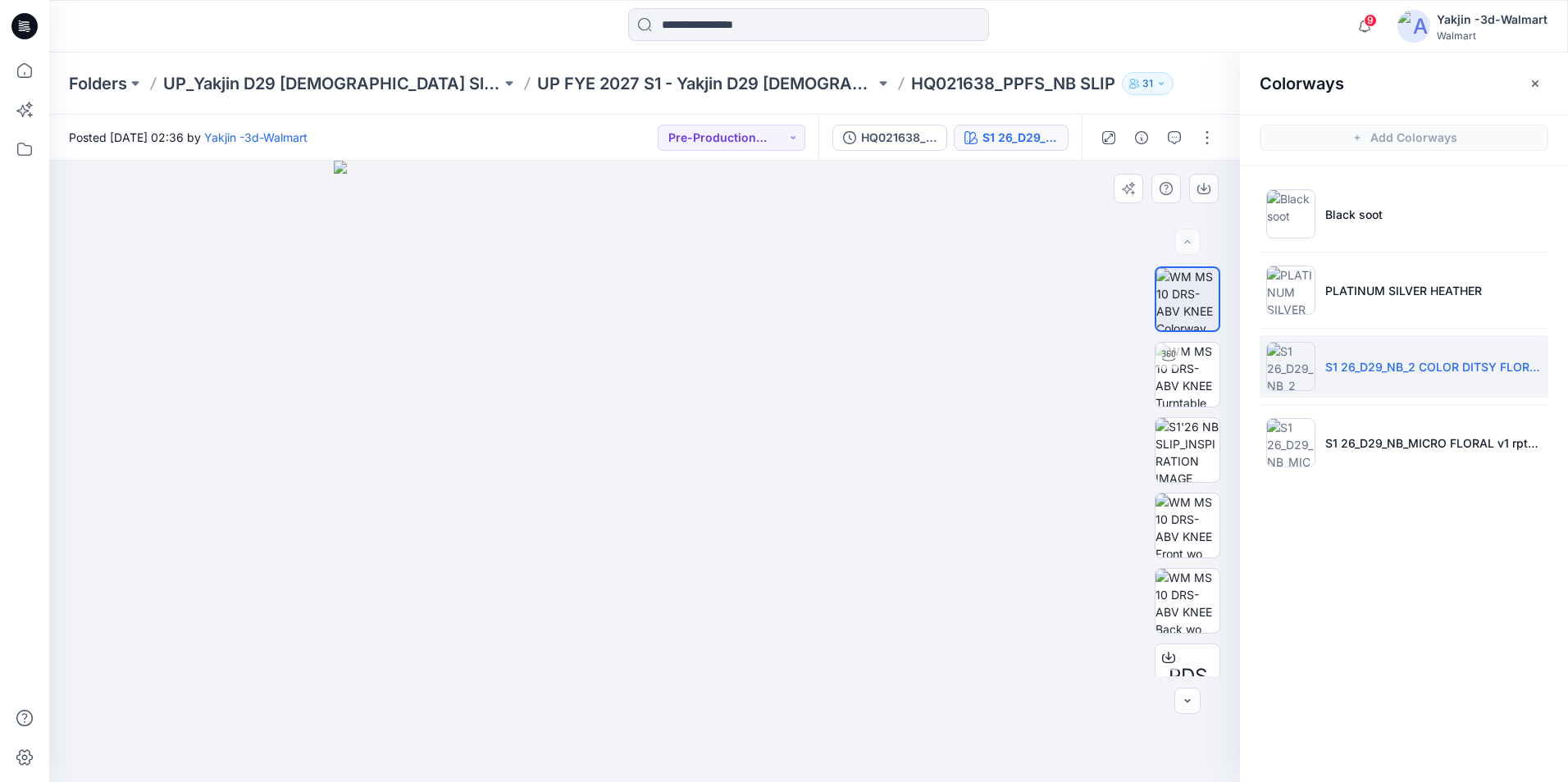
drag, startPoint x: 867, startPoint y: 444, endPoint x: 741, endPoint y: 433, distance: 126.5
click at [851, 446] on img at bounding box center [644, 471] width 621 height 621
drag, startPoint x: 611, startPoint y: 376, endPoint x: 632, endPoint y: 473, distance: 99.2
click at [683, 540] on img at bounding box center [644, 471] width 816 height 621
click at [1043, 257] on img at bounding box center [644, 471] width 820 height 621
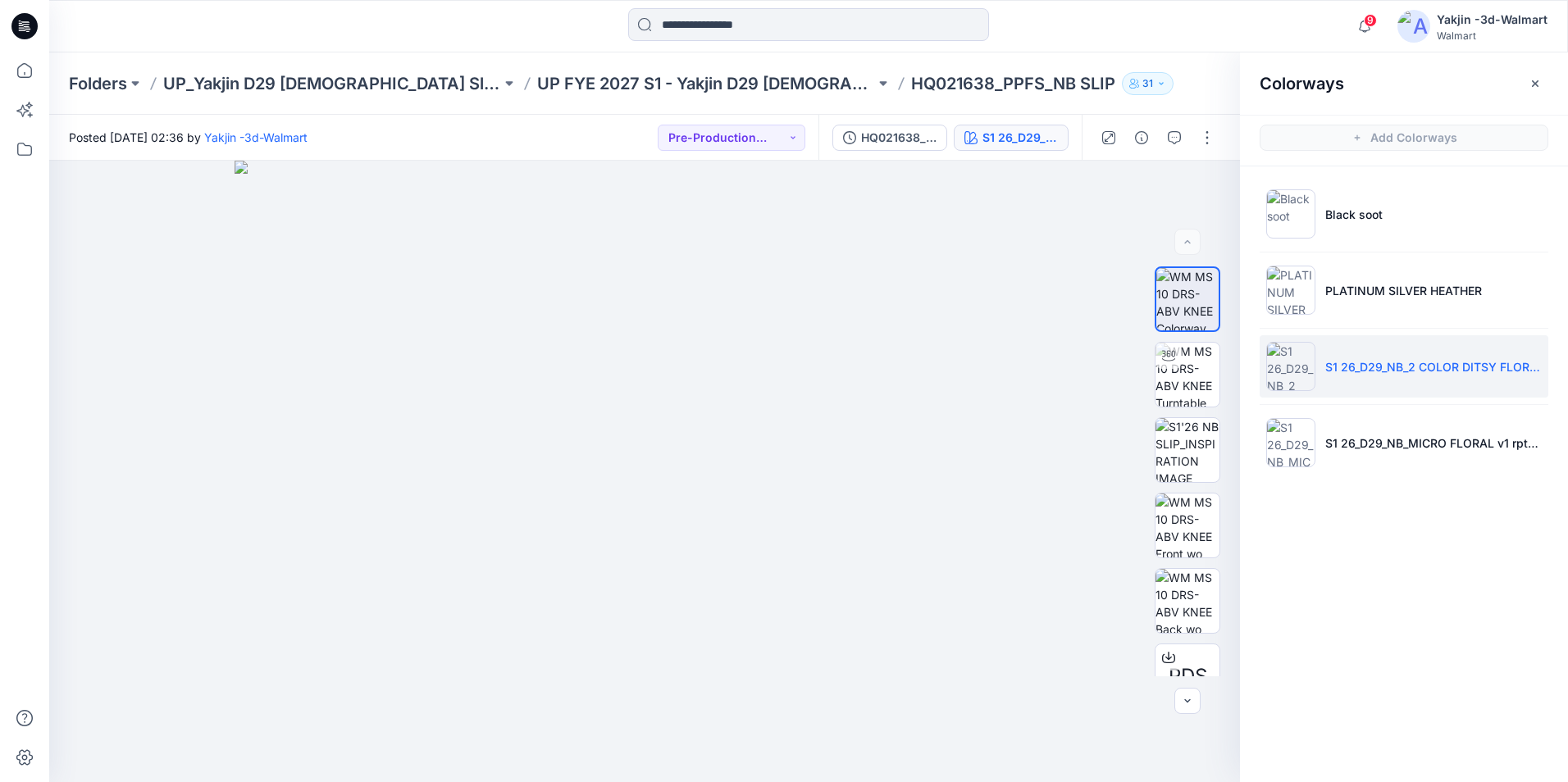
click at [1537, 79] on icon "button" at bounding box center [1535, 84] width 13 height 13
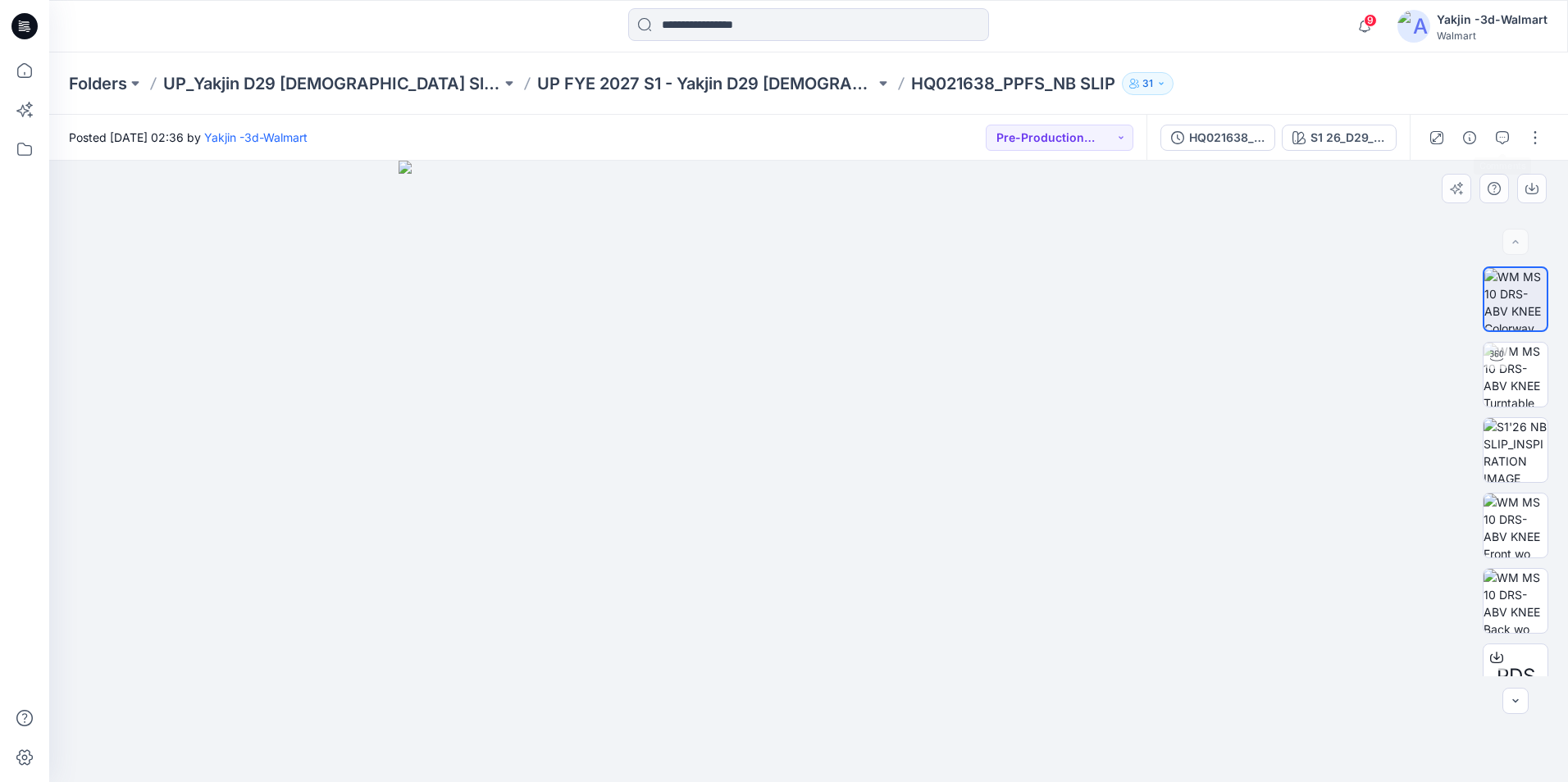
drag, startPoint x: 1258, startPoint y: 219, endPoint x: 1271, endPoint y: 190, distance: 31.8
click at [1258, 218] on div at bounding box center [808, 471] width 1518 height 621
click at [1221, 140] on div "HQ021638_PPFS_NB SLIP" at bounding box center [1226, 138] width 75 height 18
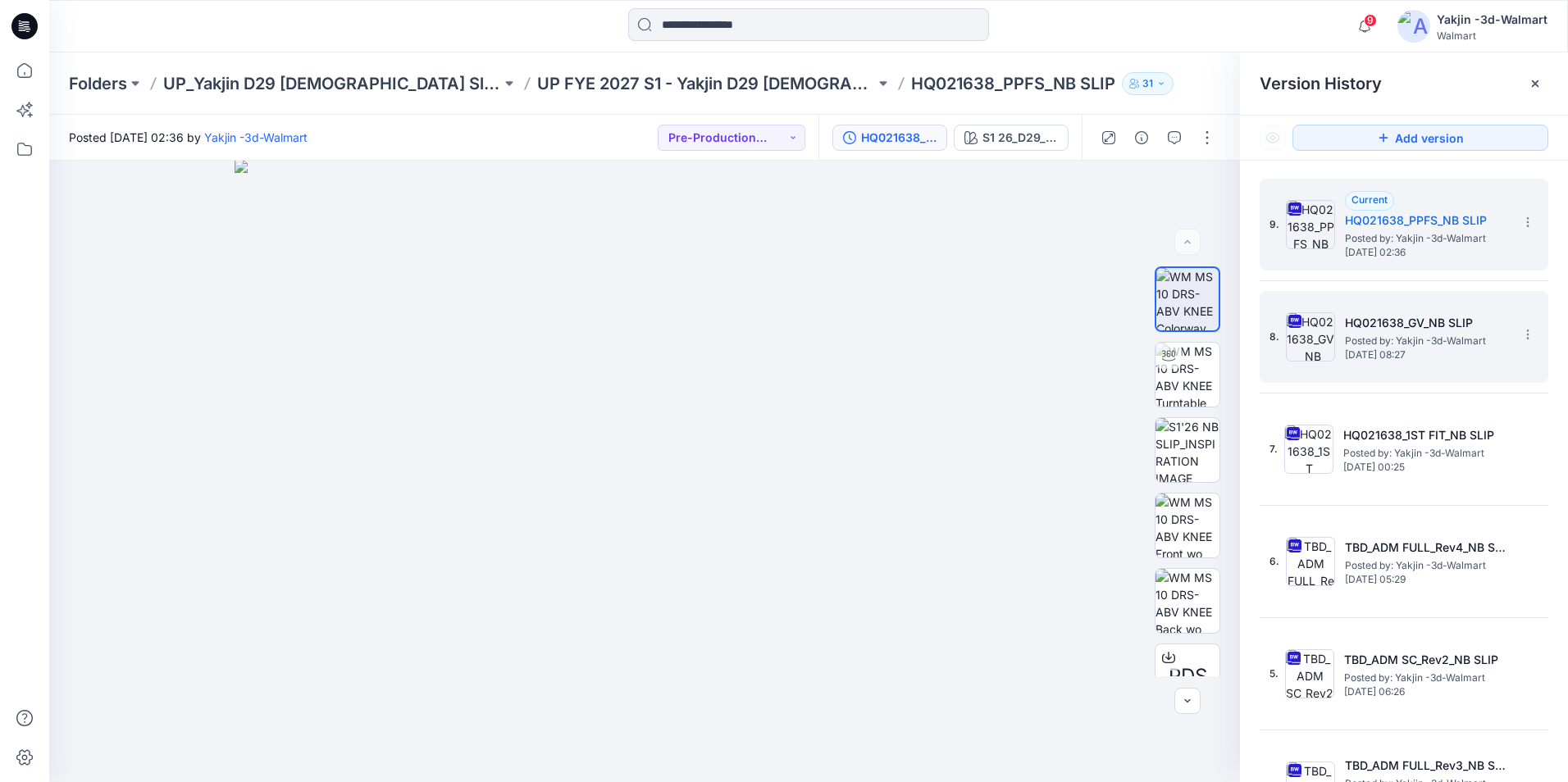
click at [1444, 359] on span "Friday, July 25, 2025 08:27" at bounding box center [1427, 355] width 164 height 12
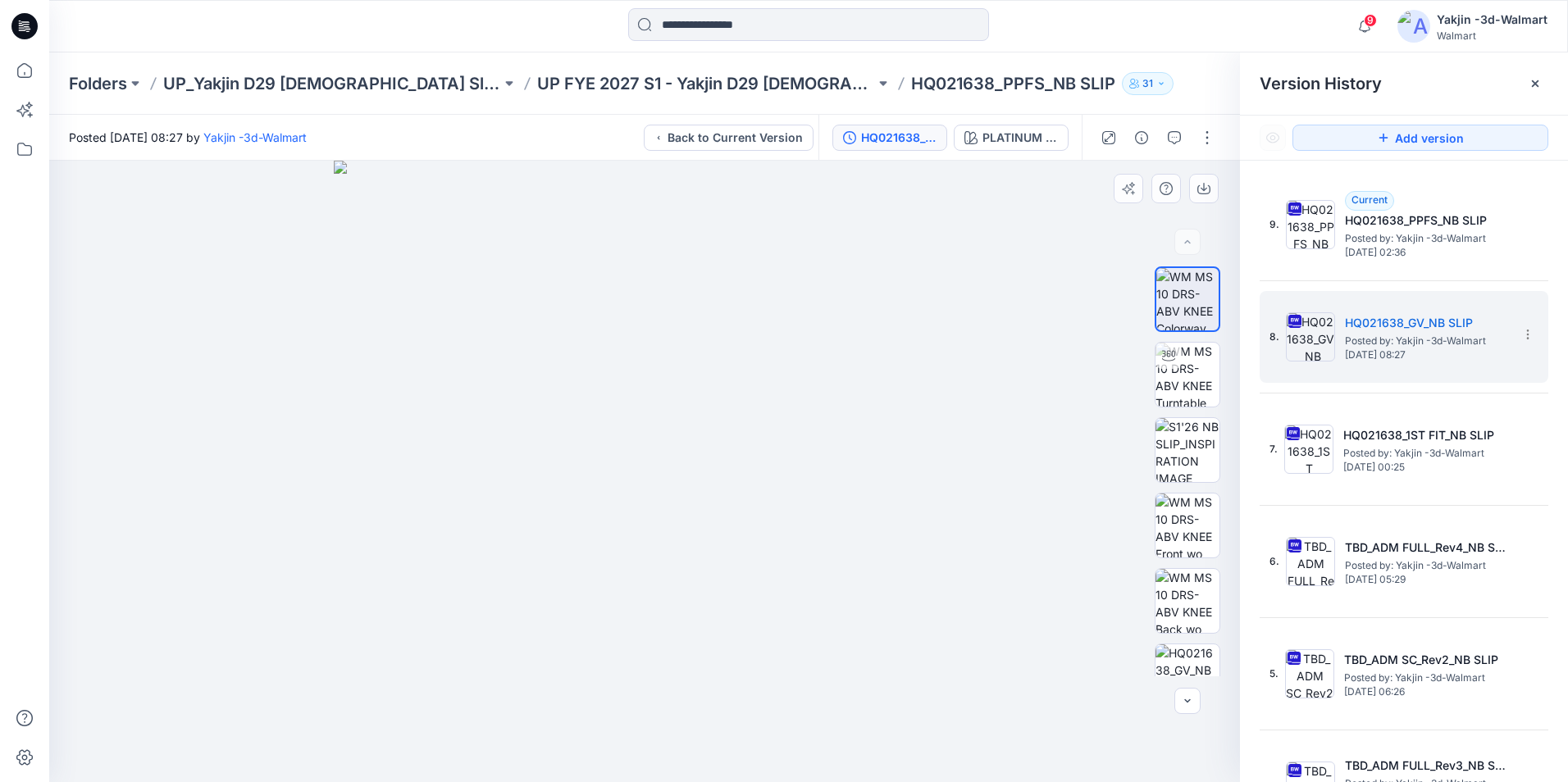
click at [747, 430] on img at bounding box center [644, 471] width 621 height 621
drag, startPoint x: 659, startPoint y: 378, endPoint x: 765, endPoint y: 402, distance: 108.7
click at [779, 400] on img at bounding box center [644, 471] width 621 height 621
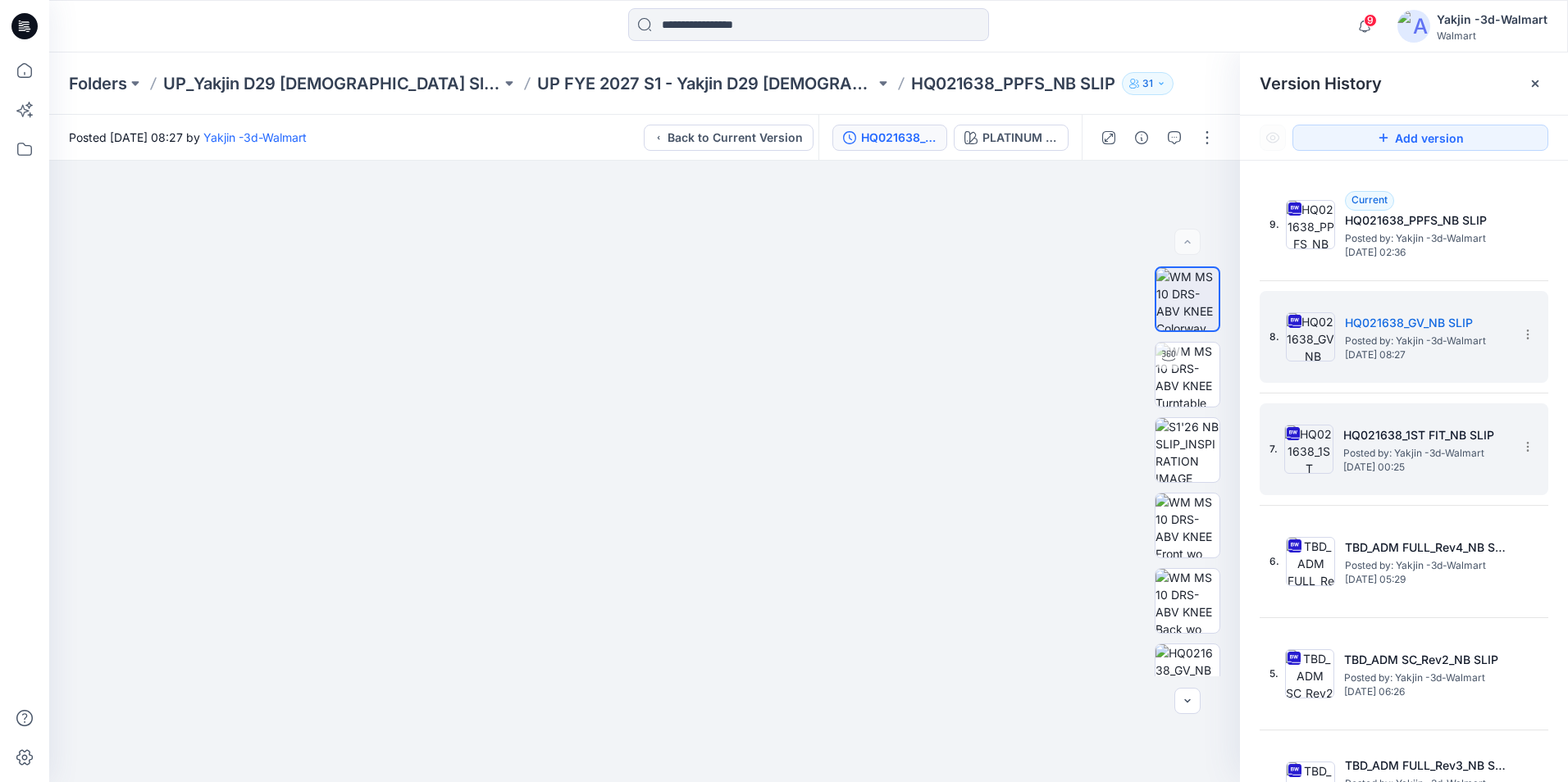
click at [1406, 458] on span "Posted by: Yakjin -3d-Walmart" at bounding box center [1425, 453] width 164 height 17
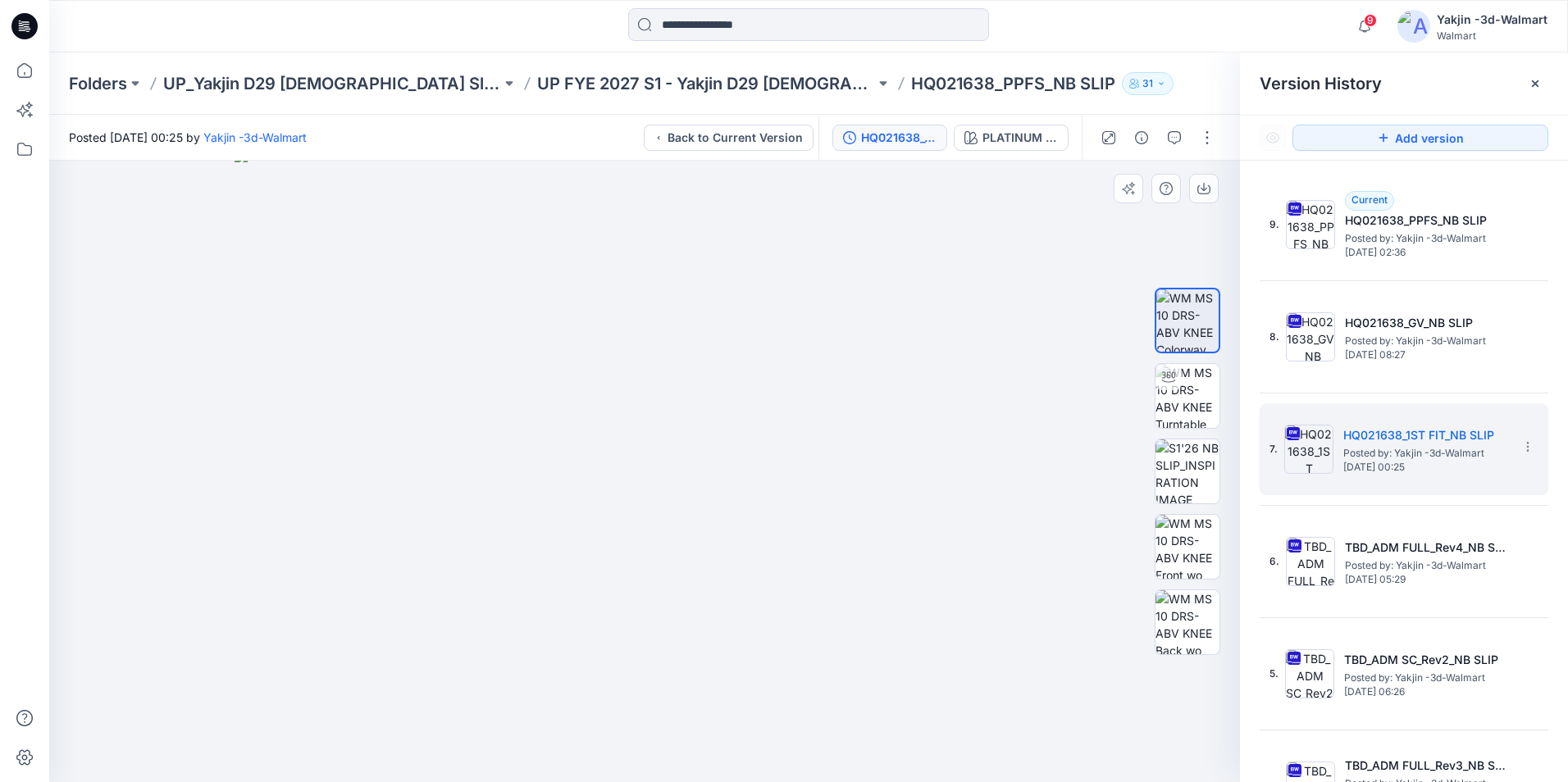
drag, startPoint x: 635, startPoint y: 372, endPoint x: 823, endPoint y: 458, distance: 206.7
click at [822, 458] on img at bounding box center [644, 465] width 820 height 633
click at [1200, 461] on img at bounding box center [1187, 471] width 64 height 64
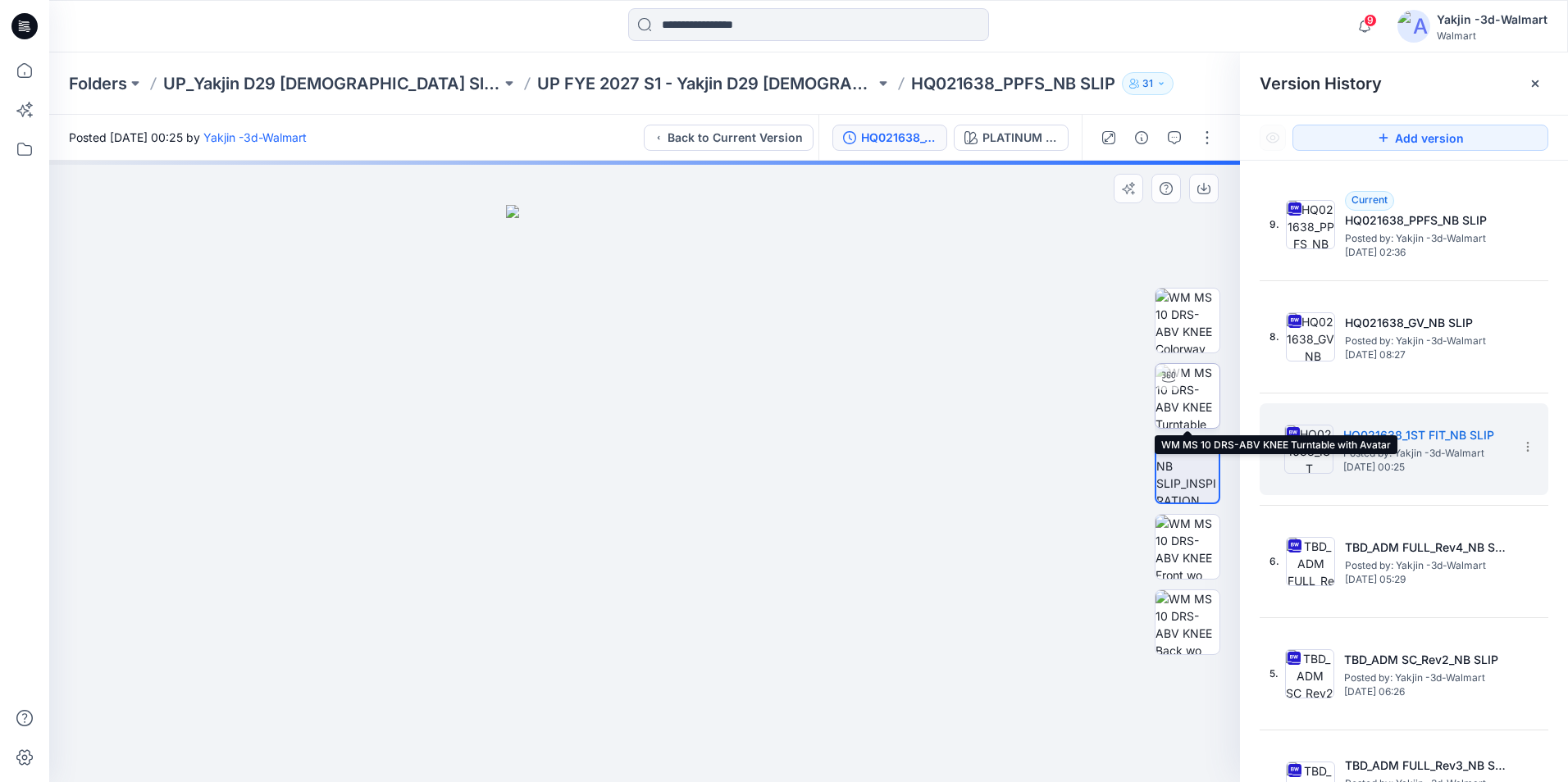
click at [1206, 377] on img at bounding box center [1187, 396] width 64 height 64
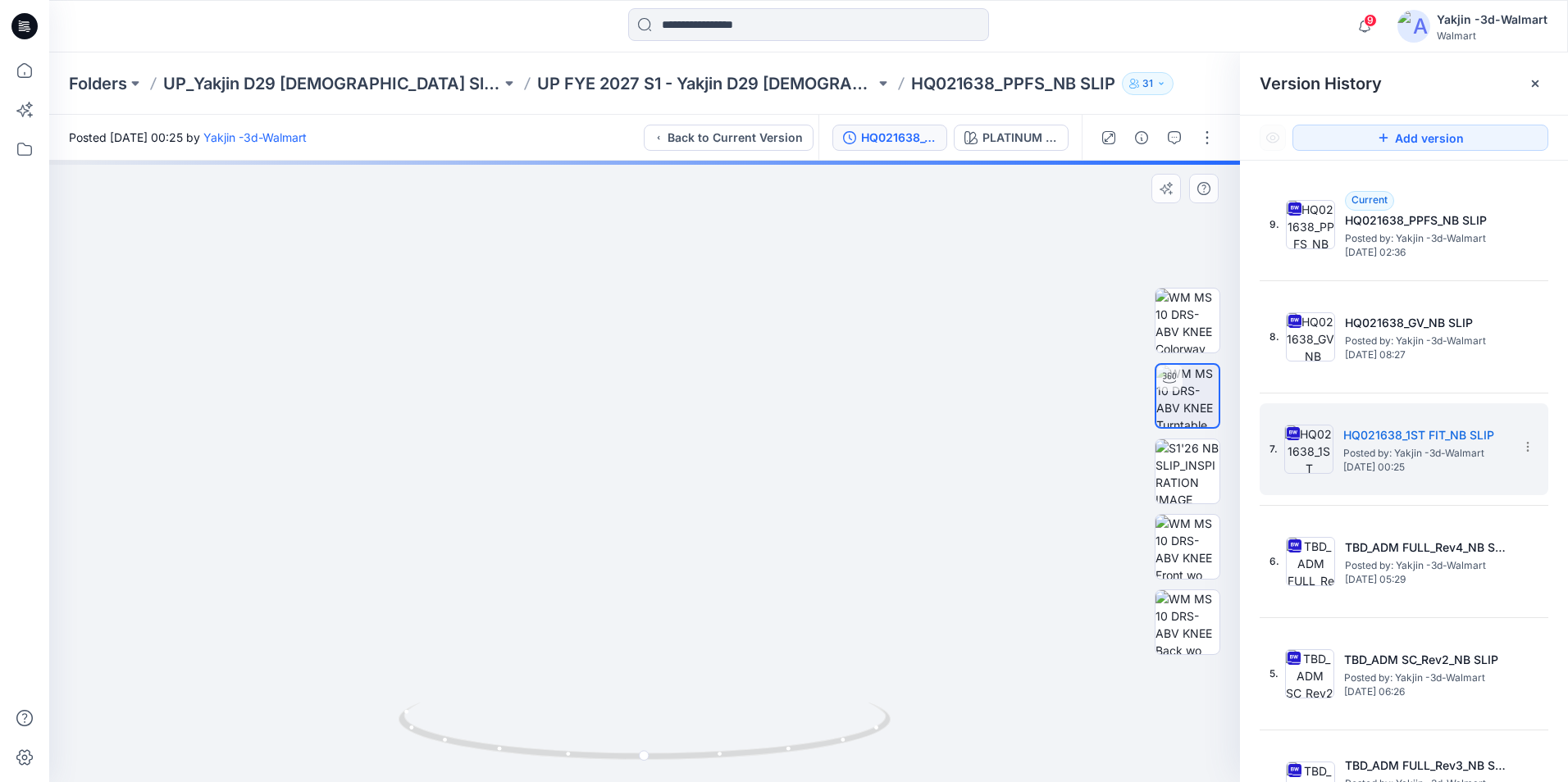
drag, startPoint x: 667, startPoint y: 316, endPoint x: 677, endPoint y: 474, distance: 158.3
click at [677, 474] on img at bounding box center [655, 369] width 1380 height 827
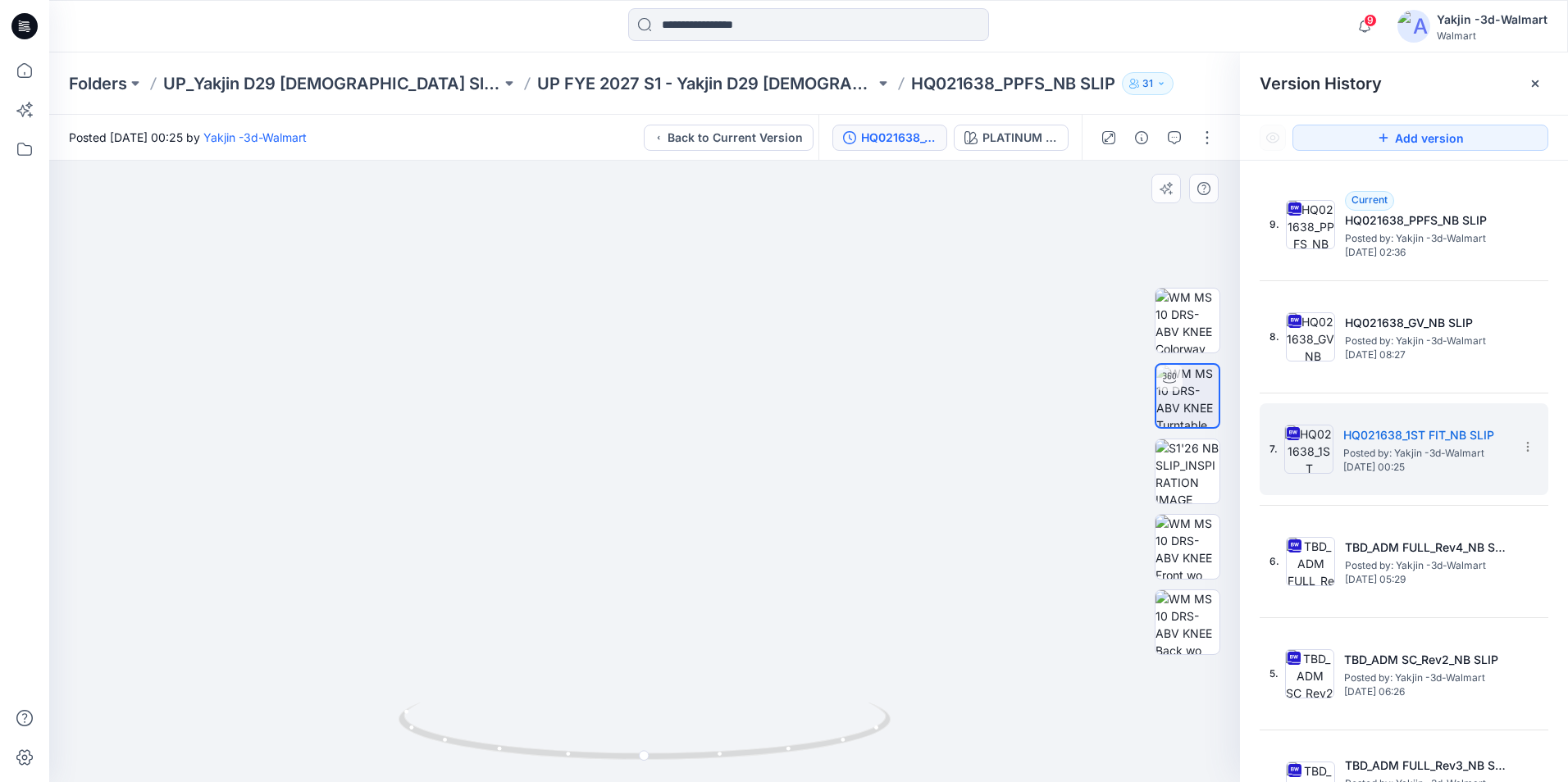
drag, startPoint x: 626, startPoint y: 405, endPoint x: 658, endPoint y: 409, distance: 32.2
click at [658, 409] on img at bounding box center [697, 377] width 1380 height 811
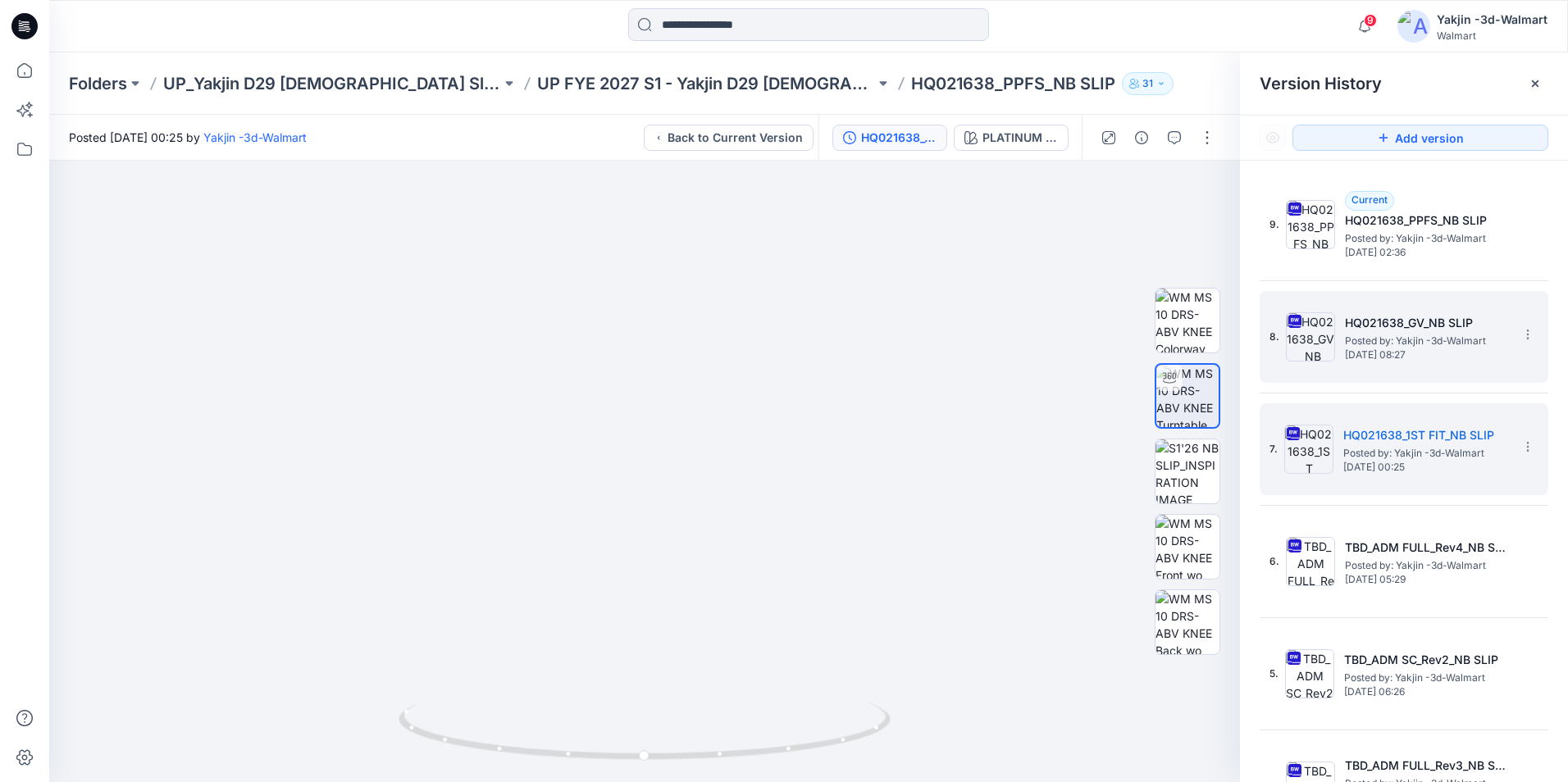
click at [1390, 362] on div "8. HQ021638_GV_NB SLIP Posted by: Yakjin -3d-Walmart Friday, July 25, 2025 08:27" at bounding box center [1392, 337] width 246 height 79
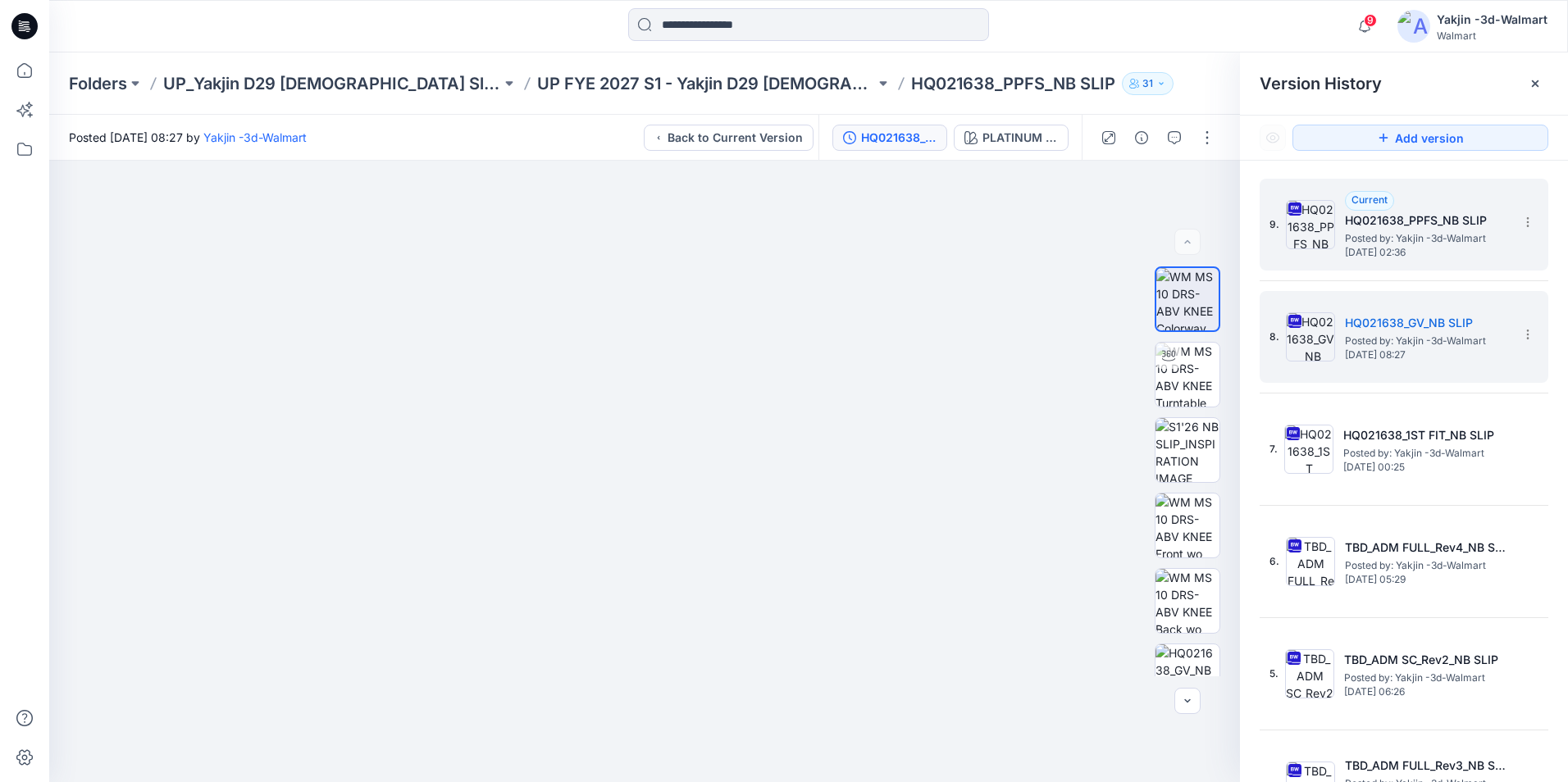
click at [1413, 234] on span "Posted by: Yakjin -3d-Walmart" at bounding box center [1427, 238] width 164 height 17
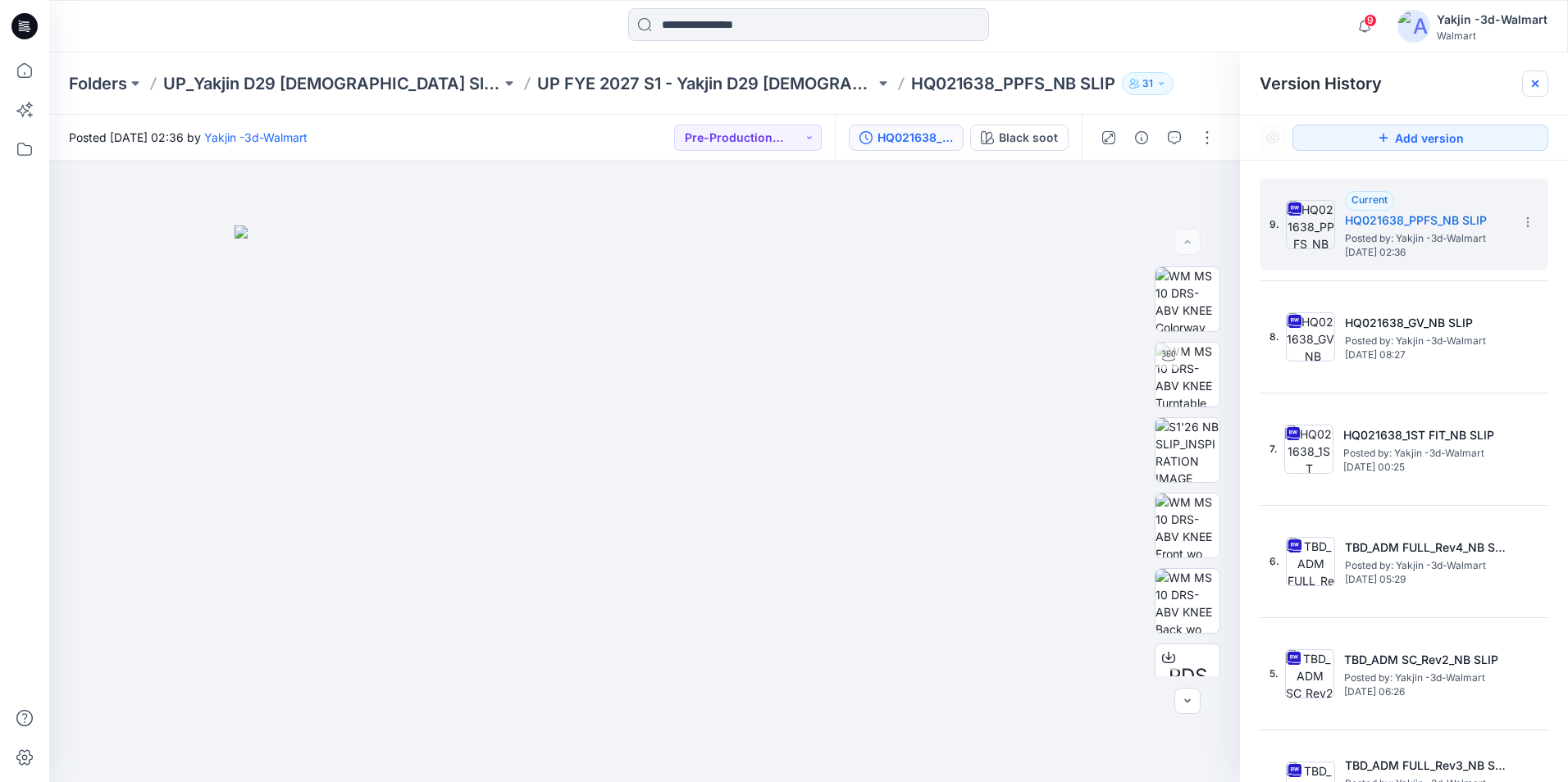
click at [1532, 90] on div at bounding box center [1535, 84] width 26 height 26
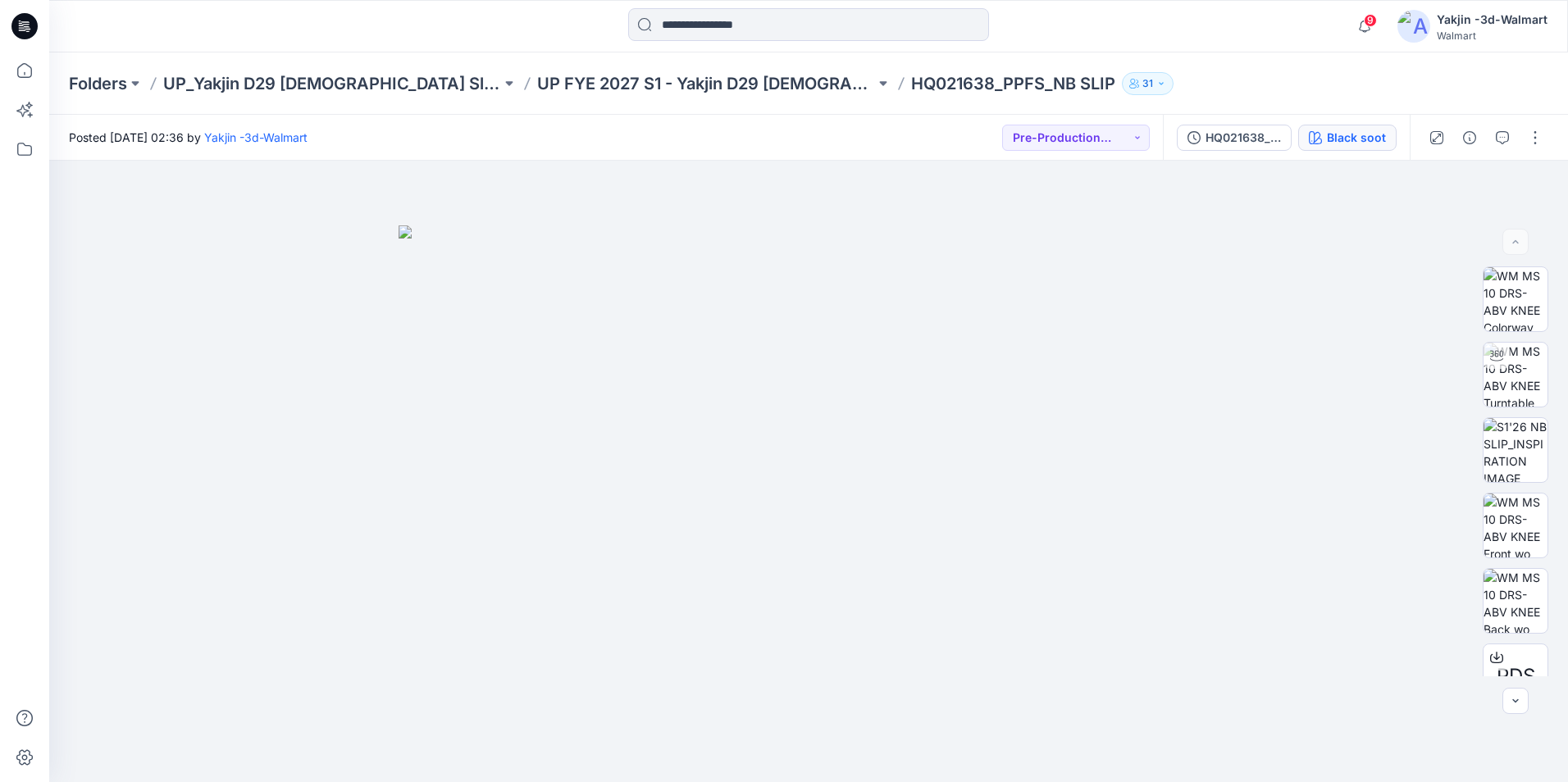
click at [1355, 131] on div "Black soot" at bounding box center [1355, 138] width 59 height 18
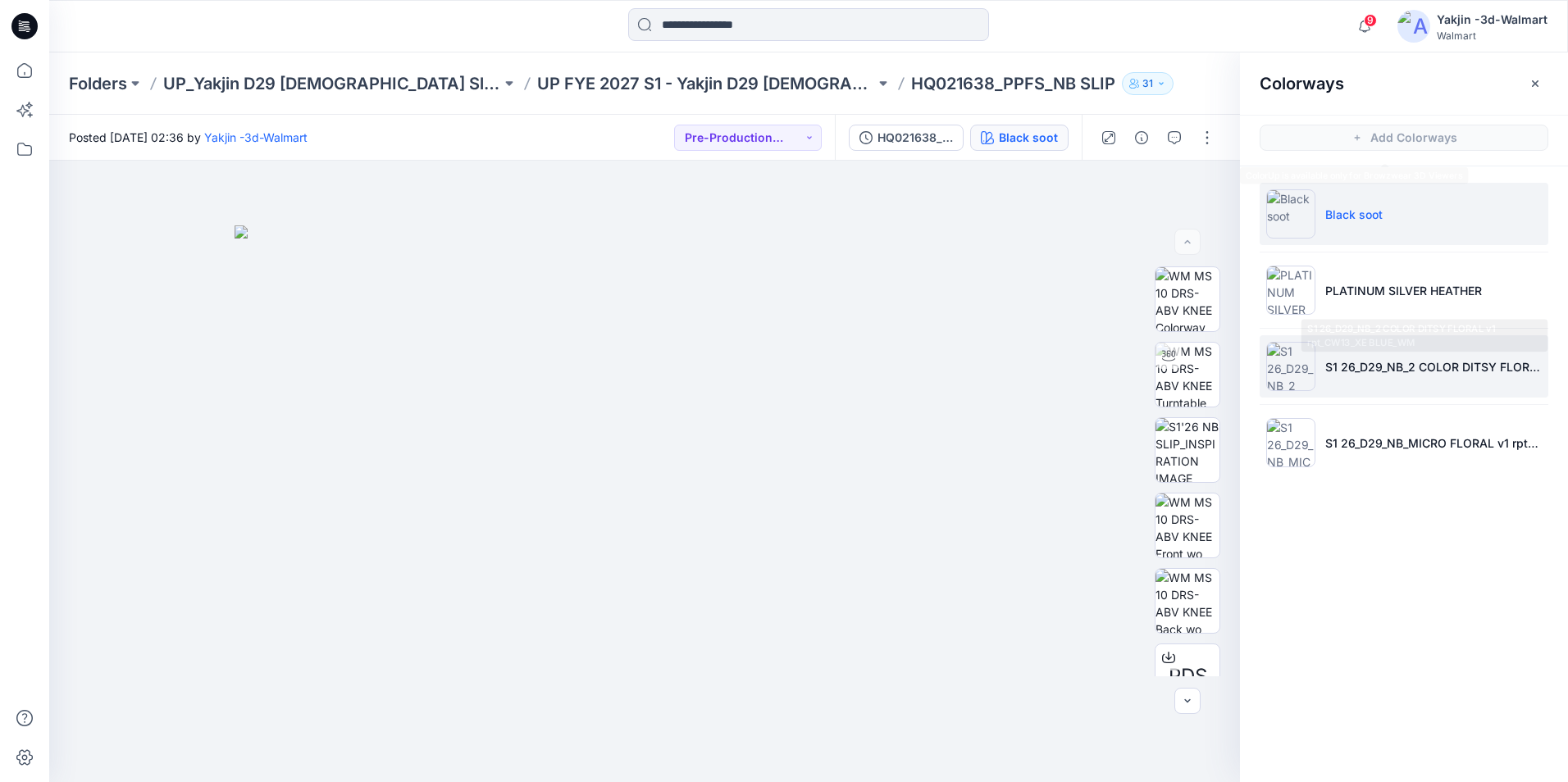
click at [1403, 387] on li "S1 26_D29_NB_2 COLOR DITSY FLORAL v1 rpt_CW13_XE BLUE_WM" at bounding box center [1403, 366] width 289 height 62
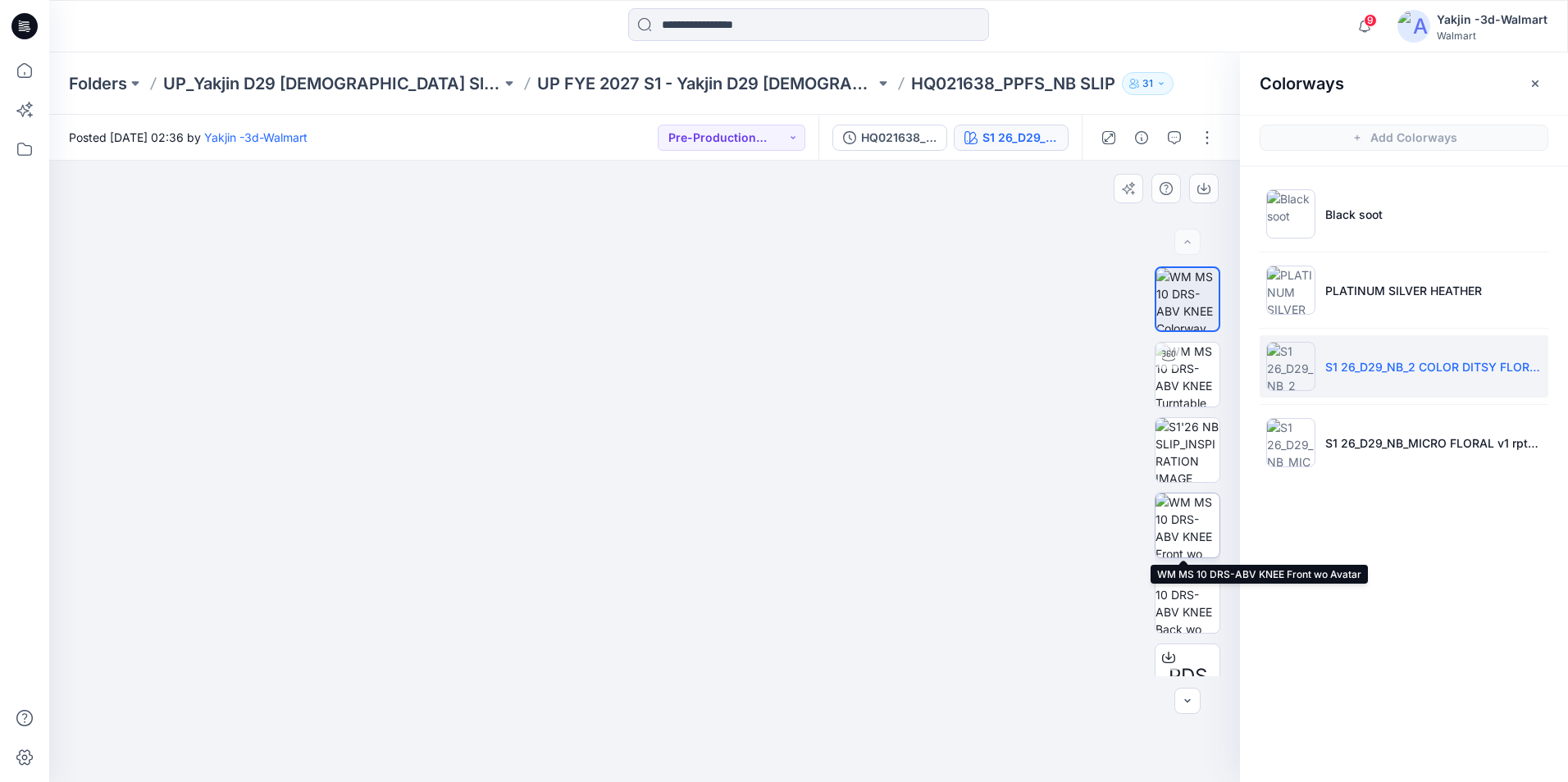
click at [1203, 538] on img at bounding box center [1187, 525] width 64 height 64
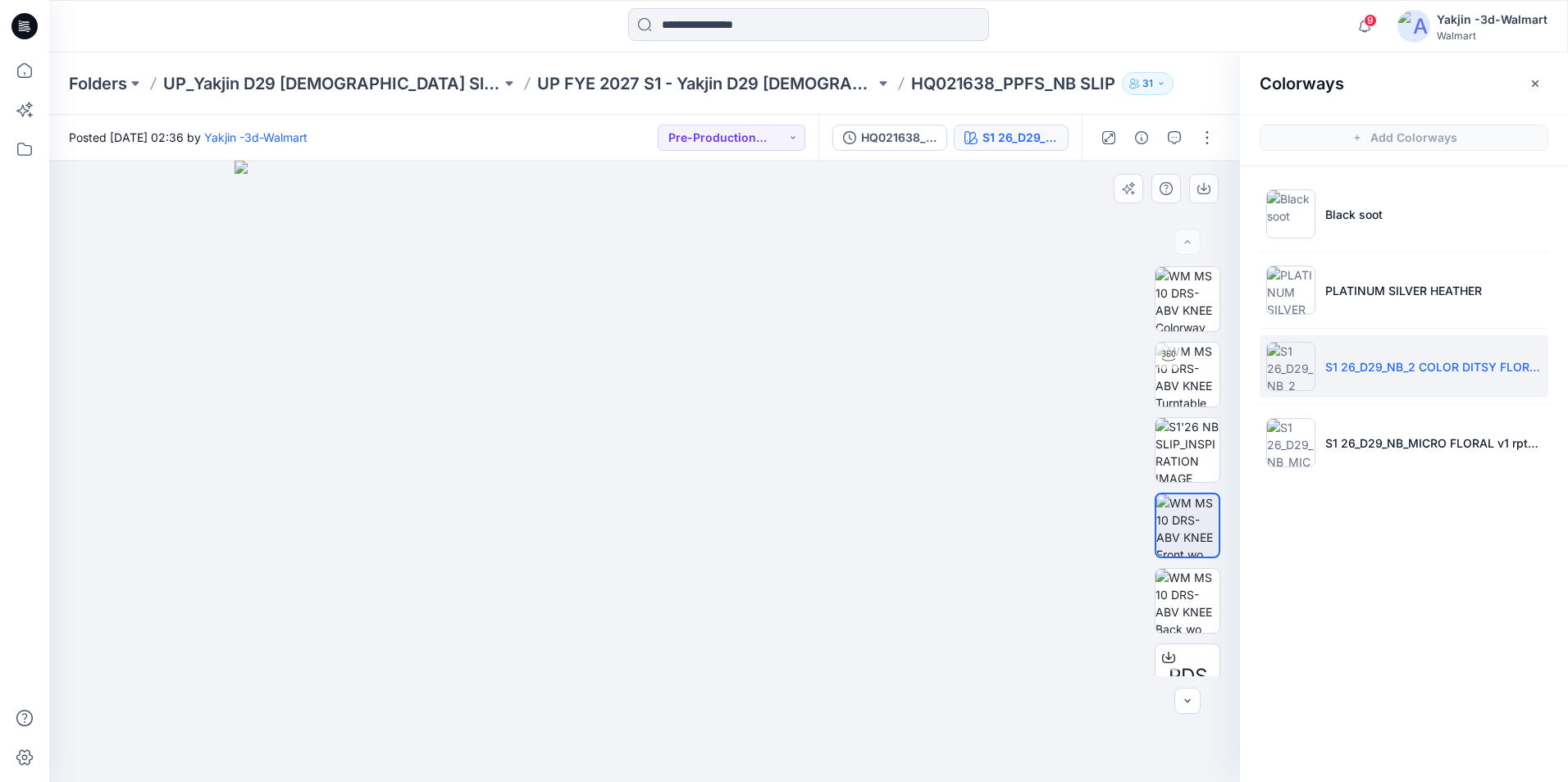
drag, startPoint x: 629, startPoint y: 400, endPoint x: 628, endPoint y: 459, distance: 59.0
click at [628, 459] on img at bounding box center [644, 471] width 820 height 621
click at [1180, 612] on img at bounding box center [1187, 601] width 64 height 64
click at [1527, 75] on button "button" at bounding box center [1535, 84] width 26 height 26
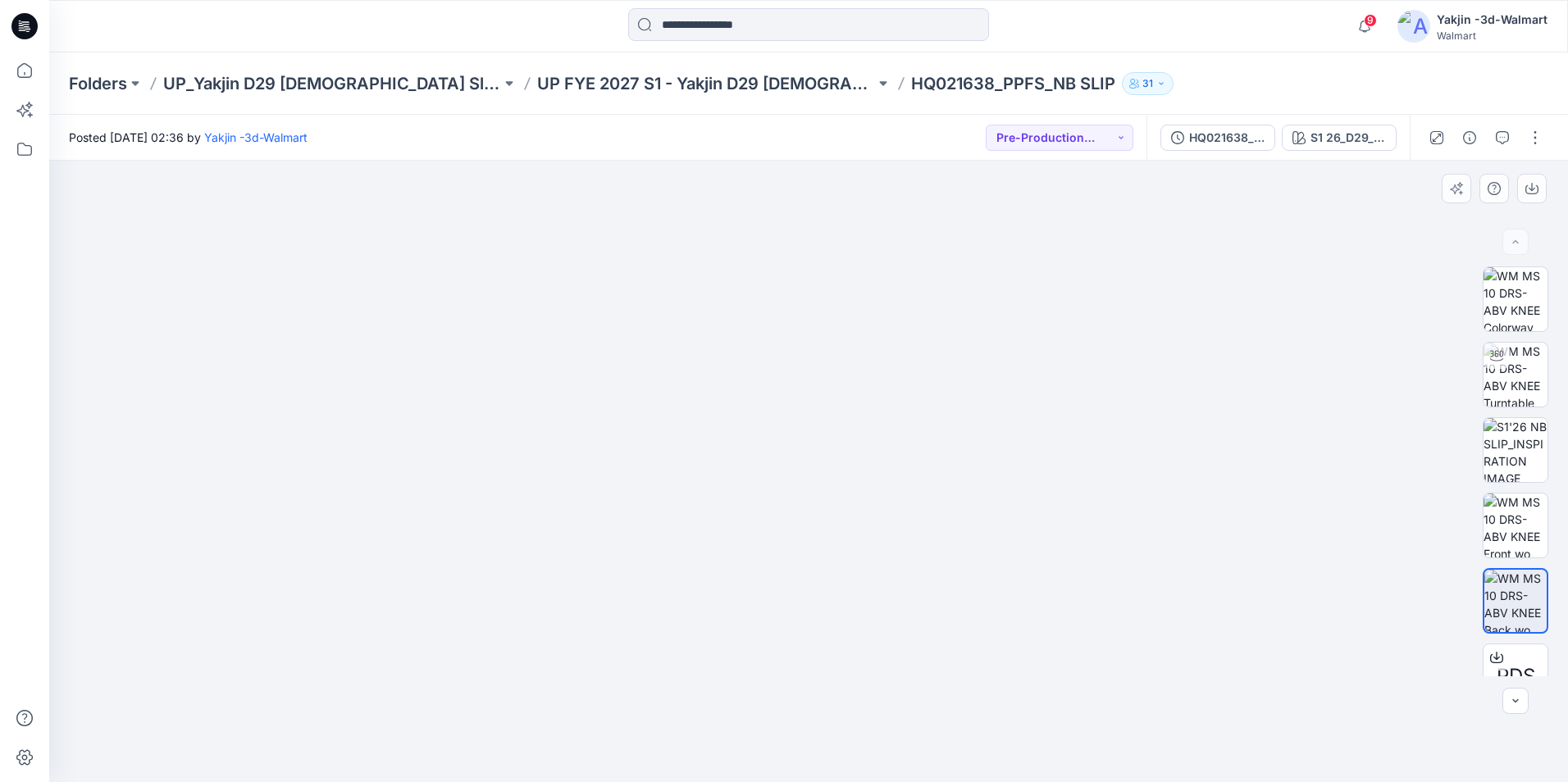
drag, startPoint x: 866, startPoint y: 270, endPoint x: 843, endPoint y: 338, distance: 71.8
click at [859, 359] on img at bounding box center [808, 463] width 820 height 638
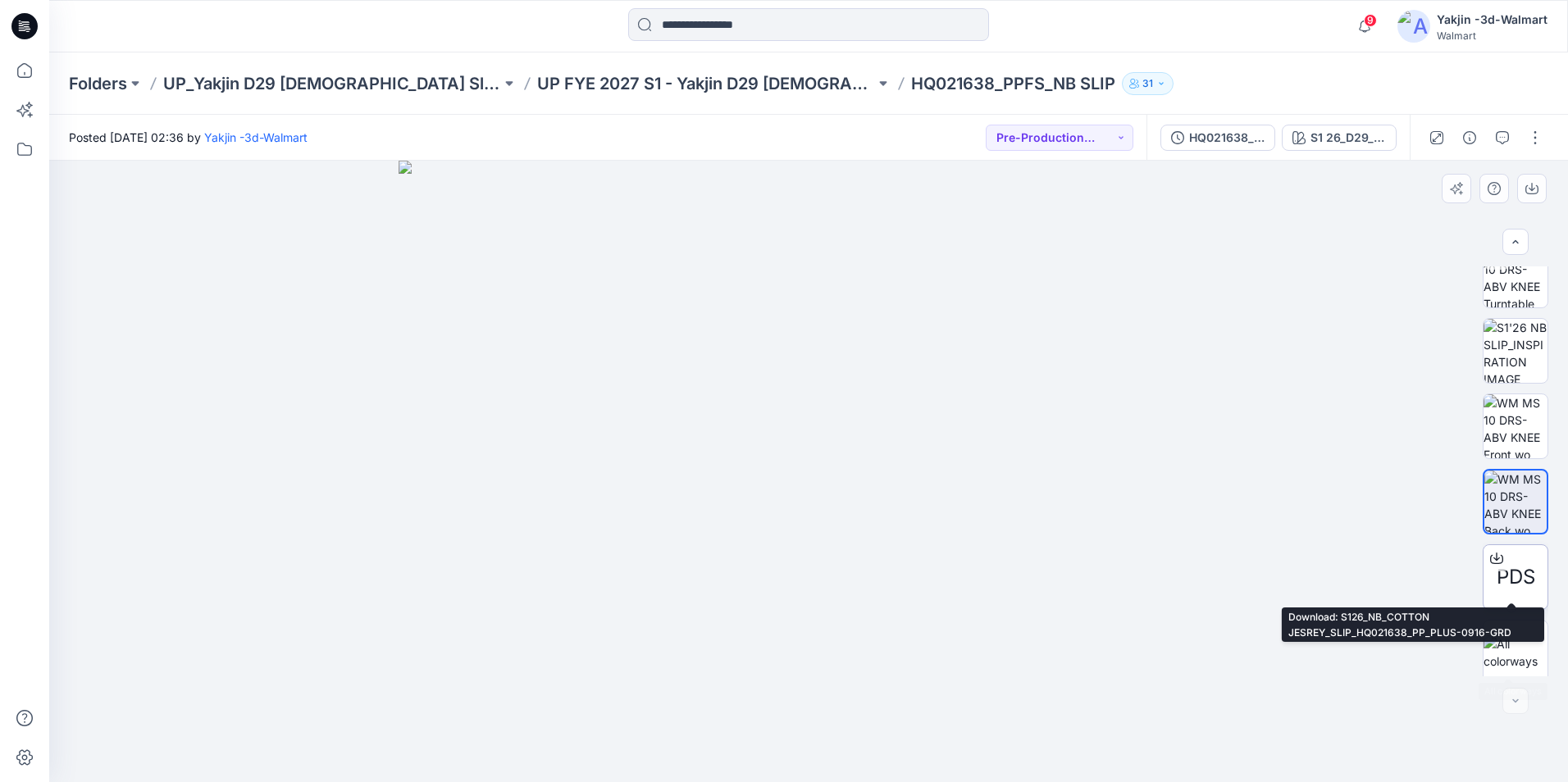
scroll to position [108, 0]
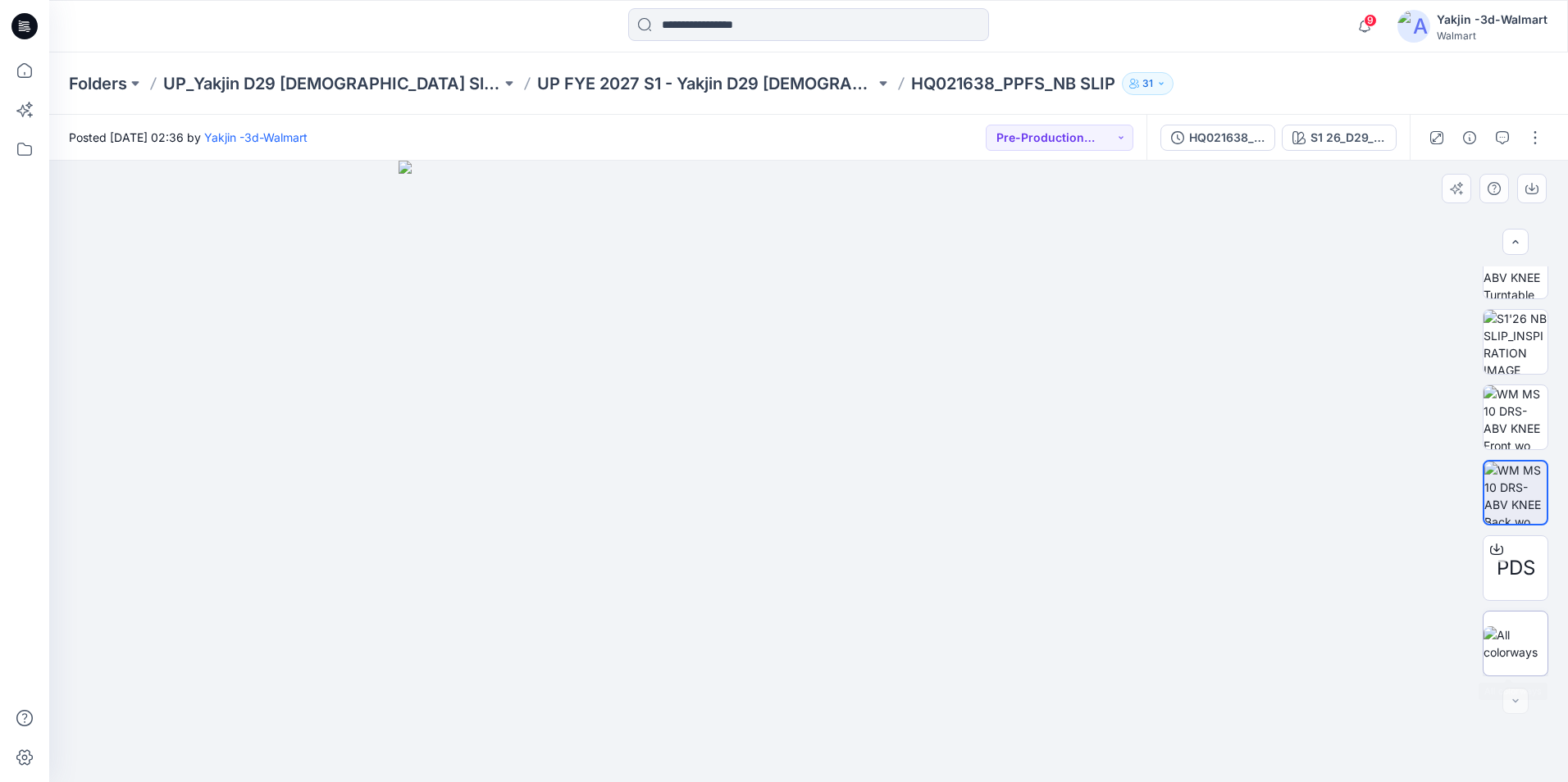
click at [1522, 658] on img at bounding box center [1515, 644] width 64 height 35
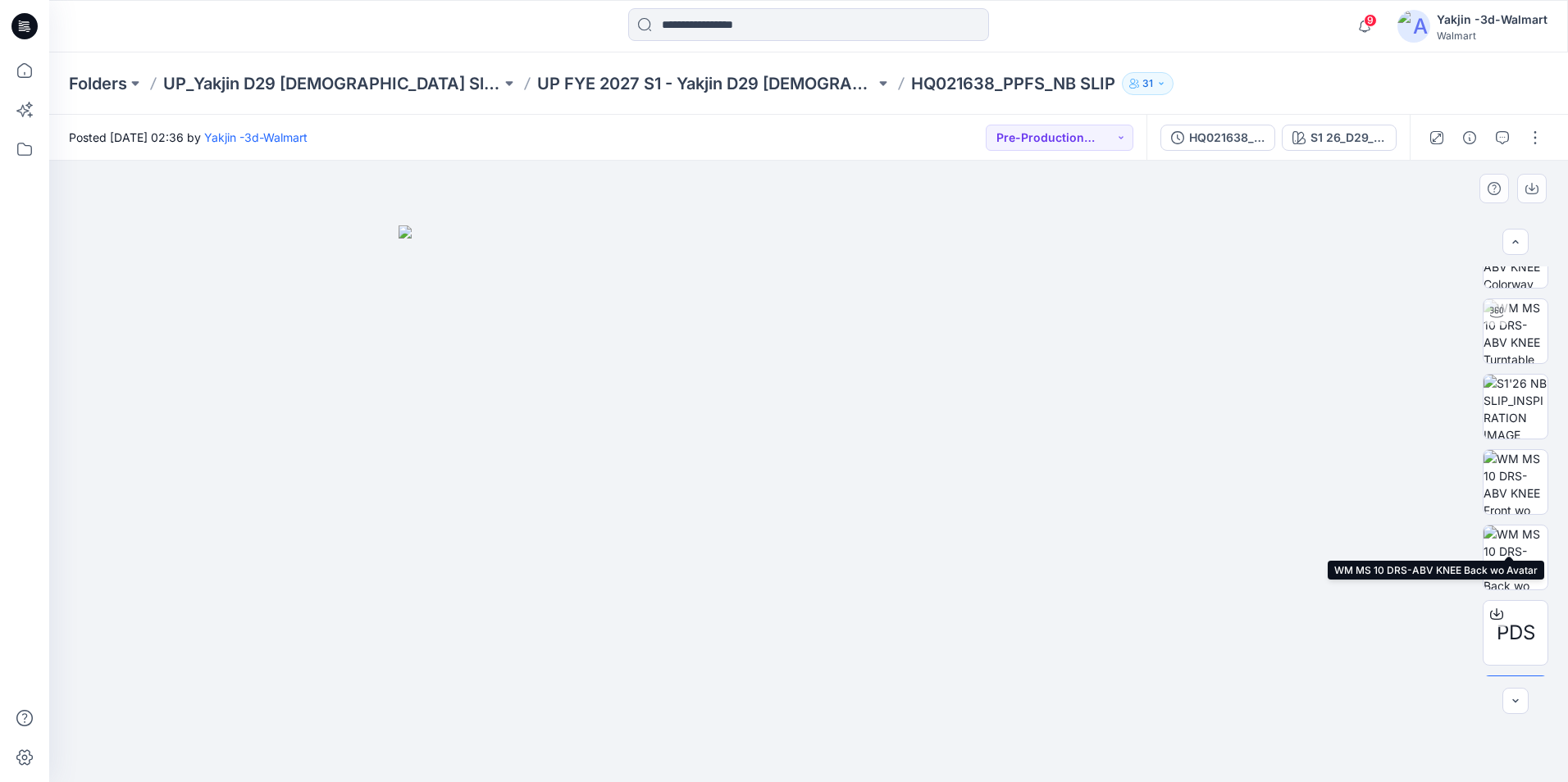
scroll to position [0, 0]
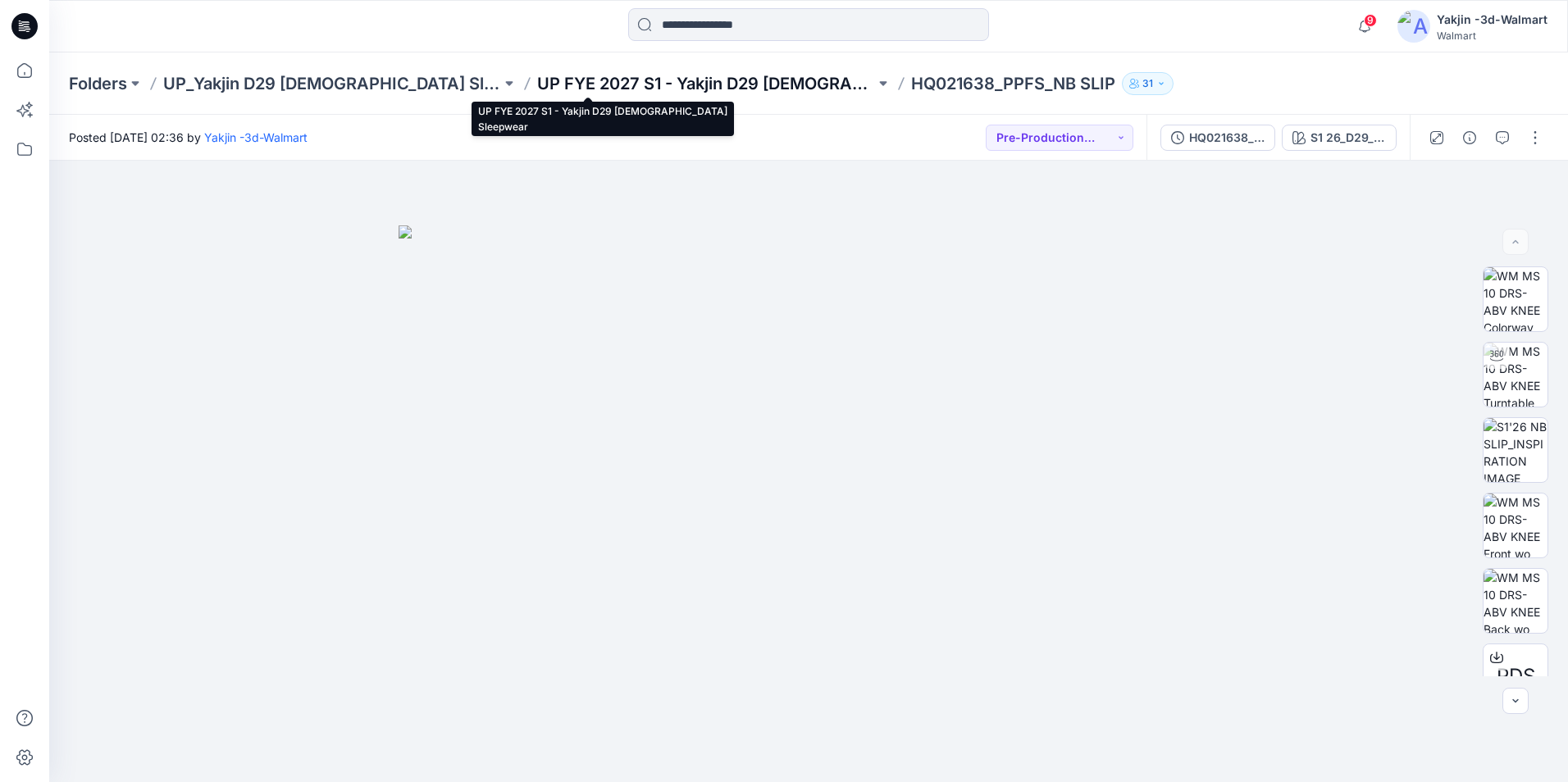
click at [657, 72] on p "UP FYE 2027 S1 - Yakjin D29 [DEMOGRAPHIC_DATA] Sleepwear" at bounding box center [706, 84] width 338 height 23
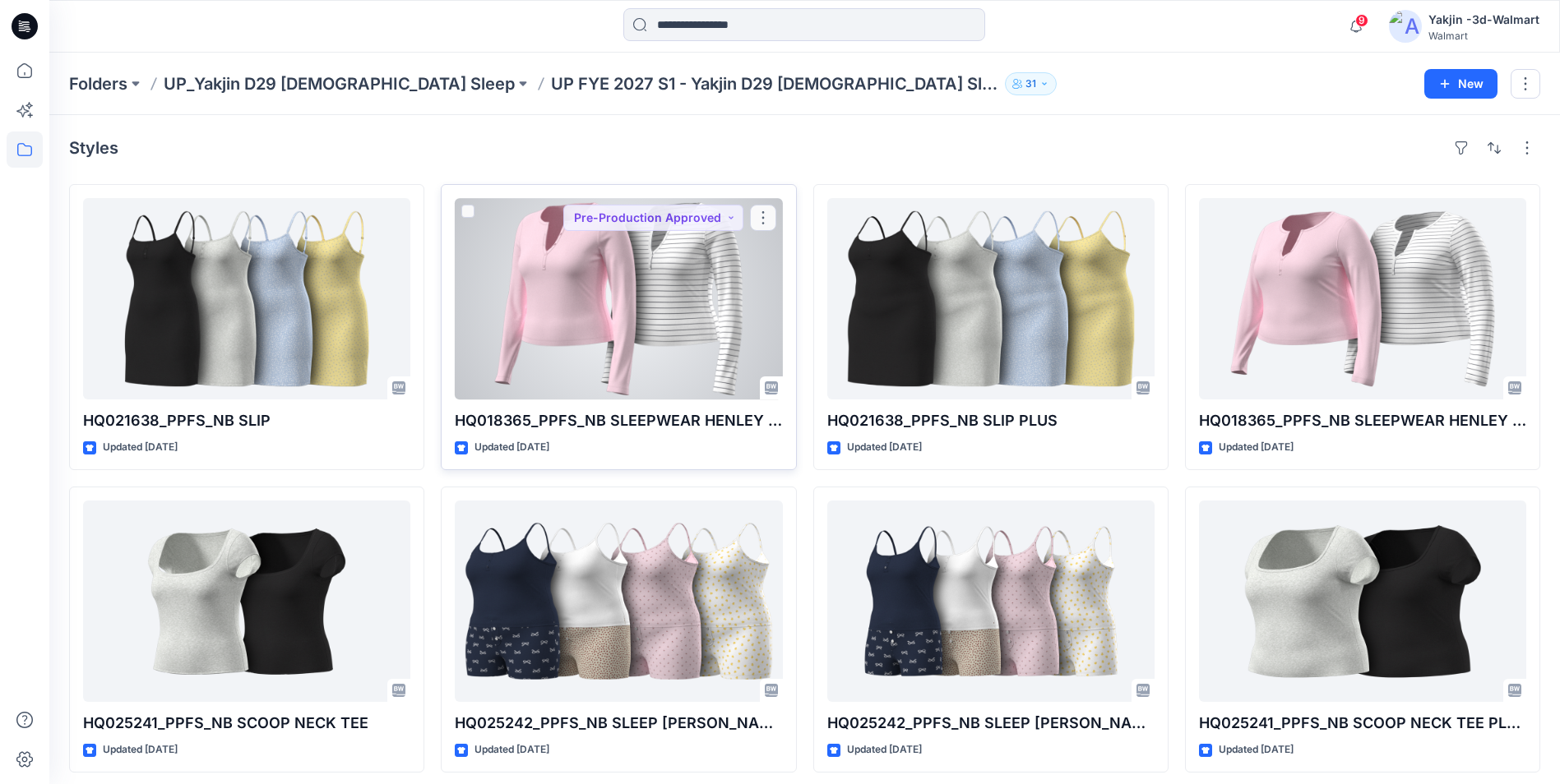
click at [639, 240] on div at bounding box center [618, 299] width 327 height 202
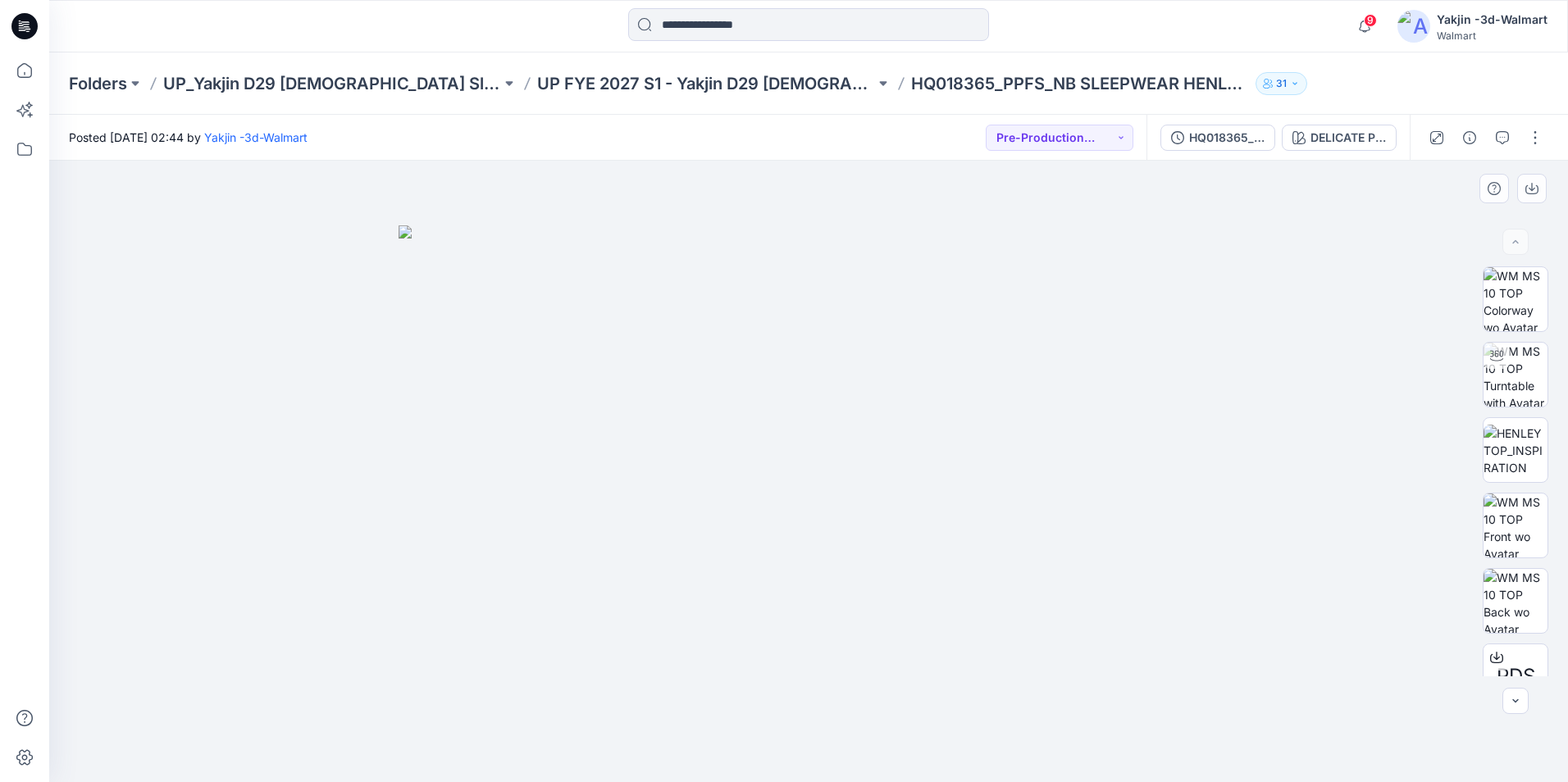
drag, startPoint x: 674, startPoint y: 411, endPoint x: 1307, endPoint y: 479, distance: 636.6
click at [807, 444] on img at bounding box center [808, 503] width 820 height 557
click at [1523, 359] on img at bounding box center [1515, 374] width 64 height 64
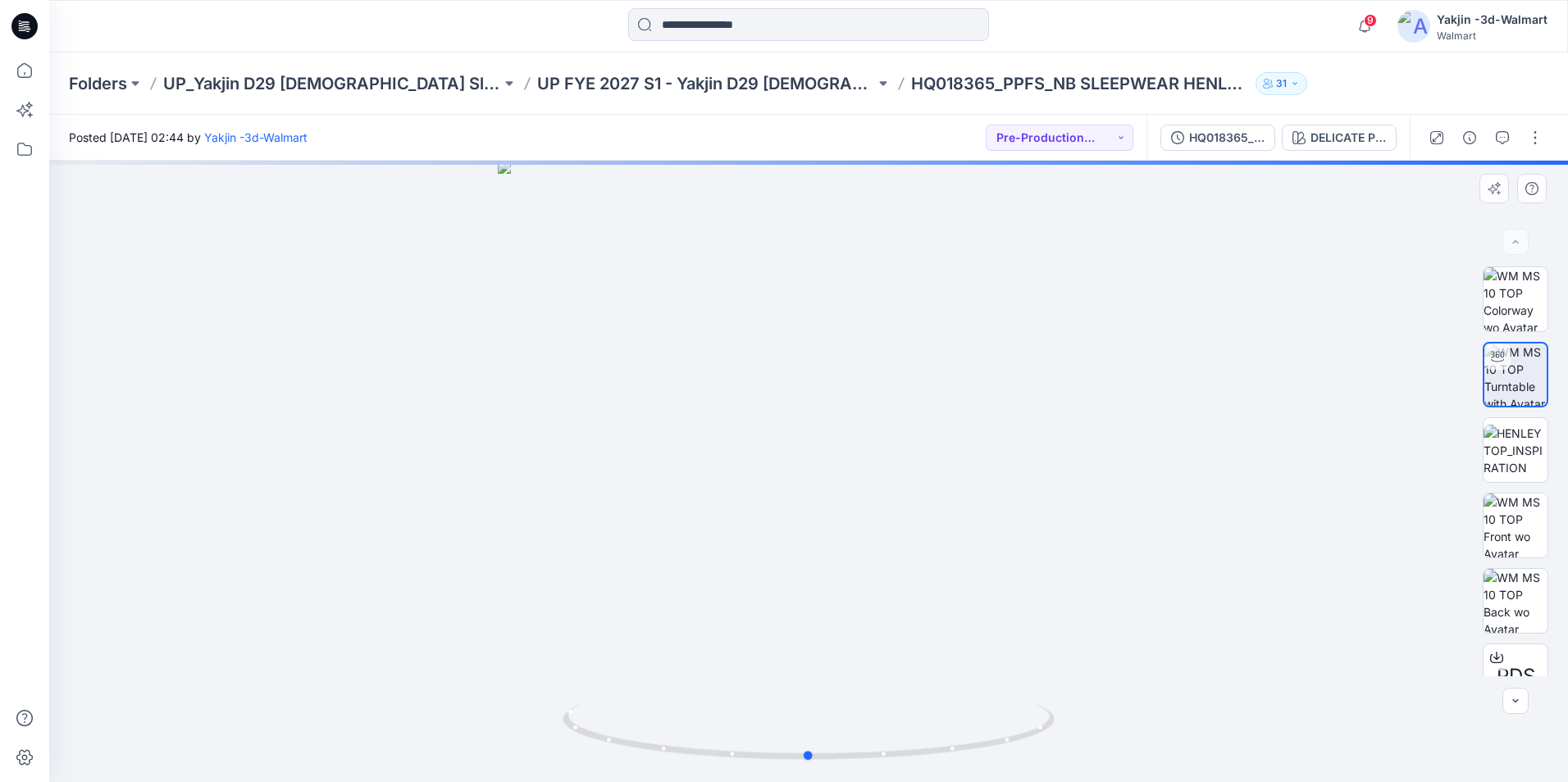
drag, startPoint x: 814, startPoint y: 372, endPoint x: 815, endPoint y: 401, distance: 29.0
click at [815, 401] on div at bounding box center [808, 471] width 1518 height 621
drag, startPoint x: 799, startPoint y: 324, endPoint x: 783, endPoint y: 509, distance: 185.7
click at [784, 529] on img at bounding box center [809, 366] width 1380 height 835
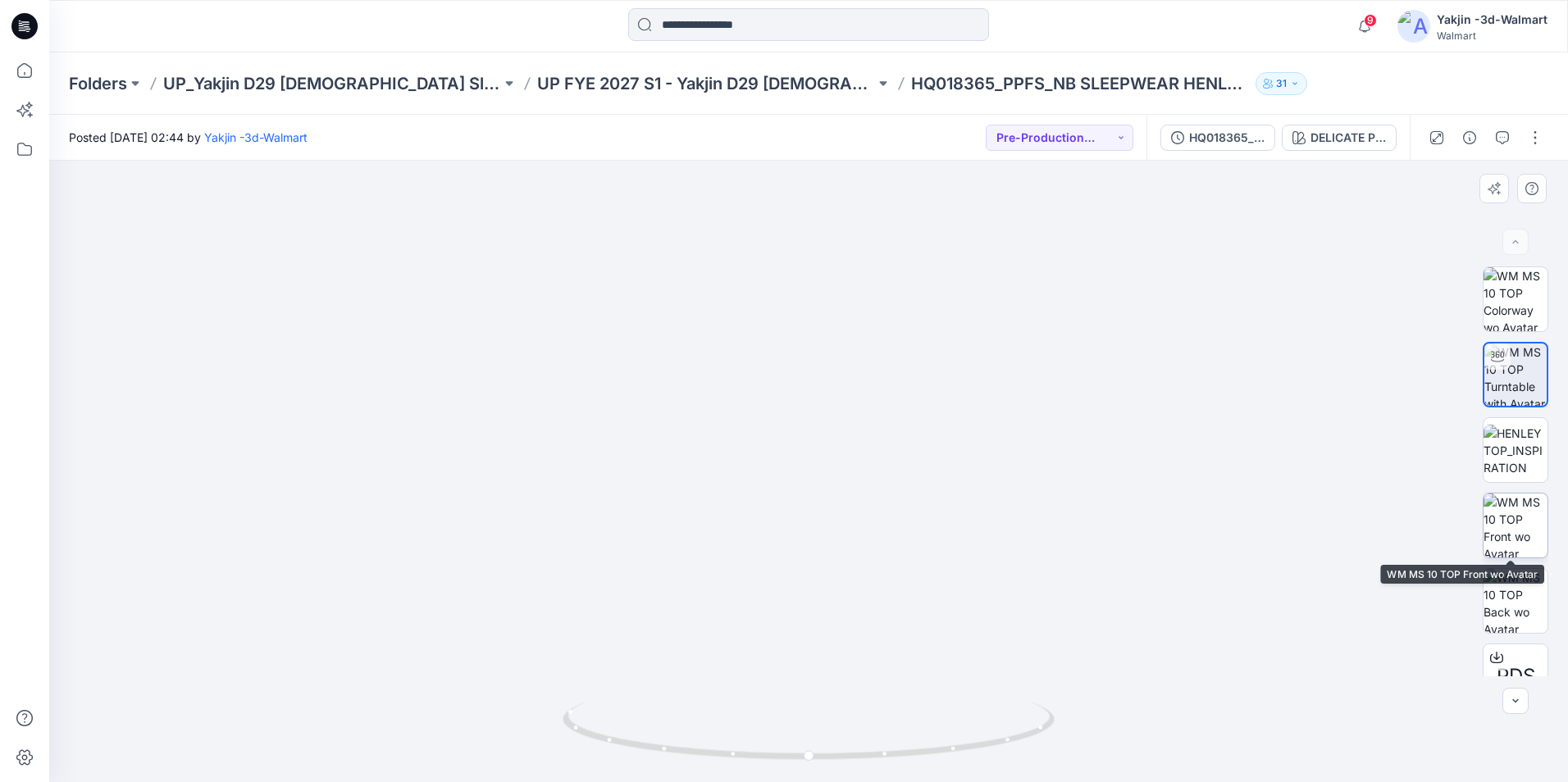
click at [1503, 531] on img at bounding box center [1515, 525] width 64 height 64
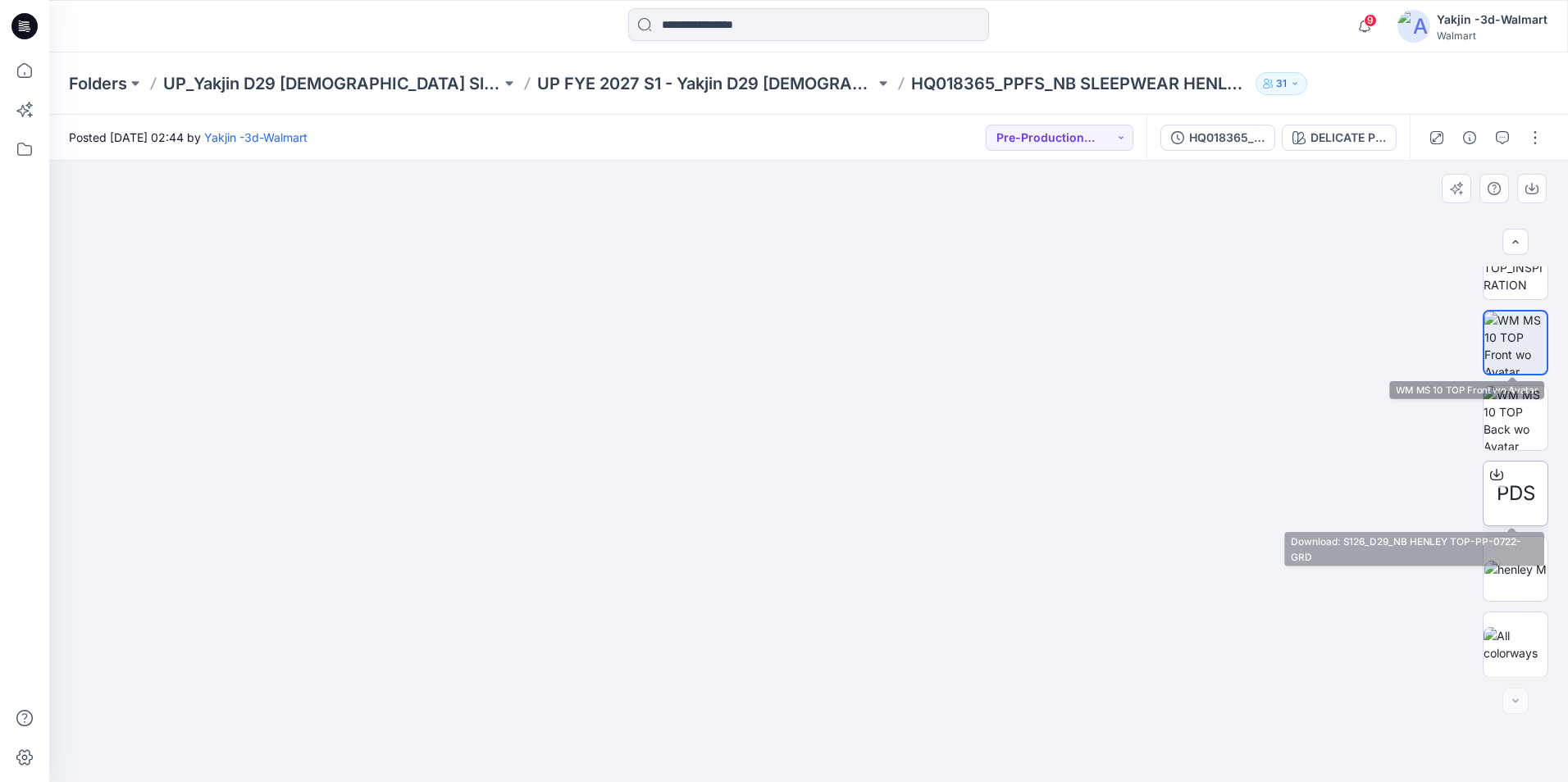
scroll to position [184, 0]
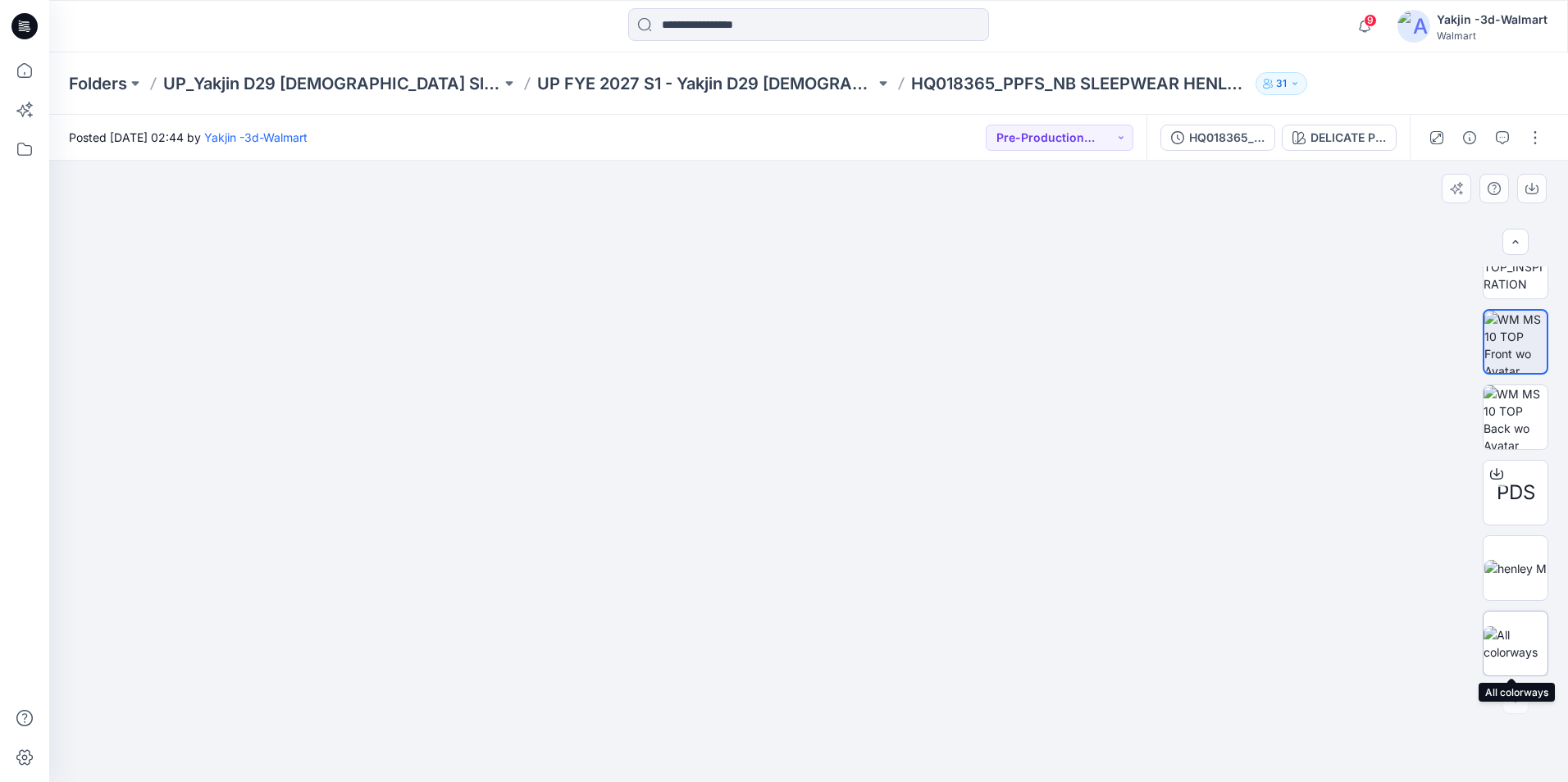
click at [1514, 626] on img at bounding box center [1515, 644] width 64 height 35
drag, startPoint x: 646, startPoint y: 441, endPoint x: 598, endPoint y: 353, distance: 100.2
click at [823, 500] on img at bounding box center [808, 503] width 820 height 557
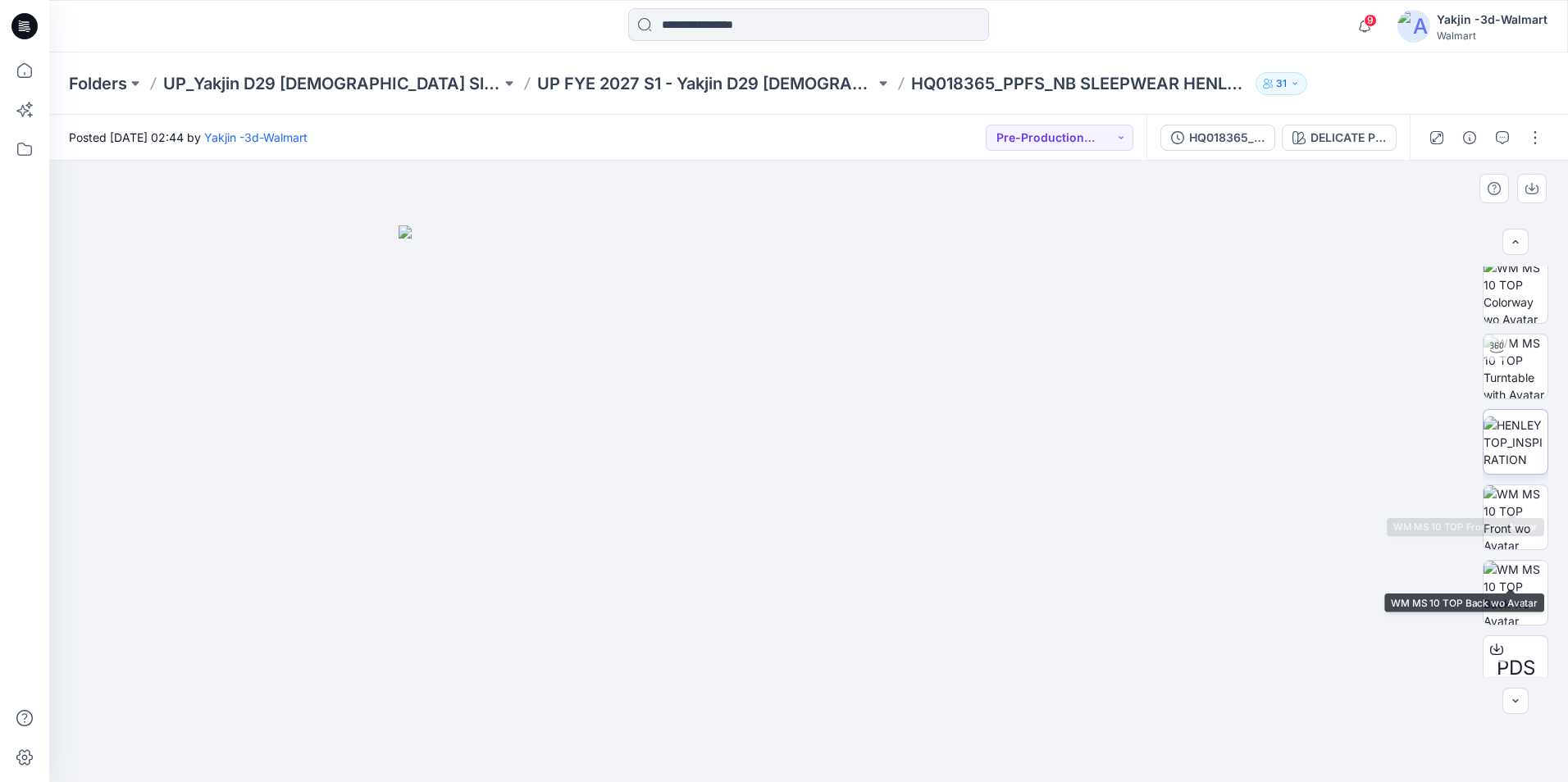
scroll to position [0, 0]
click at [1527, 338] on div "PDS" at bounding box center [1515, 471] width 65 height 410
click at [1527, 368] on img at bounding box center [1515, 374] width 64 height 64
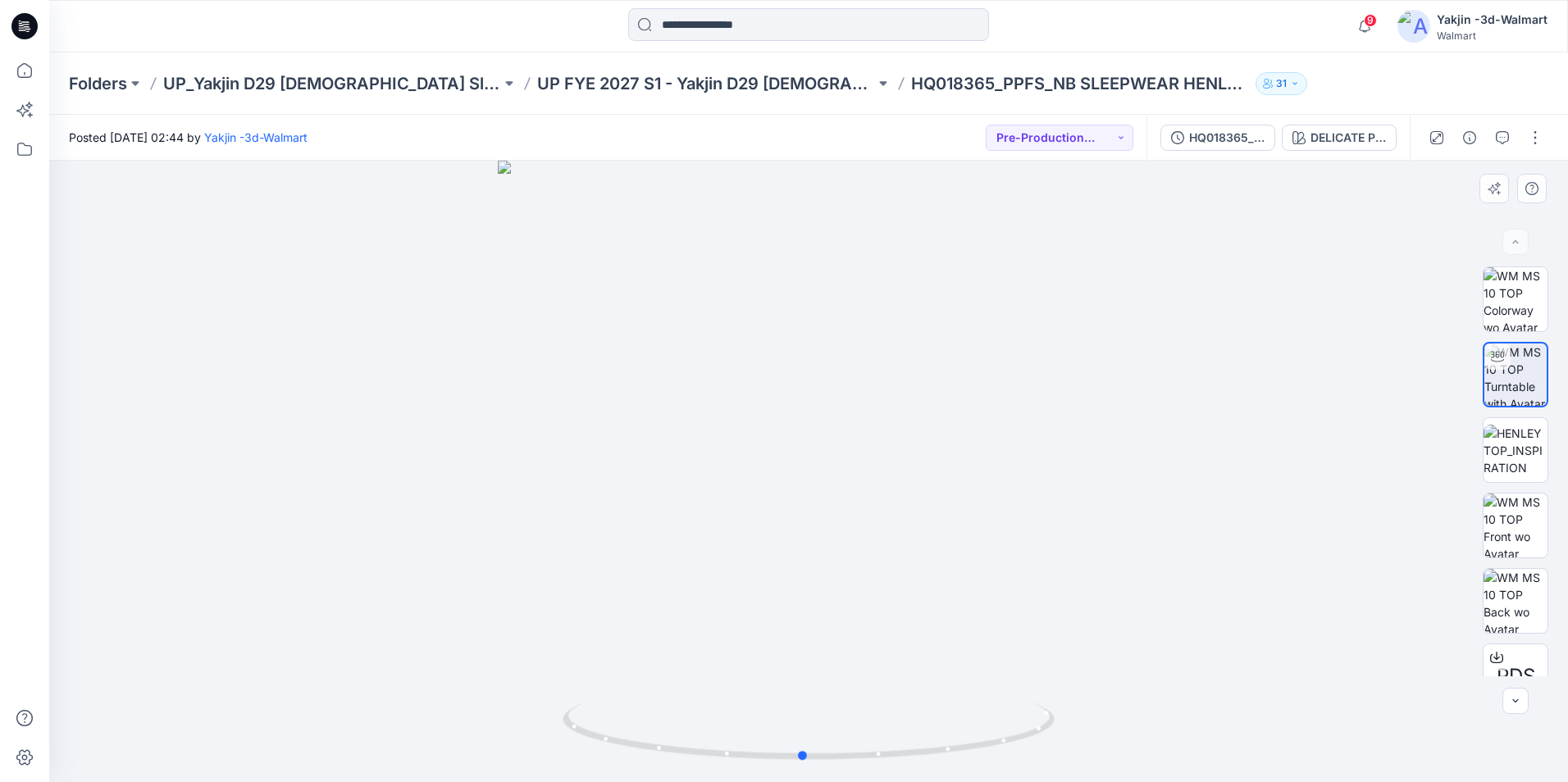
drag, startPoint x: 898, startPoint y: 380, endPoint x: 922, endPoint y: 425, distance: 51.0
click at [922, 425] on div at bounding box center [808, 471] width 1518 height 621
drag, startPoint x: 832, startPoint y: 319, endPoint x: 815, endPoint y: 323, distance: 17.5
click at [847, 429] on img at bounding box center [808, 426] width 1179 height 711
drag, startPoint x: 813, startPoint y: 410, endPoint x: 822, endPoint y: 514, distance: 104.4
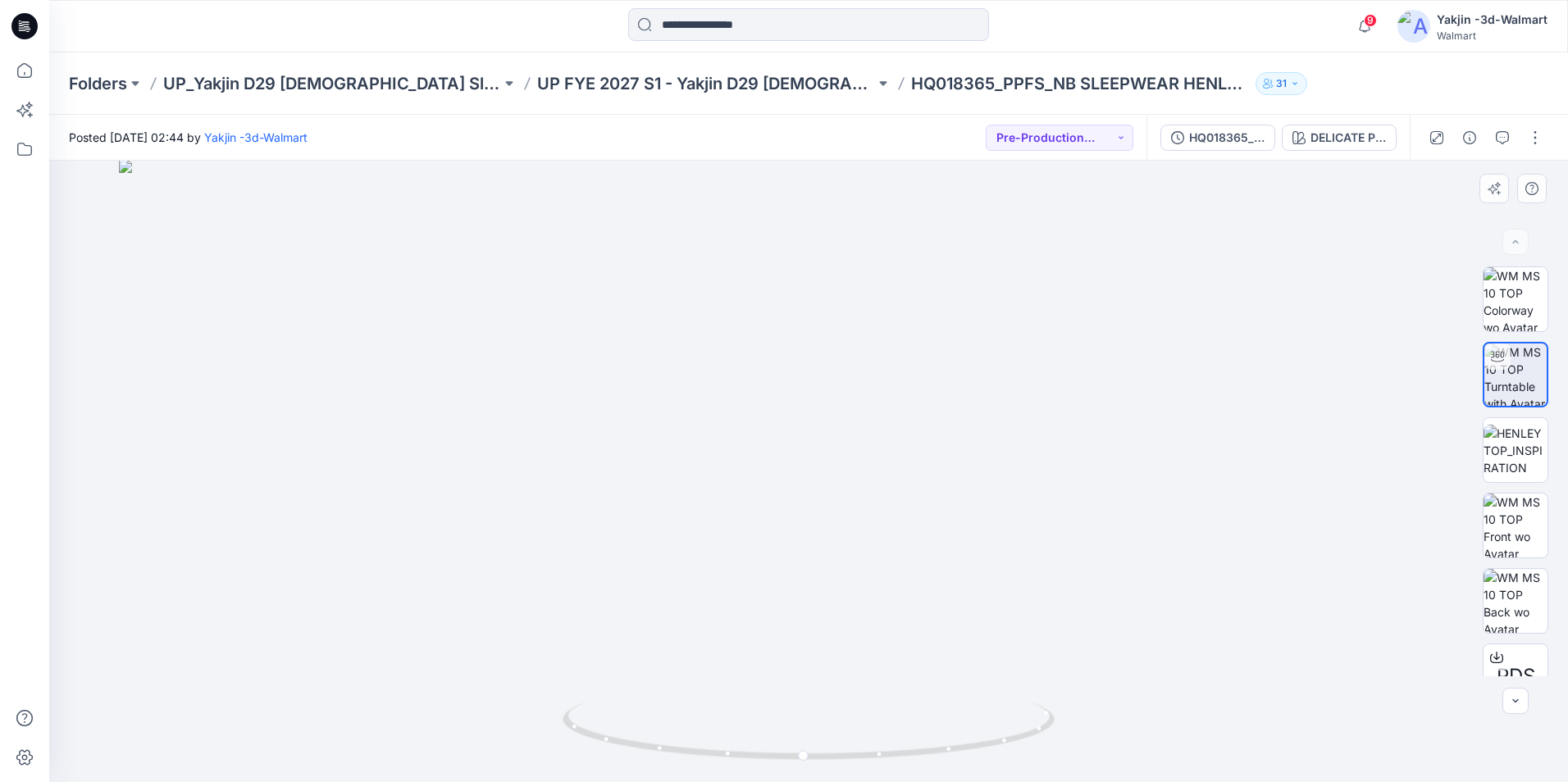
click at [822, 517] on img at bounding box center [809, 471] width 1380 height 622
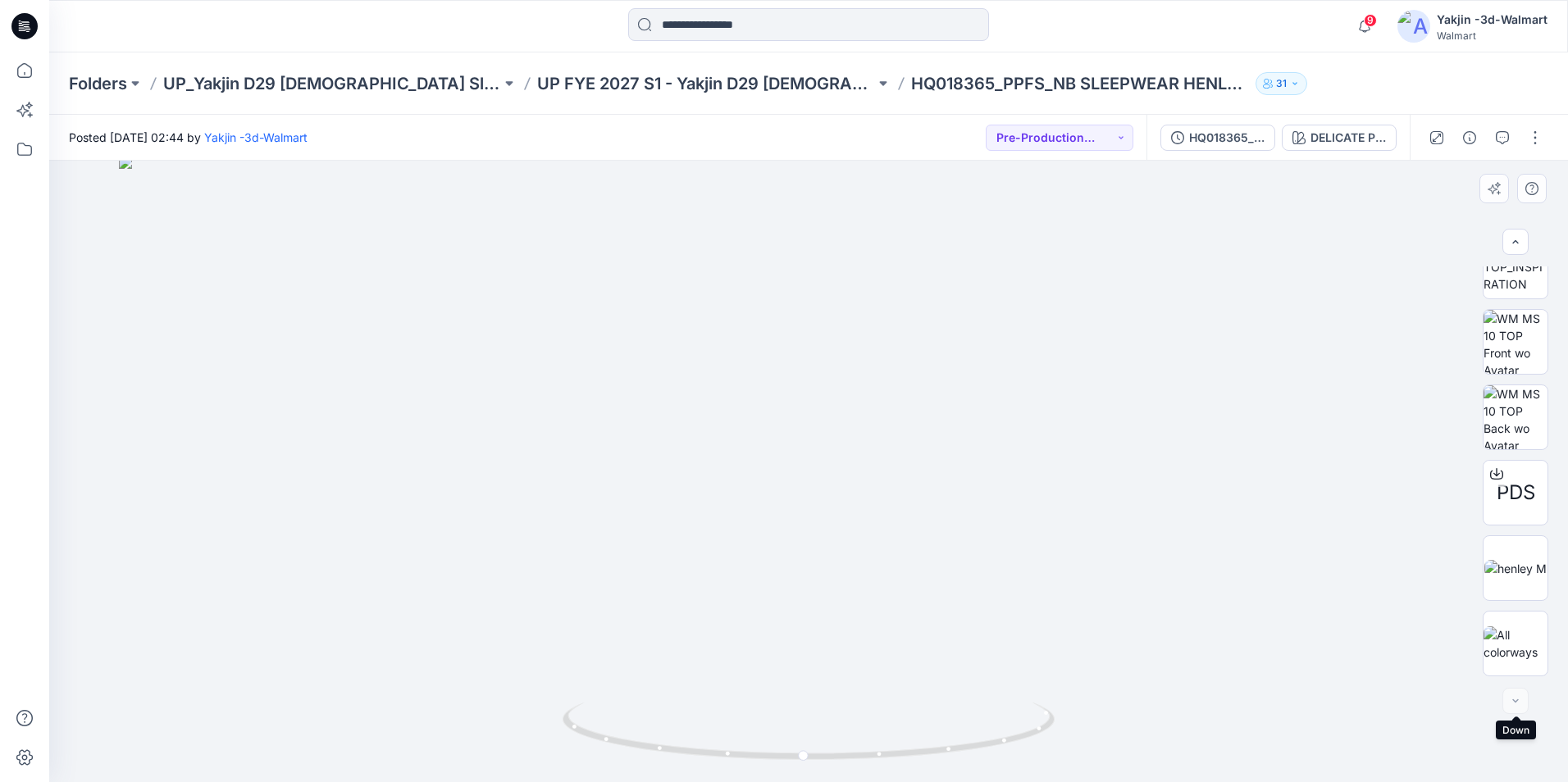
click at [1513, 698] on div at bounding box center [1515, 701] width 26 height 26
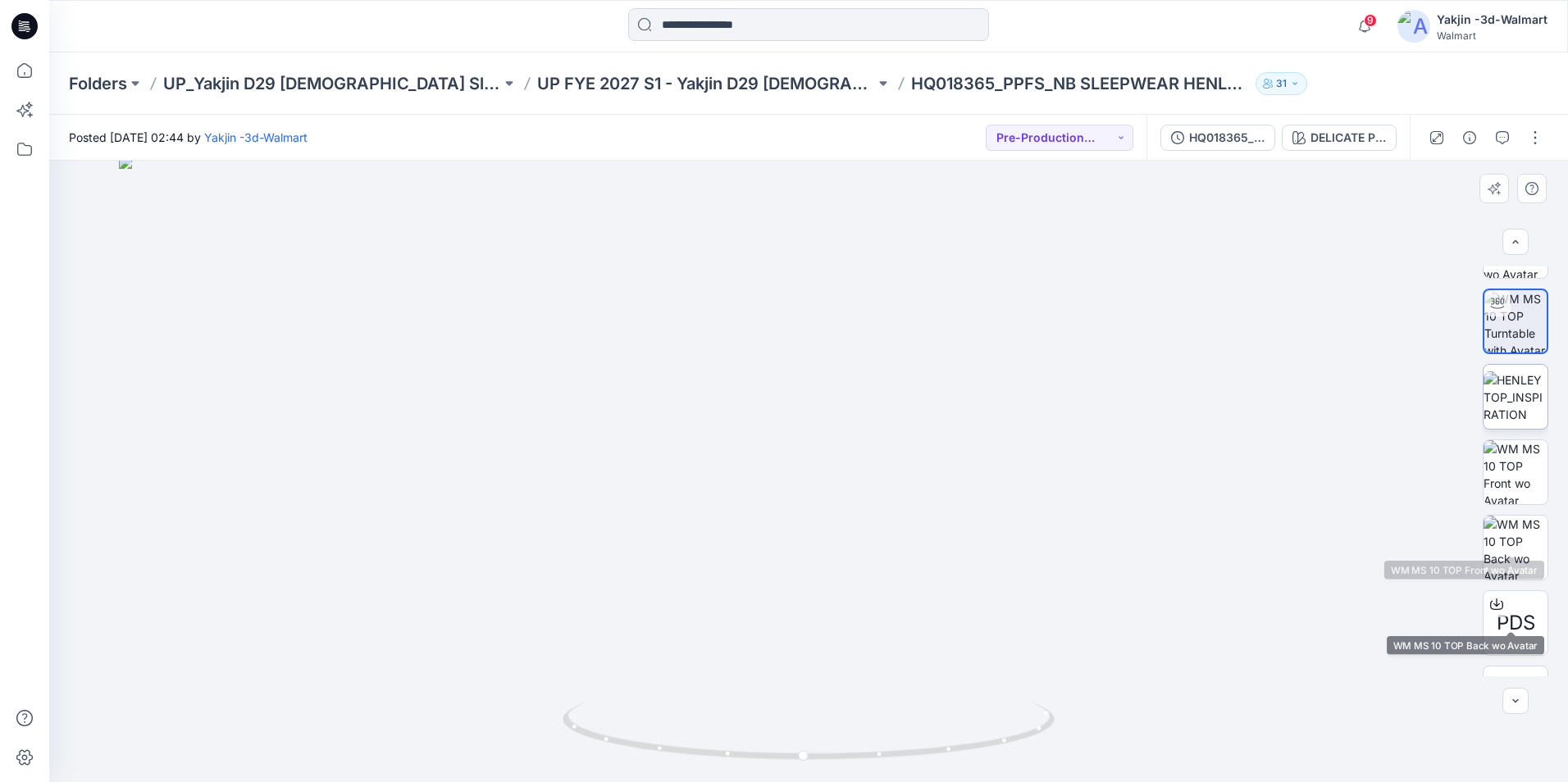
scroll to position [0, 0]
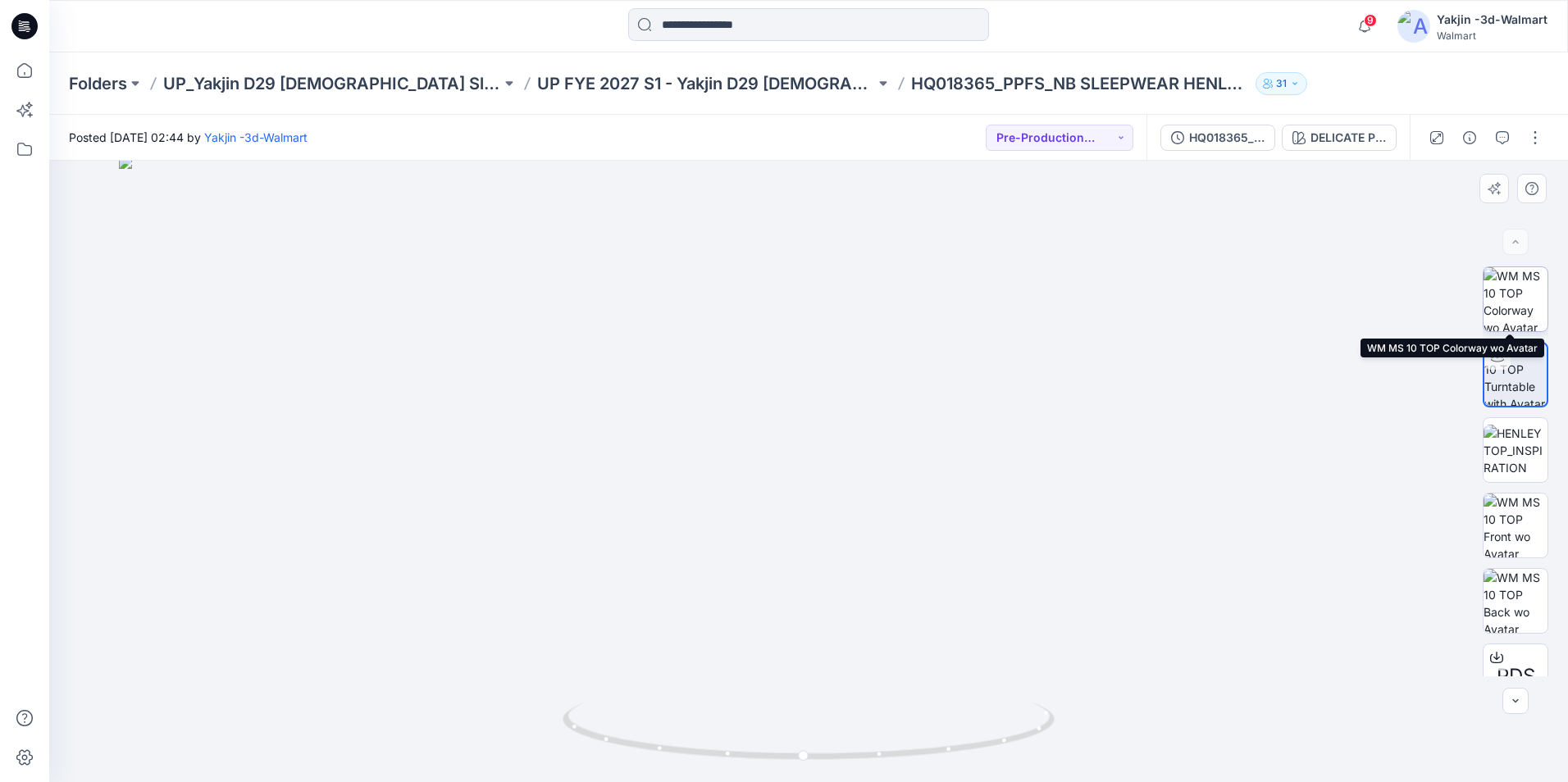
click at [1500, 268] on img at bounding box center [1515, 299] width 64 height 64
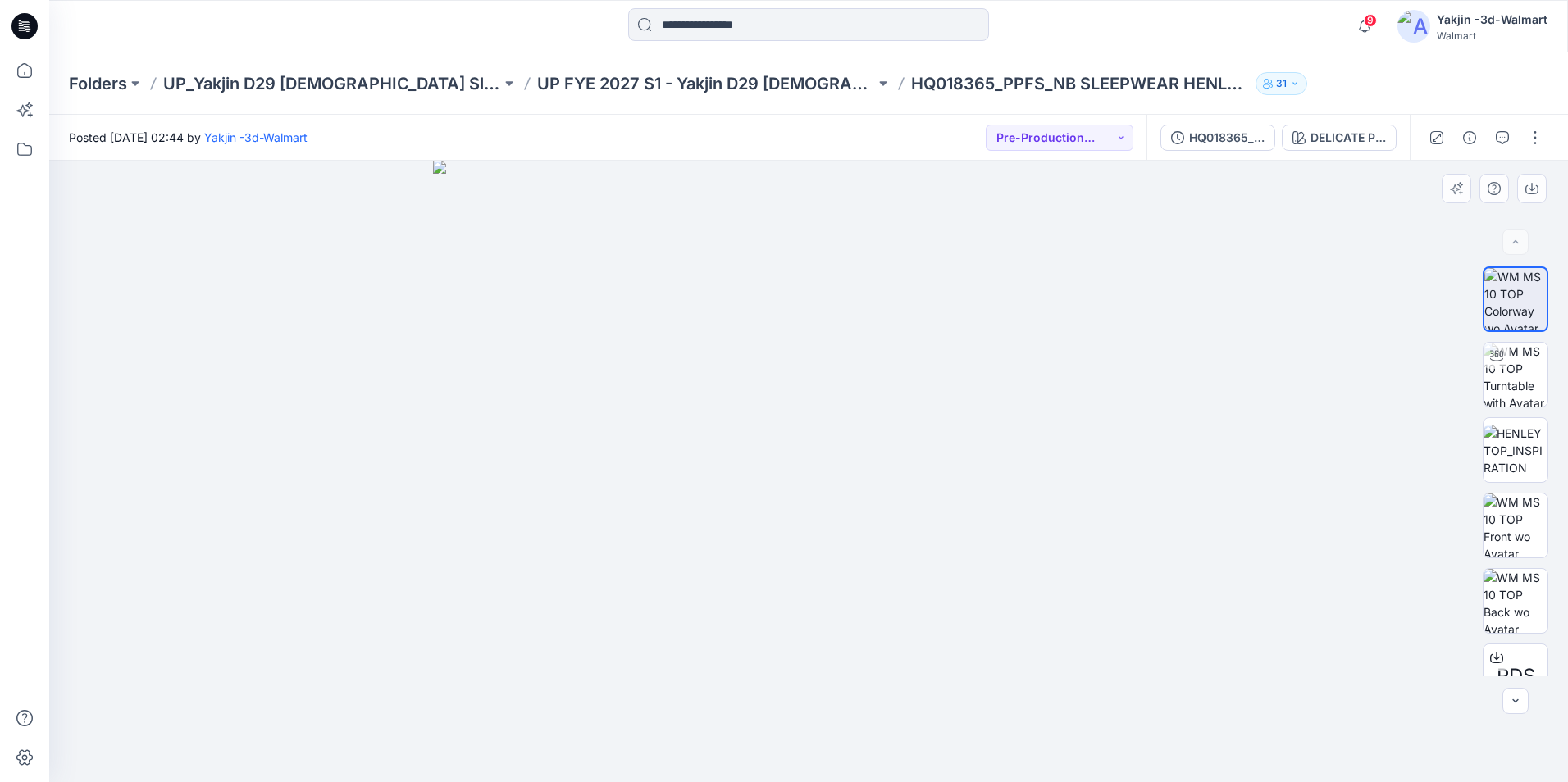
drag, startPoint x: 776, startPoint y: 343, endPoint x: 876, endPoint y: 423, distance: 128.1
click at [876, 423] on img at bounding box center [808, 471] width 751 height 621
drag, startPoint x: 748, startPoint y: 405, endPoint x: 890, endPoint y: 424, distance: 143.3
click at [783, 388] on img at bounding box center [808, 471] width 751 height 621
drag, startPoint x: 849, startPoint y: 477, endPoint x: 757, endPoint y: 446, distance: 97.1
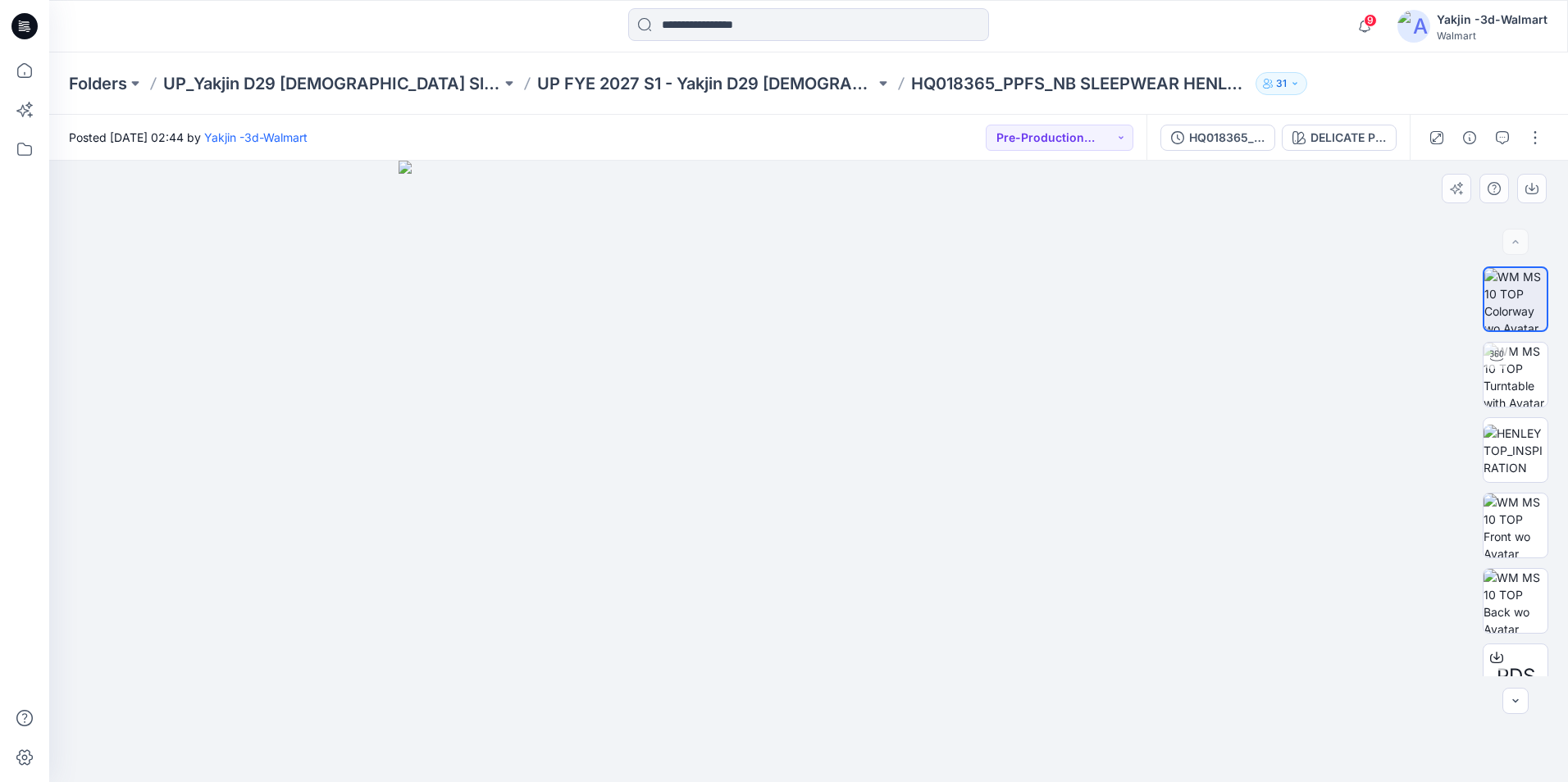
click at [1042, 499] on img at bounding box center [808, 471] width 820 height 621
drag, startPoint x: 846, startPoint y: 470, endPoint x: 946, endPoint y: 508, distance: 107.0
click at [930, 508] on img at bounding box center [808, 471] width 820 height 621
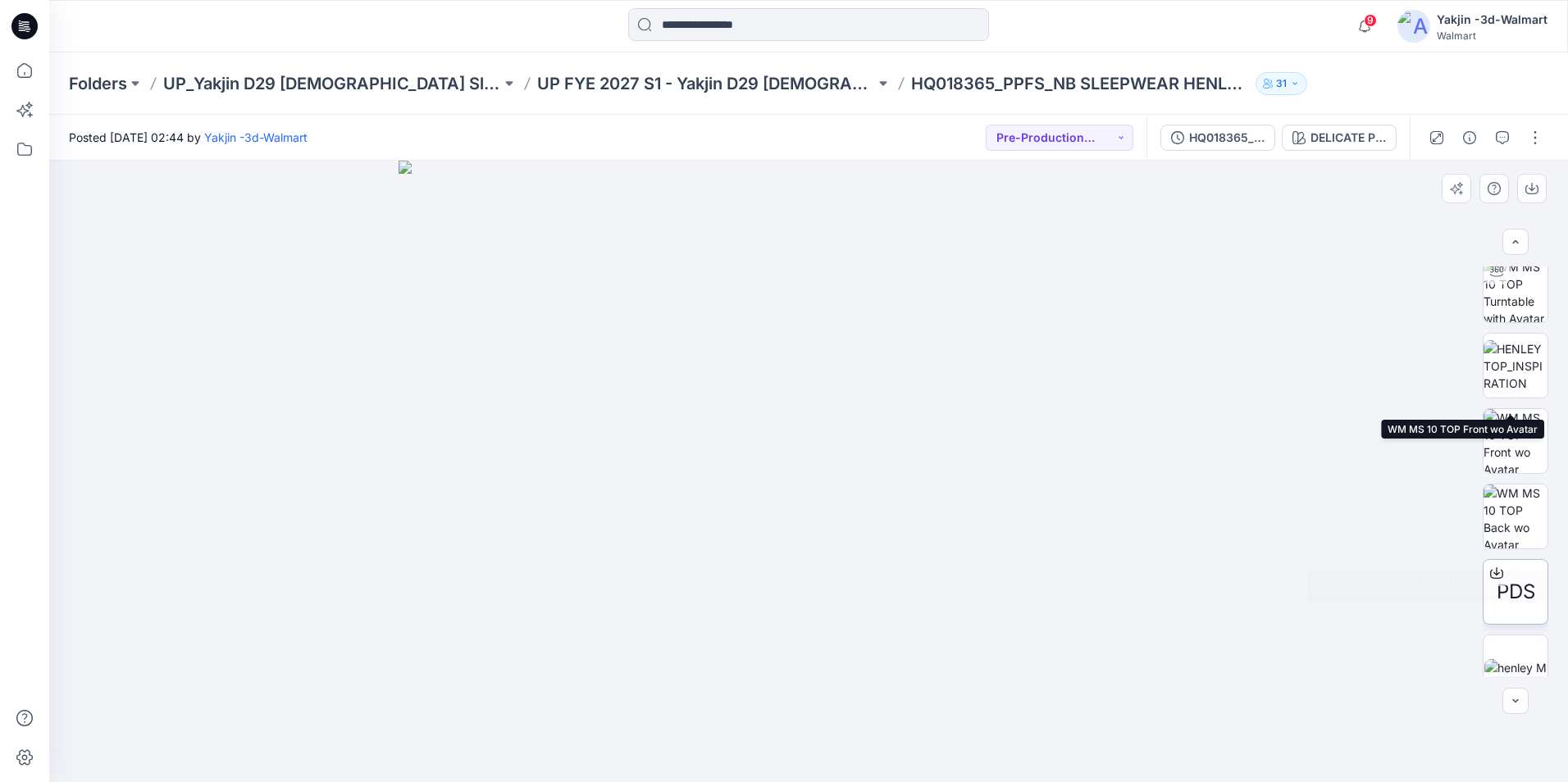
scroll to position [164, 0]
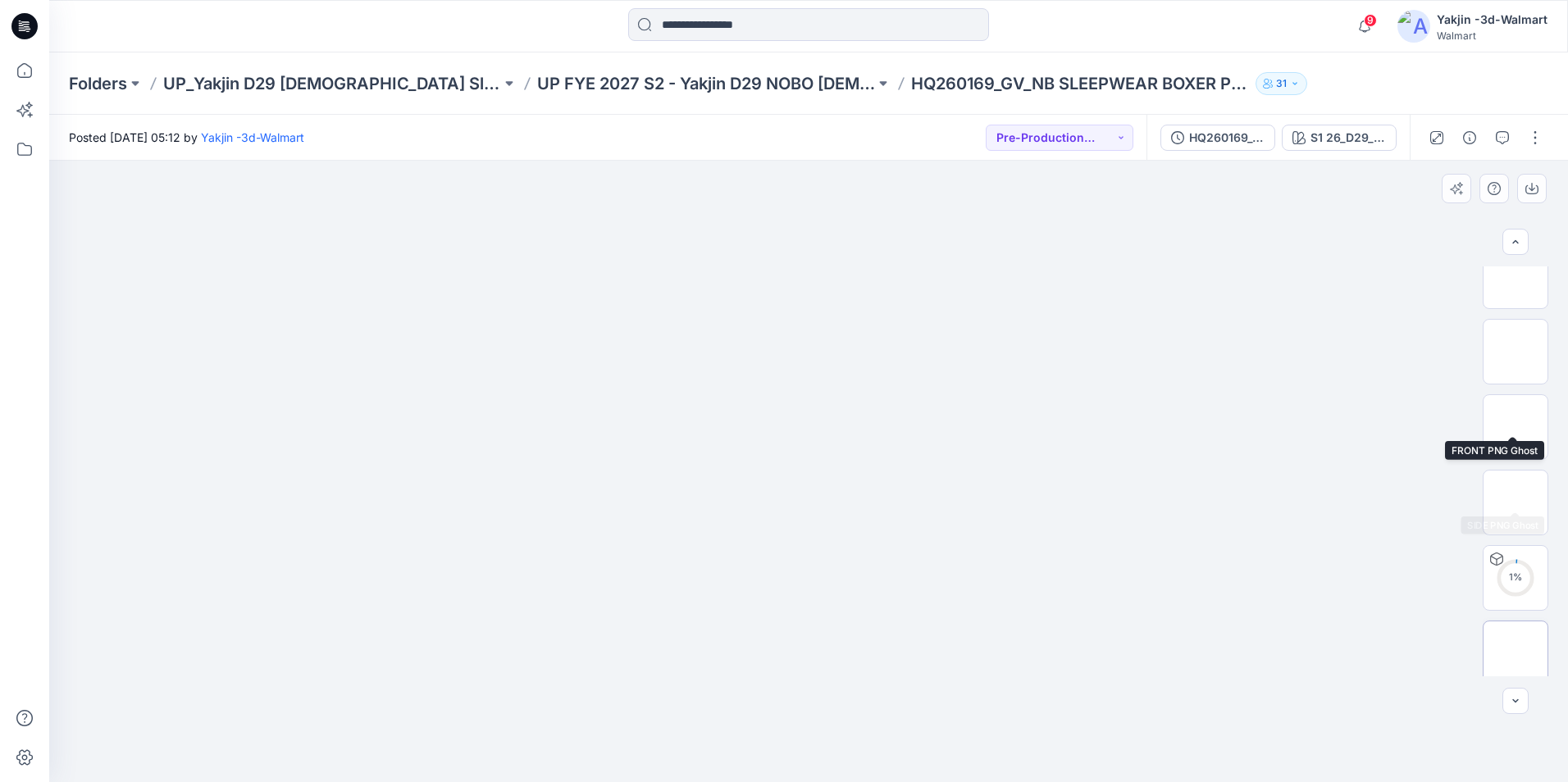
scroll to position [328, 0]
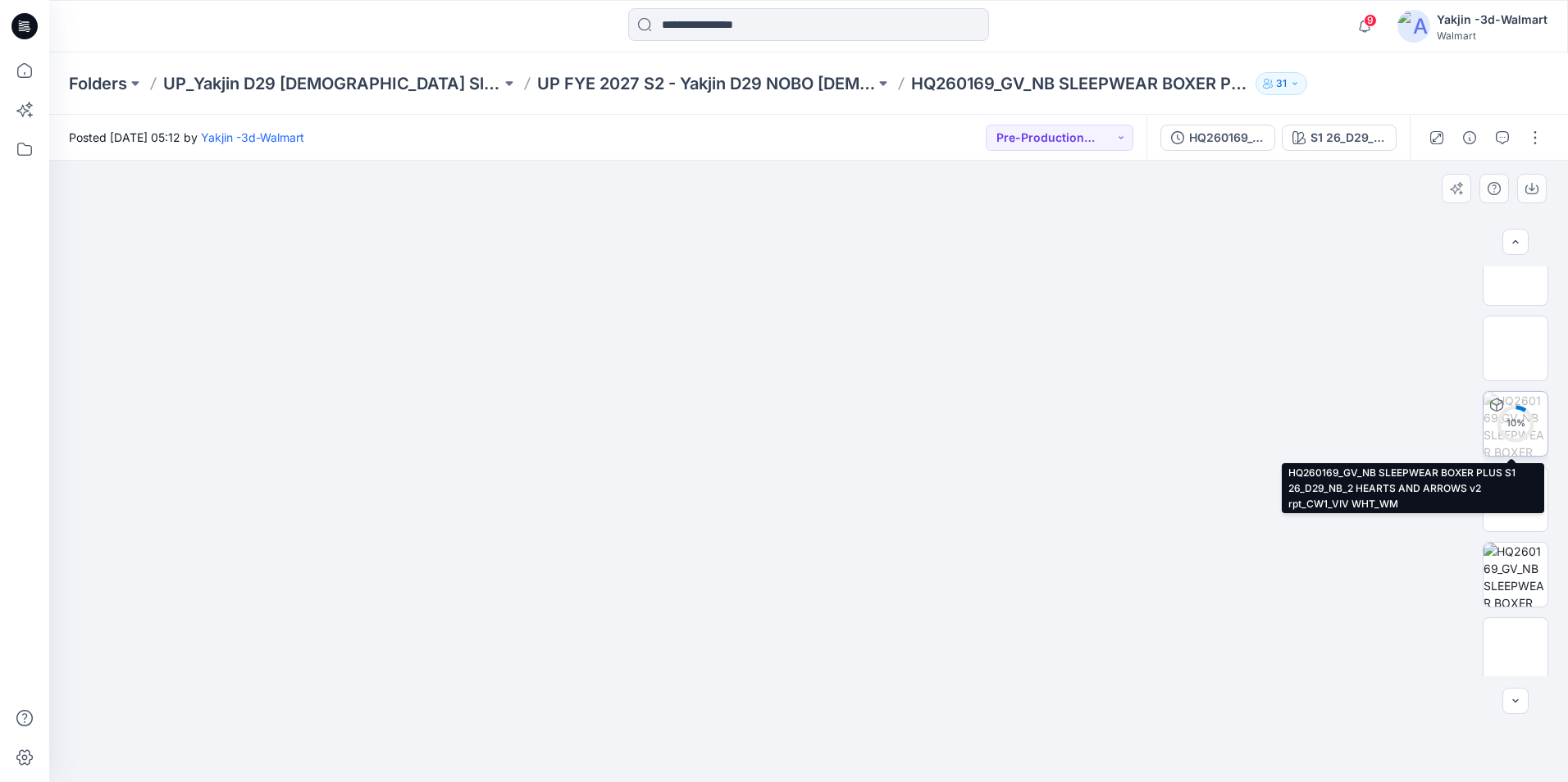
click at [1521, 433] on circle at bounding box center [1515, 424] width 33 height 33
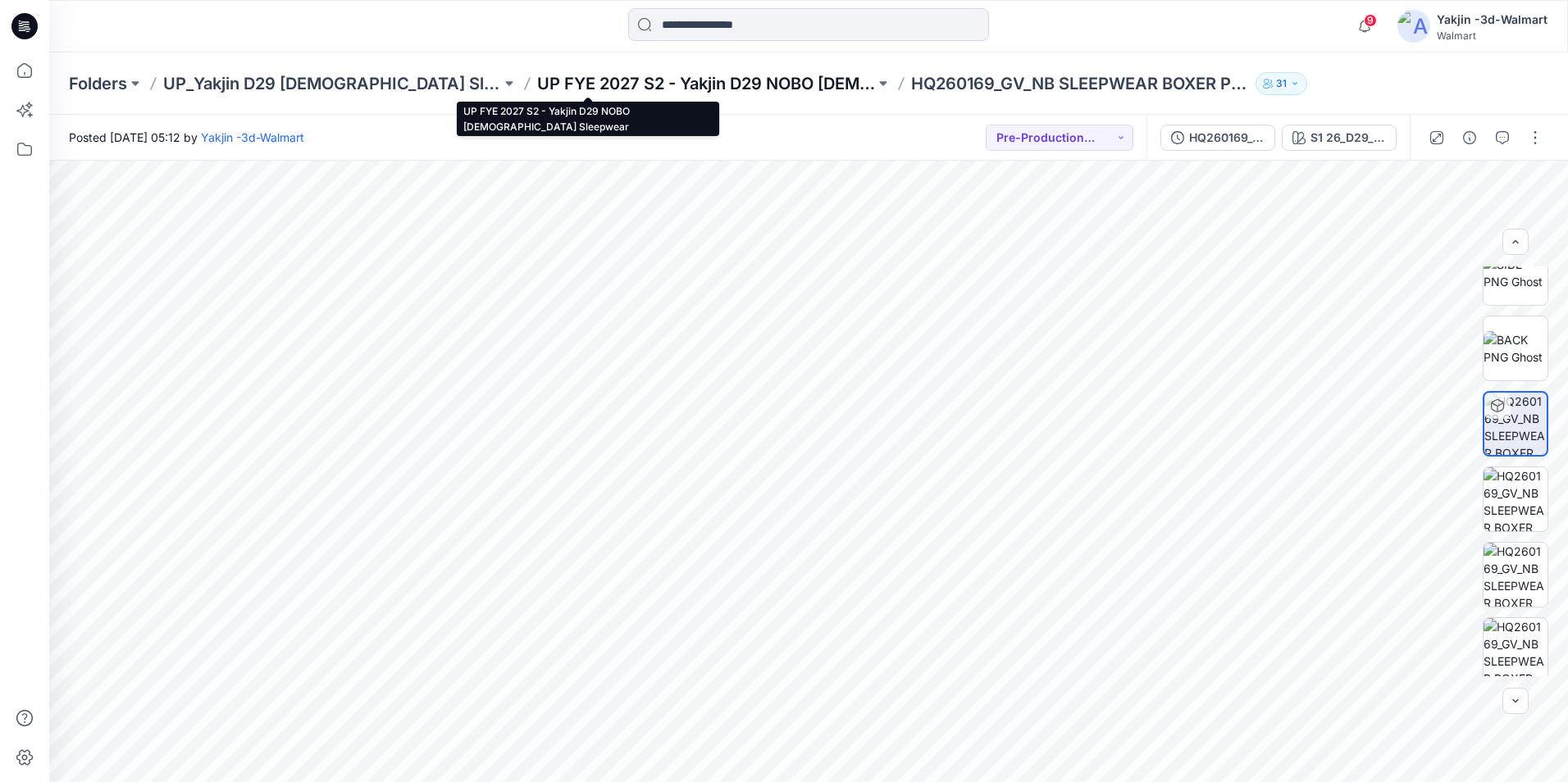
click at [708, 91] on p "UP FYE 2027 S2 - Yakjin D29 NOBO Ladies Sleepwear" at bounding box center [706, 84] width 338 height 23
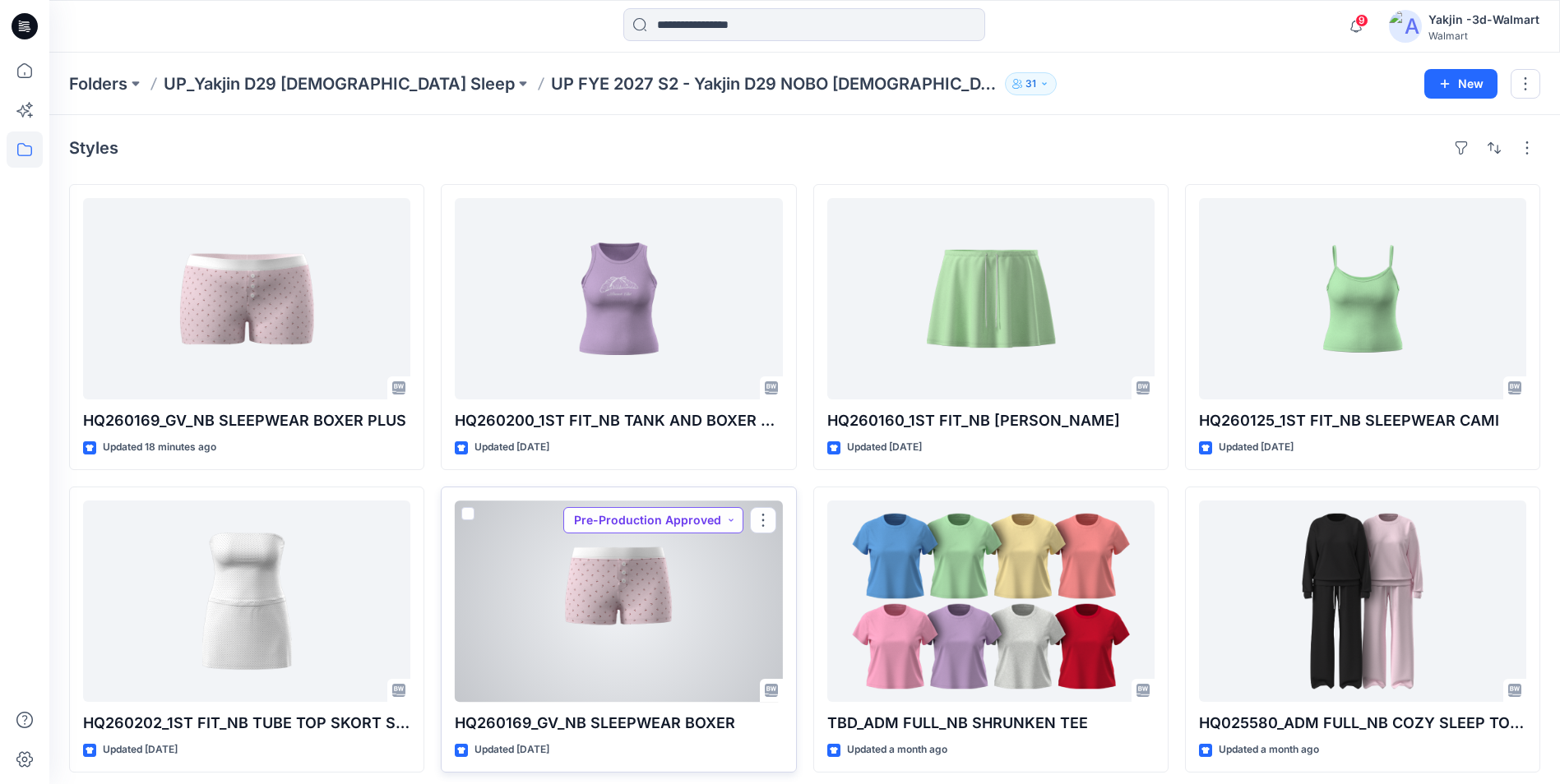
click at [641, 522] on button "Pre-Production Approved" at bounding box center [653, 520] width 180 height 27
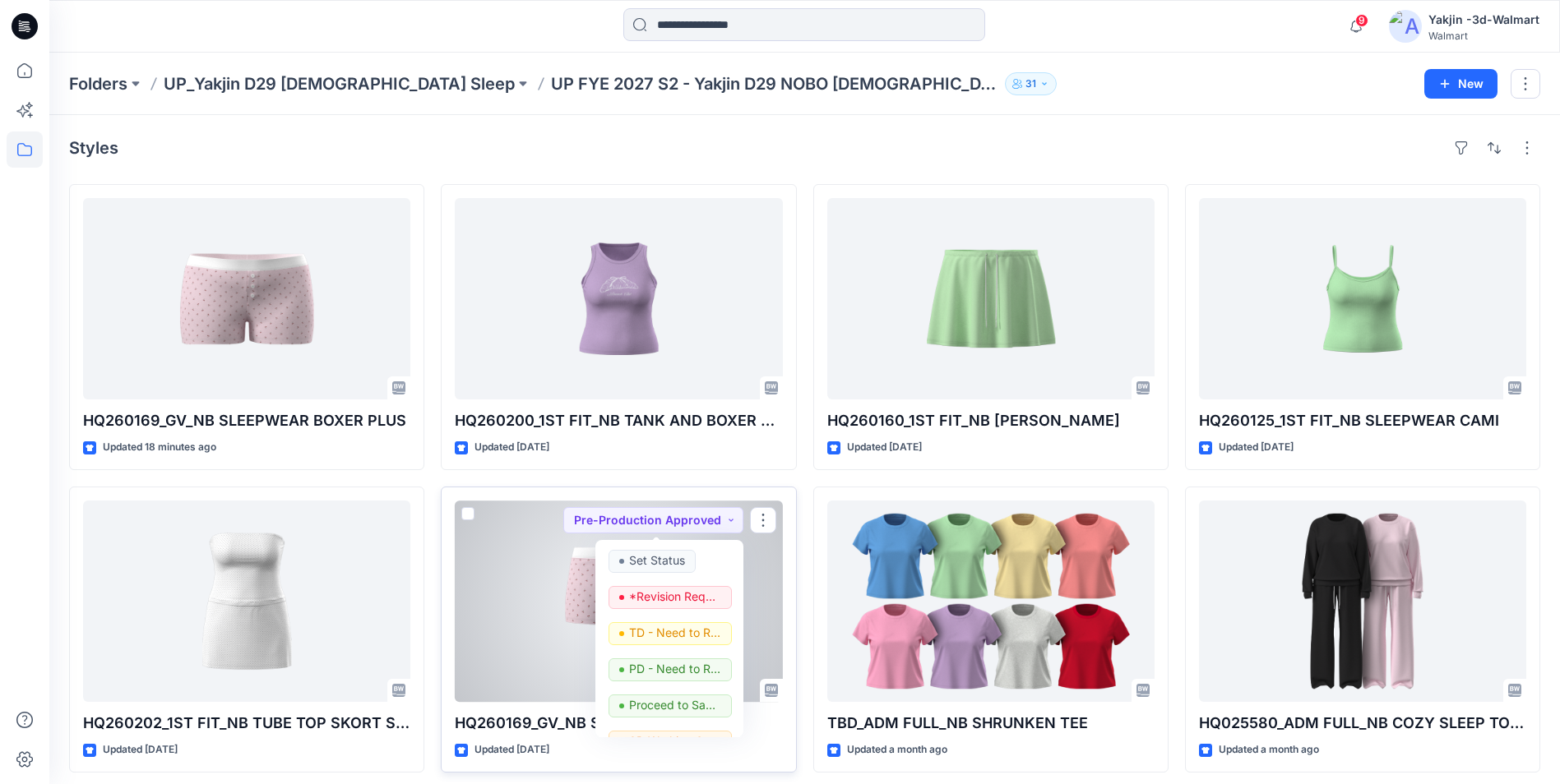
click at [534, 555] on div at bounding box center [618, 601] width 327 height 202
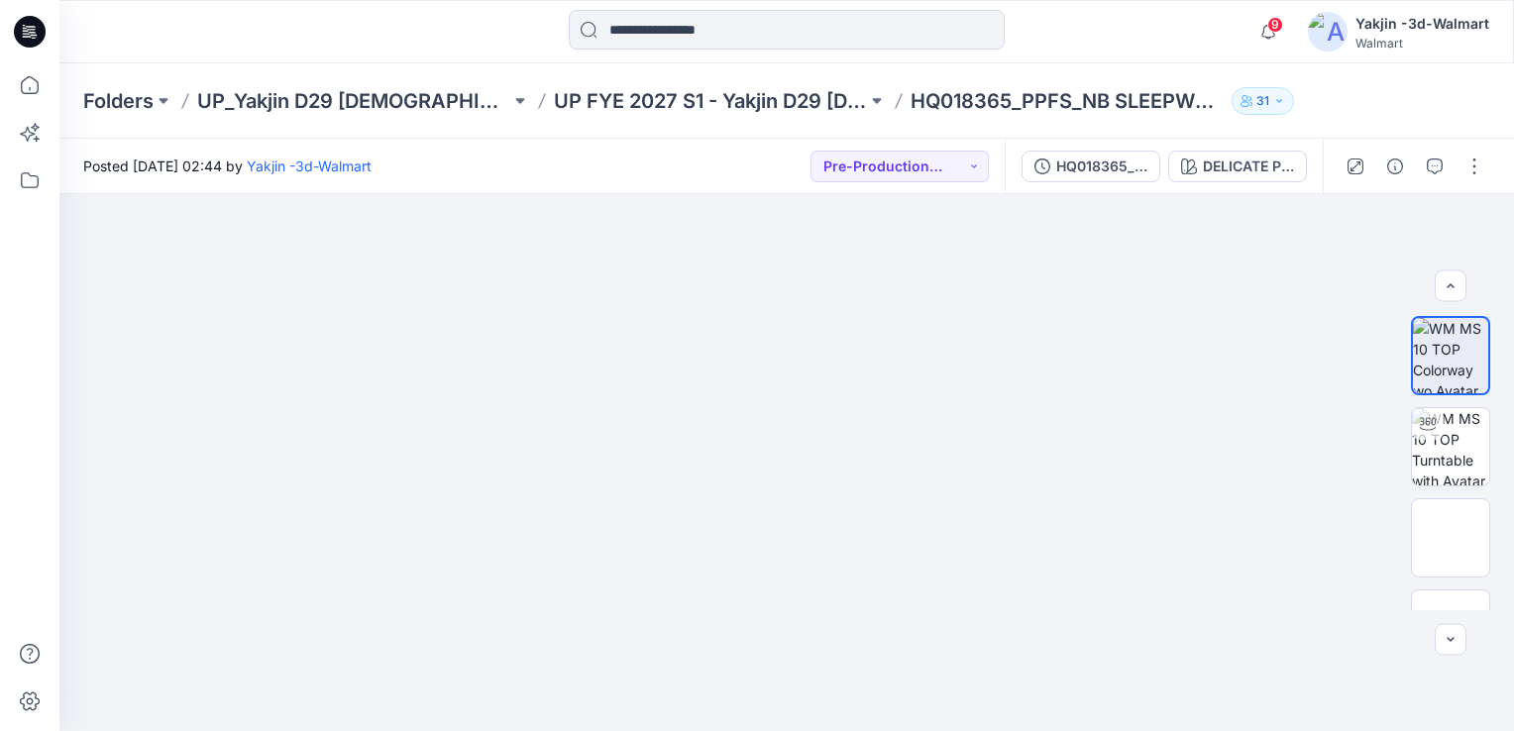
scroll to position [198, 0]
